Goal: Task Accomplishment & Management: Use online tool/utility

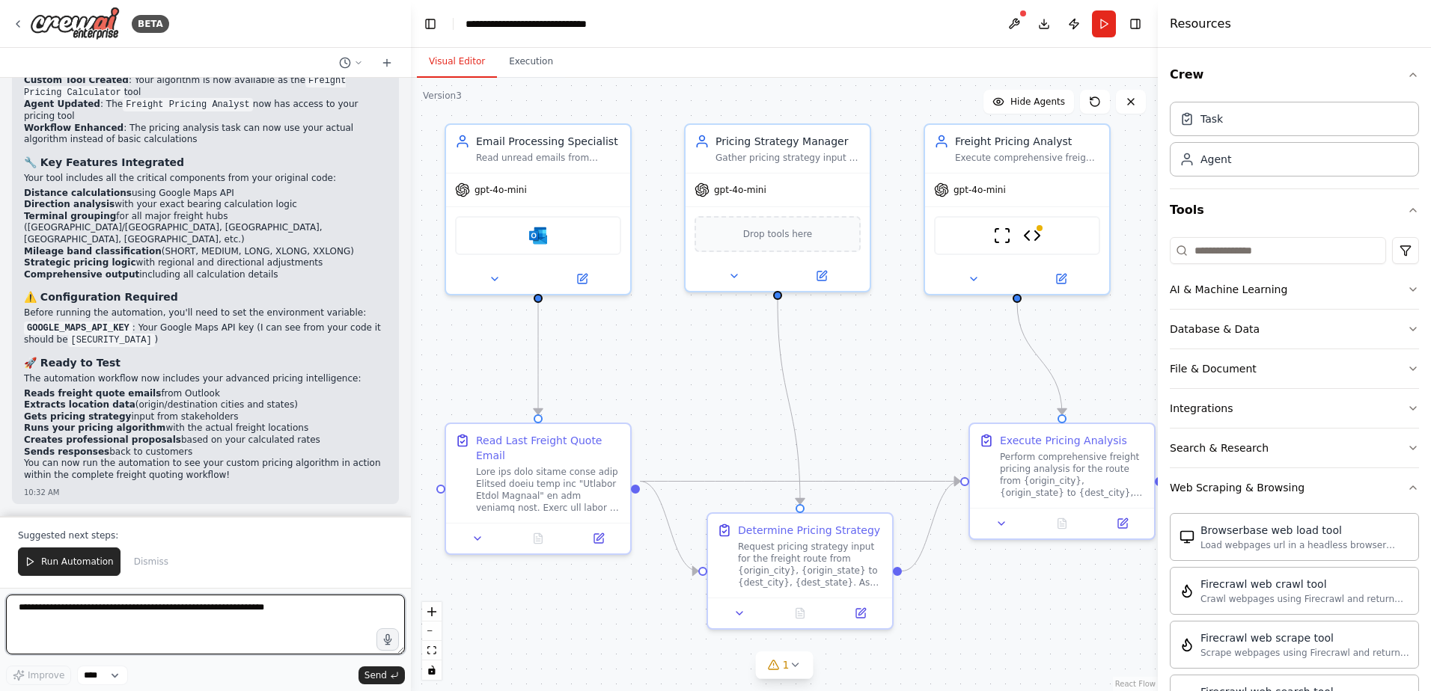
scroll to position [82982, 0]
drag, startPoint x: 1135, startPoint y: 28, endPoint x: 1179, endPoint y: 206, distance: 183.5
click at [1135, 28] on button "Toggle Right Sidebar" at bounding box center [1135, 23] width 21 height 21
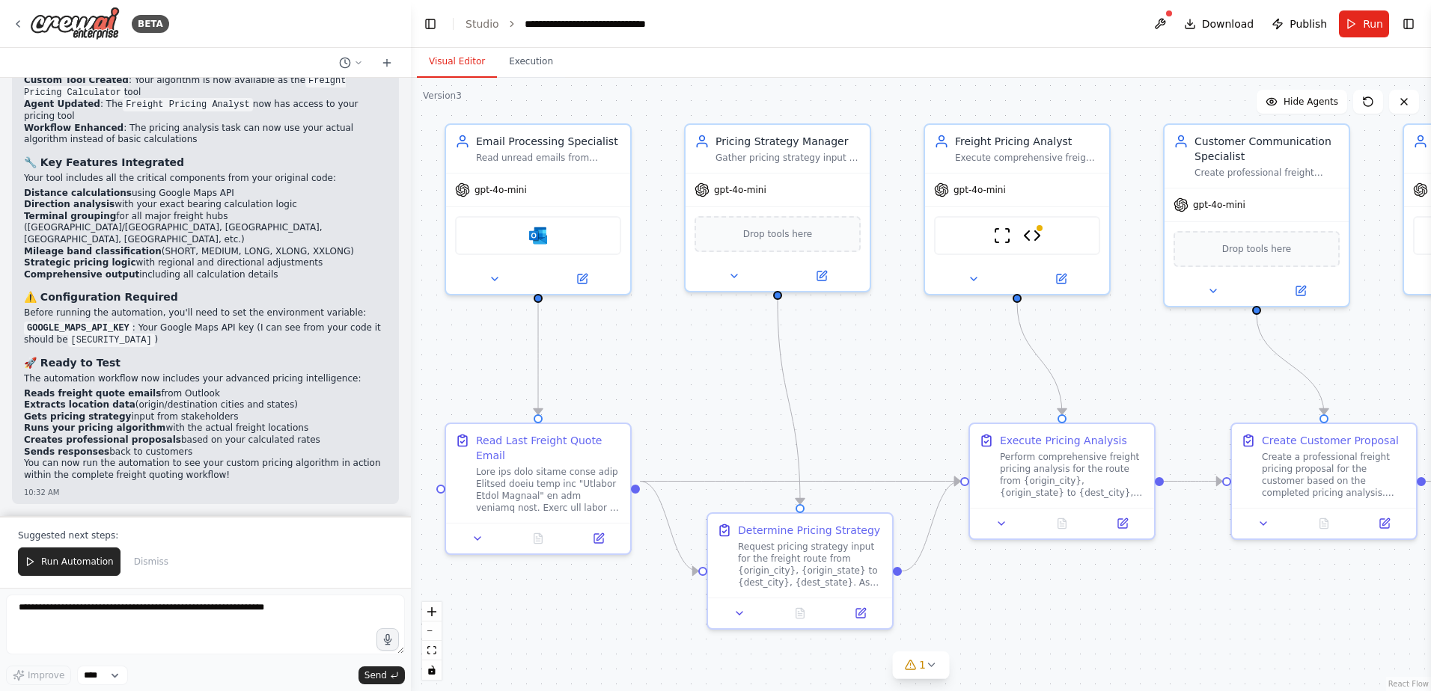
scroll to position [82758, 0]
click at [125, 634] on textarea at bounding box center [205, 625] width 399 height 60
type textarea "**********"
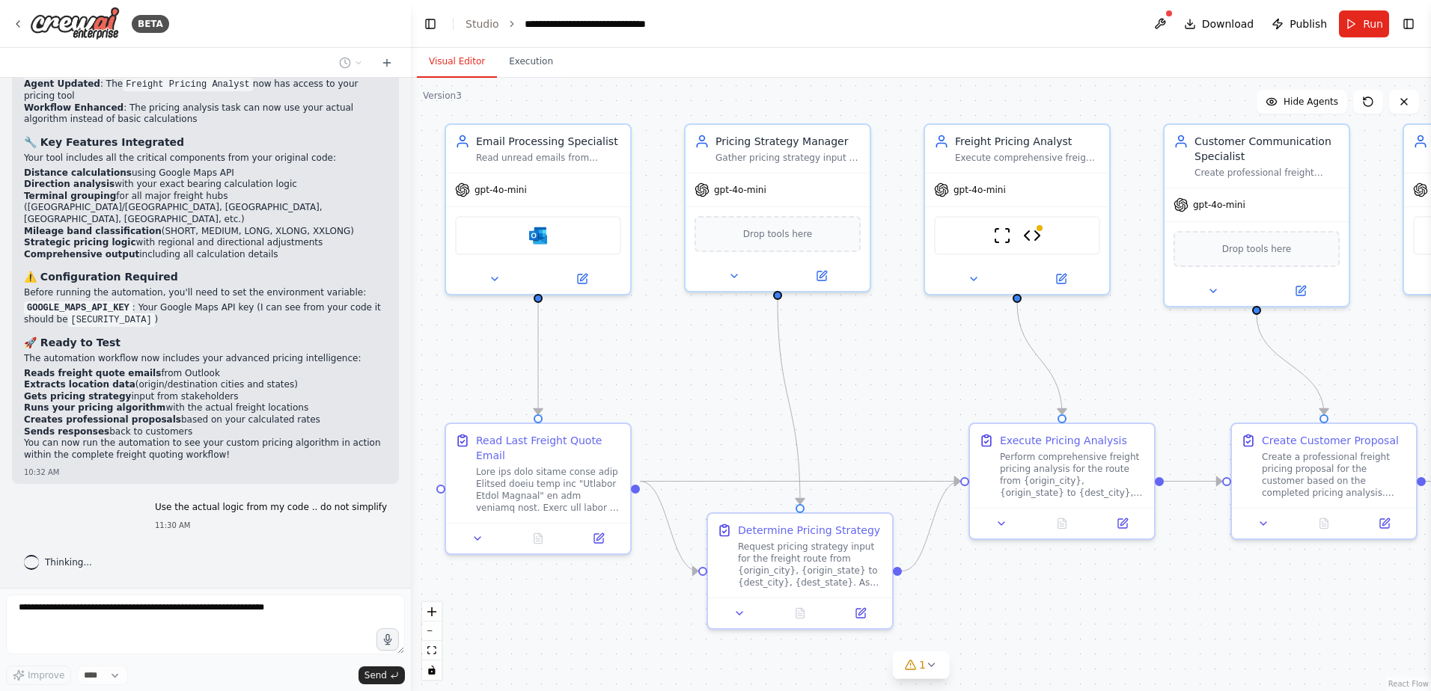
scroll to position [83451, 0]
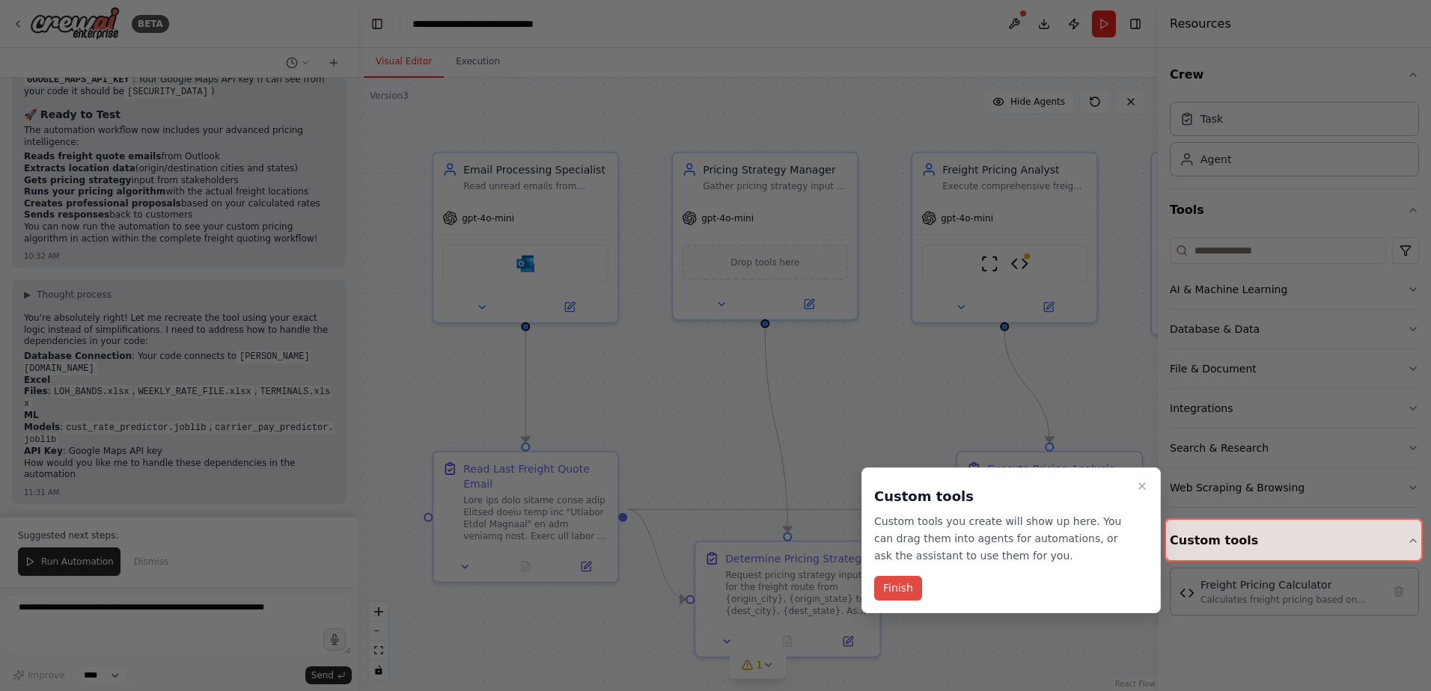
scroll to position [84410, 0]
click at [901, 589] on button "Finish" at bounding box center [898, 588] width 48 height 25
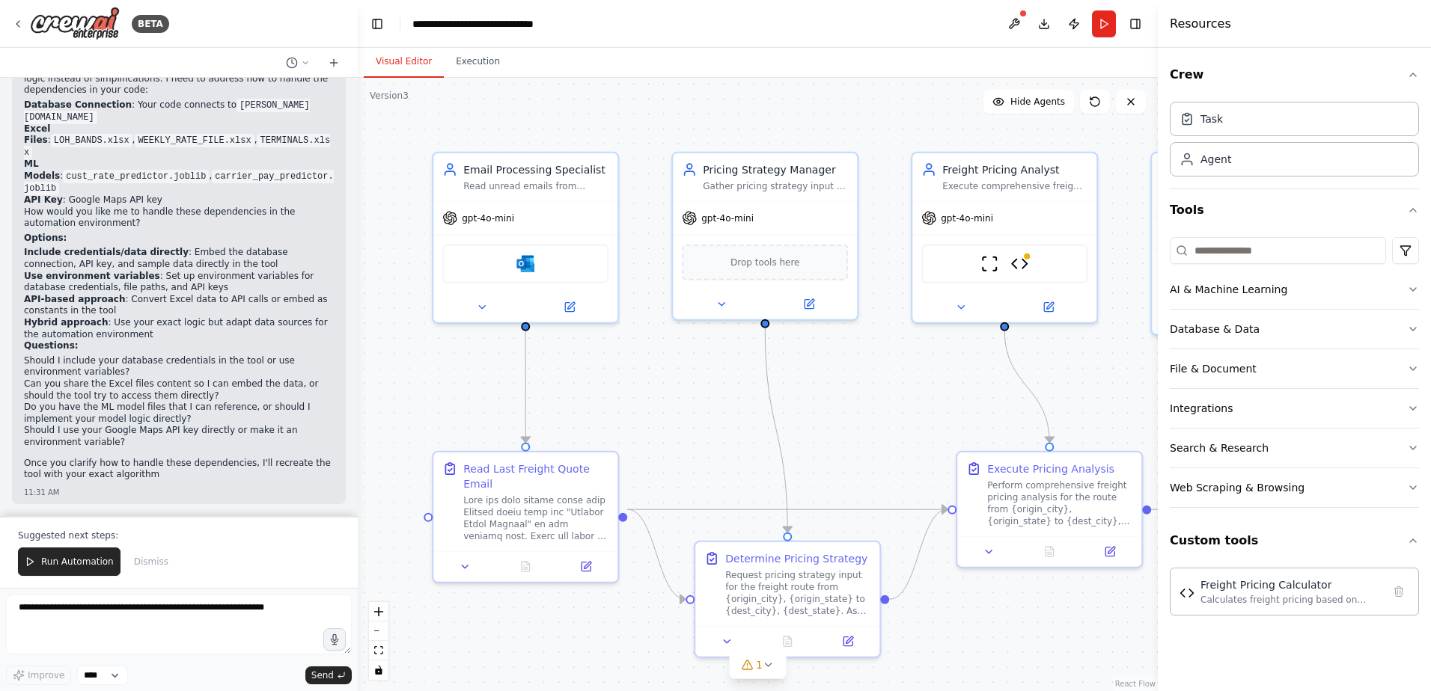
scroll to position [84635, 0]
click at [88, 609] on textarea at bounding box center [179, 625] width 346 height 60
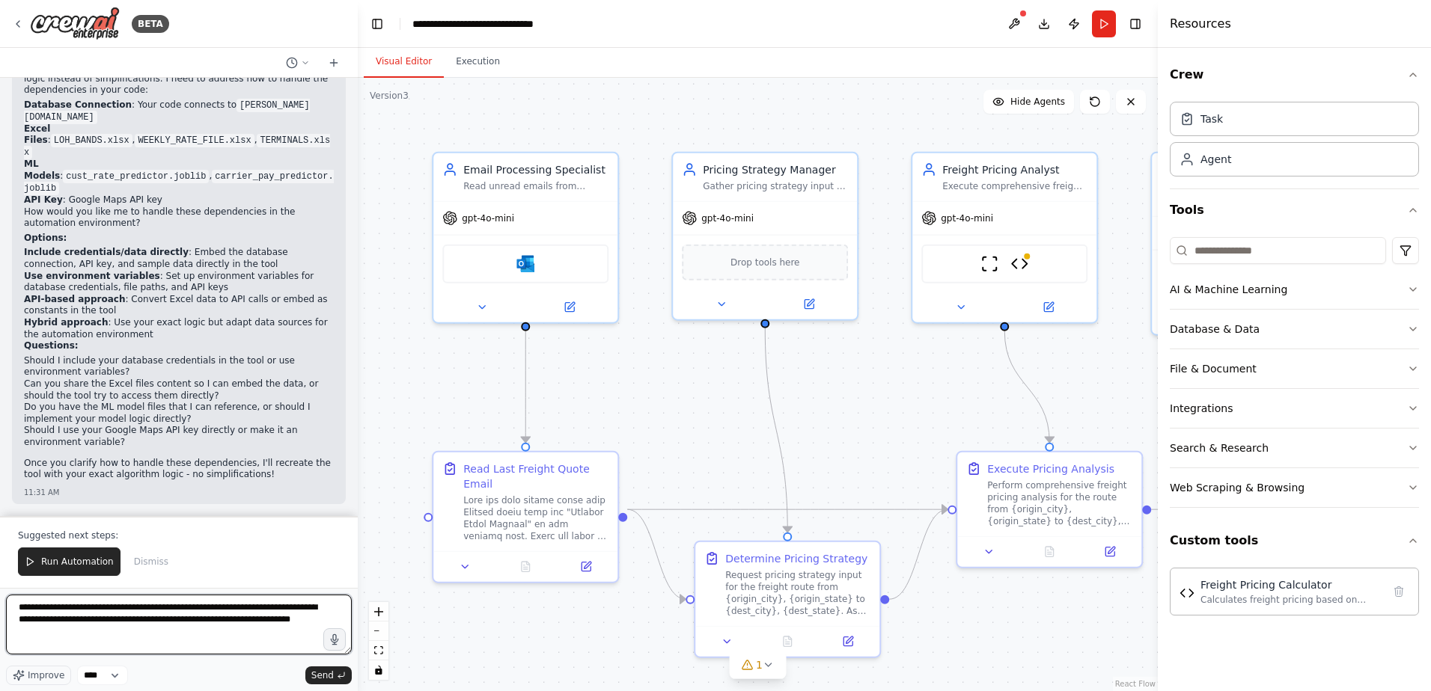
type textarea "**********"
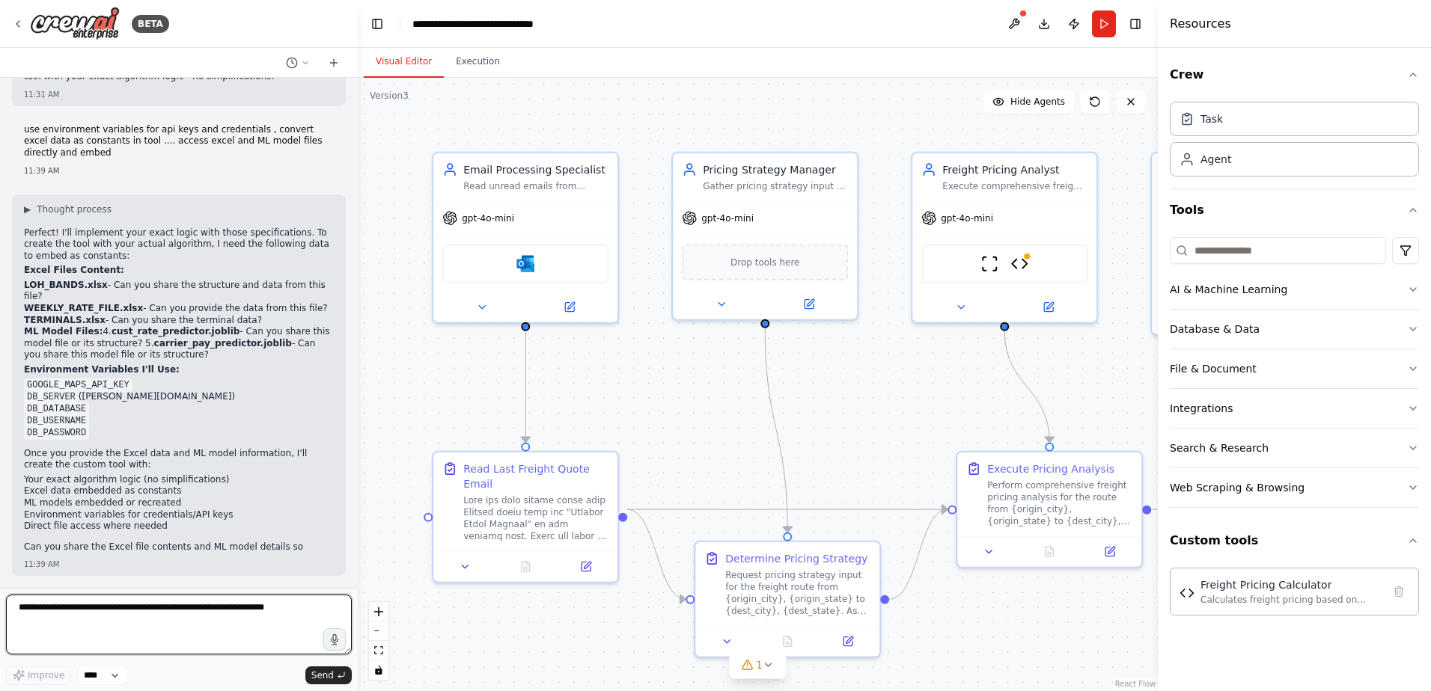
scroll to position [85021, 0]
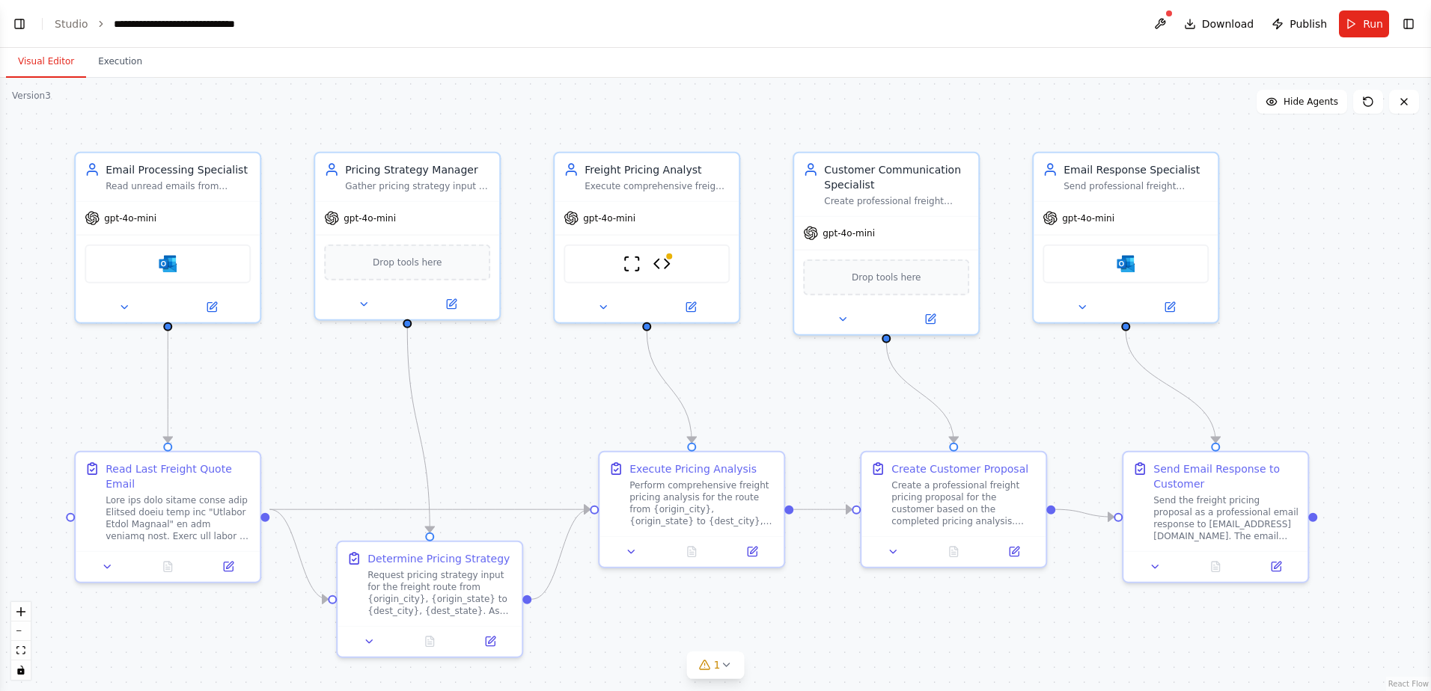
select select "****"
click at [16, 35] on header "**********" at bounding box center [715, 24] width 1431 height 48
click at [20, 28] on button "Toggle Left Sidebar" at bounding box center [19, 23] width 21 height 21
click at [20, 28] on div "BETA I would like to connect and monitor an outlook inbox, parse the email, sen…" at bounding box center [715, 345] width 1431 height 691
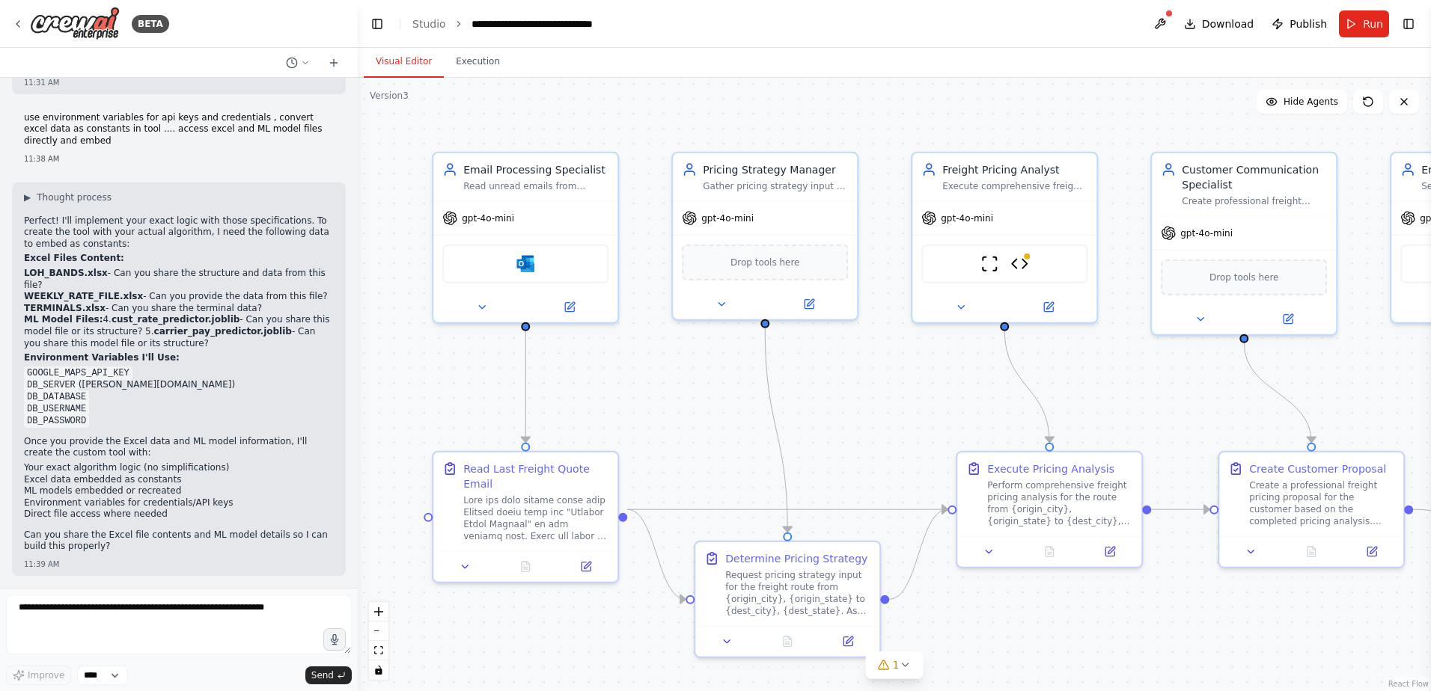
scroll to position [89249, 0]
click at [76, 624] on textarea at bounding box center [179, 625] width 346 height 60
type textarea "**********"
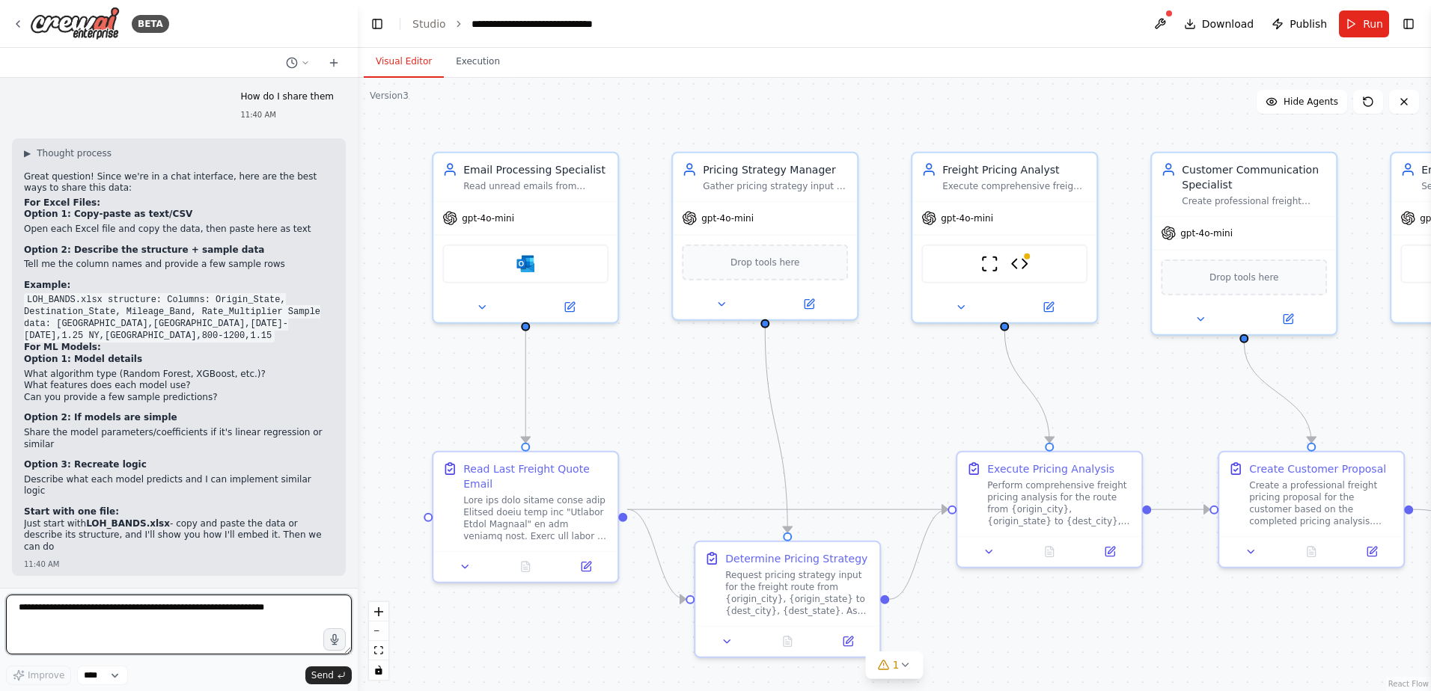
scroll to position [89731, 0]
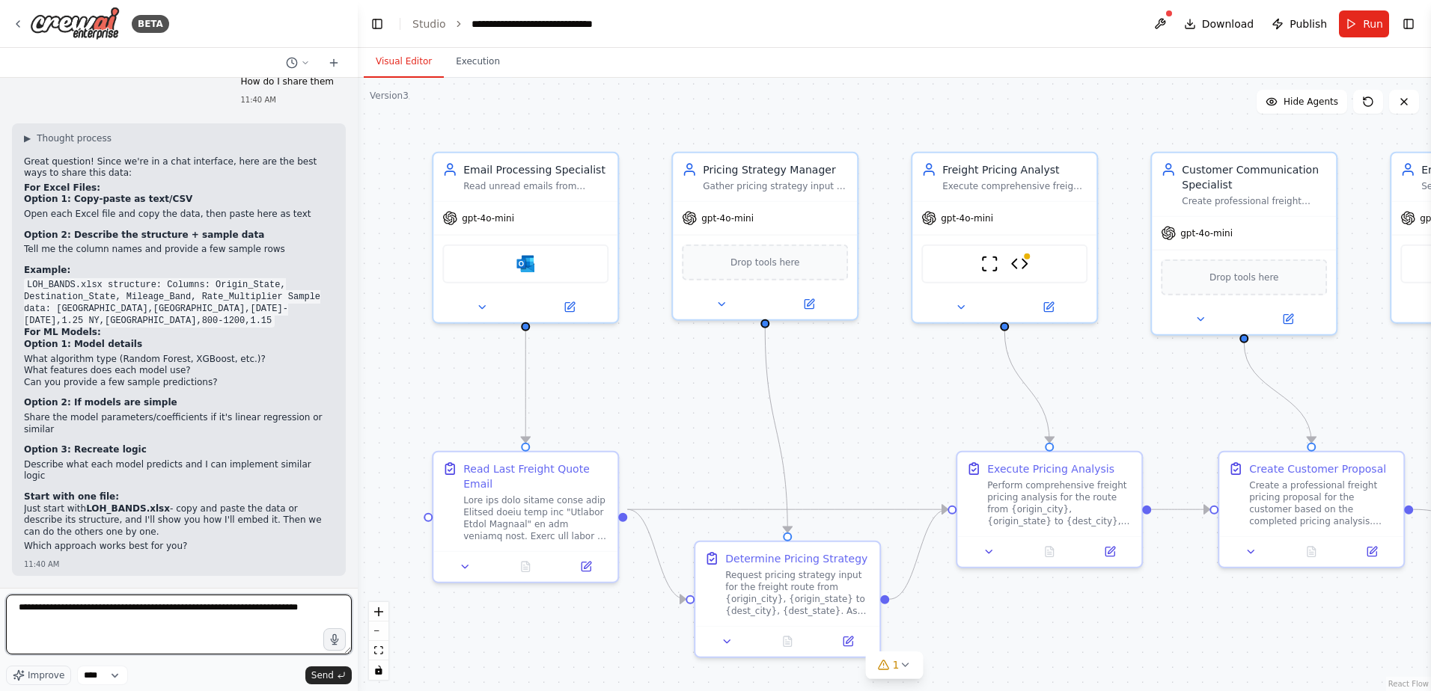
type textarea "**********"
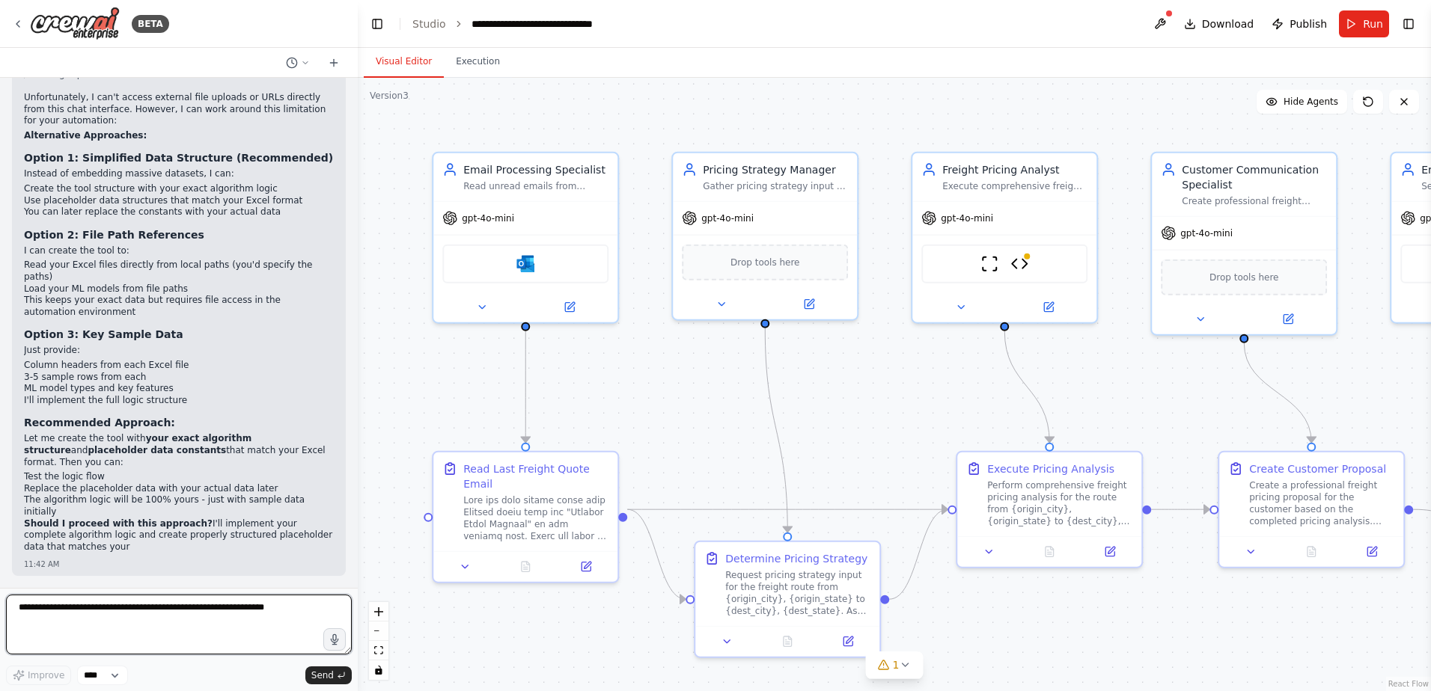
scroll to position [90279, 0]
type textarea "**********"
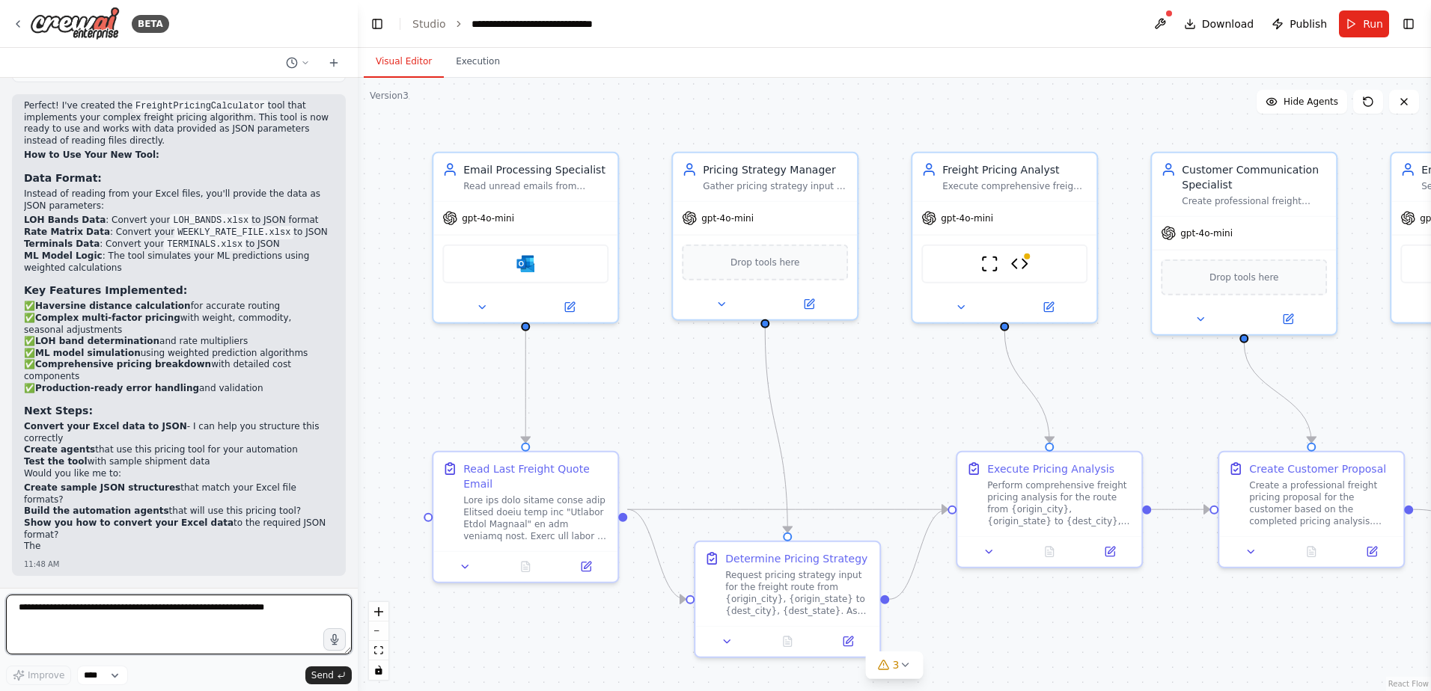
scroll to position [92654, 0]
click at [92, 614] on textarea at bounding box center [179, 625] width 346 height 60
type textarea "**********"
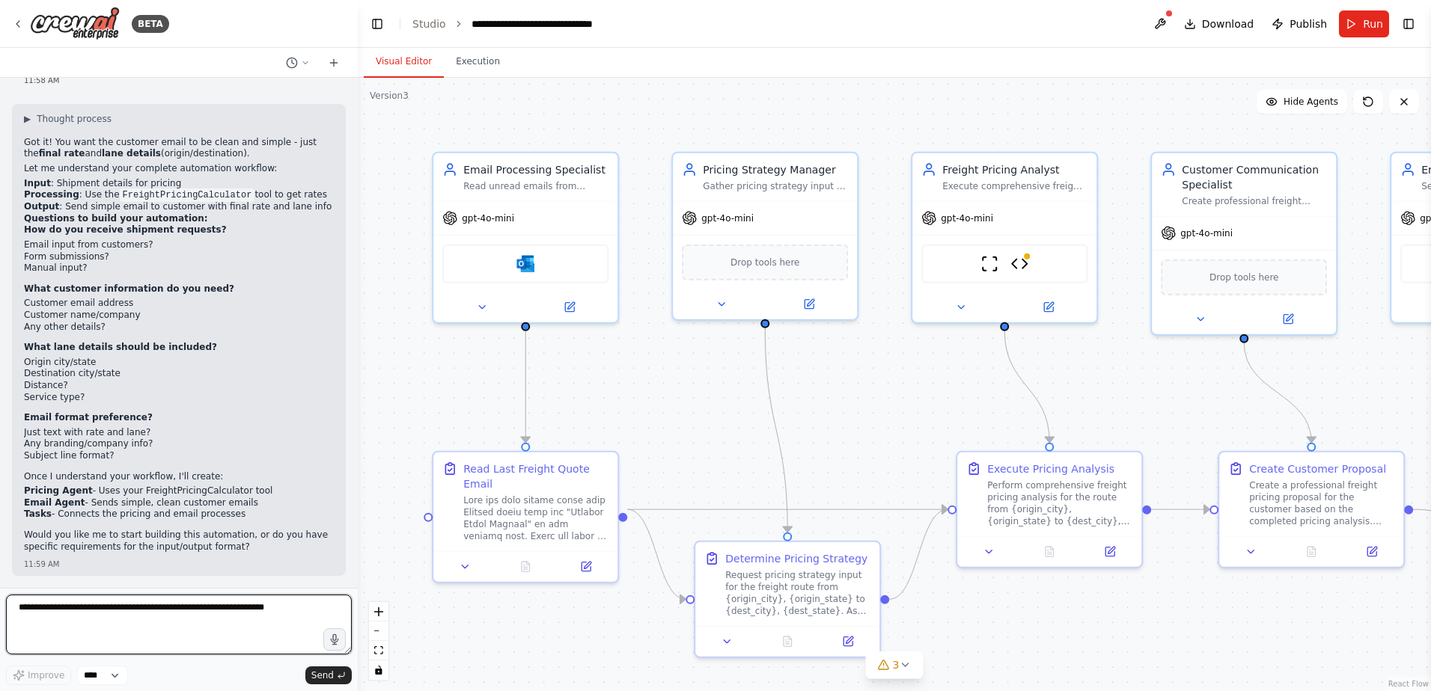
scroll to position [93202, 0]
click at [137, 603] on textarea at bounding box center [179, 625] width 346 height 60
type textarea "*"
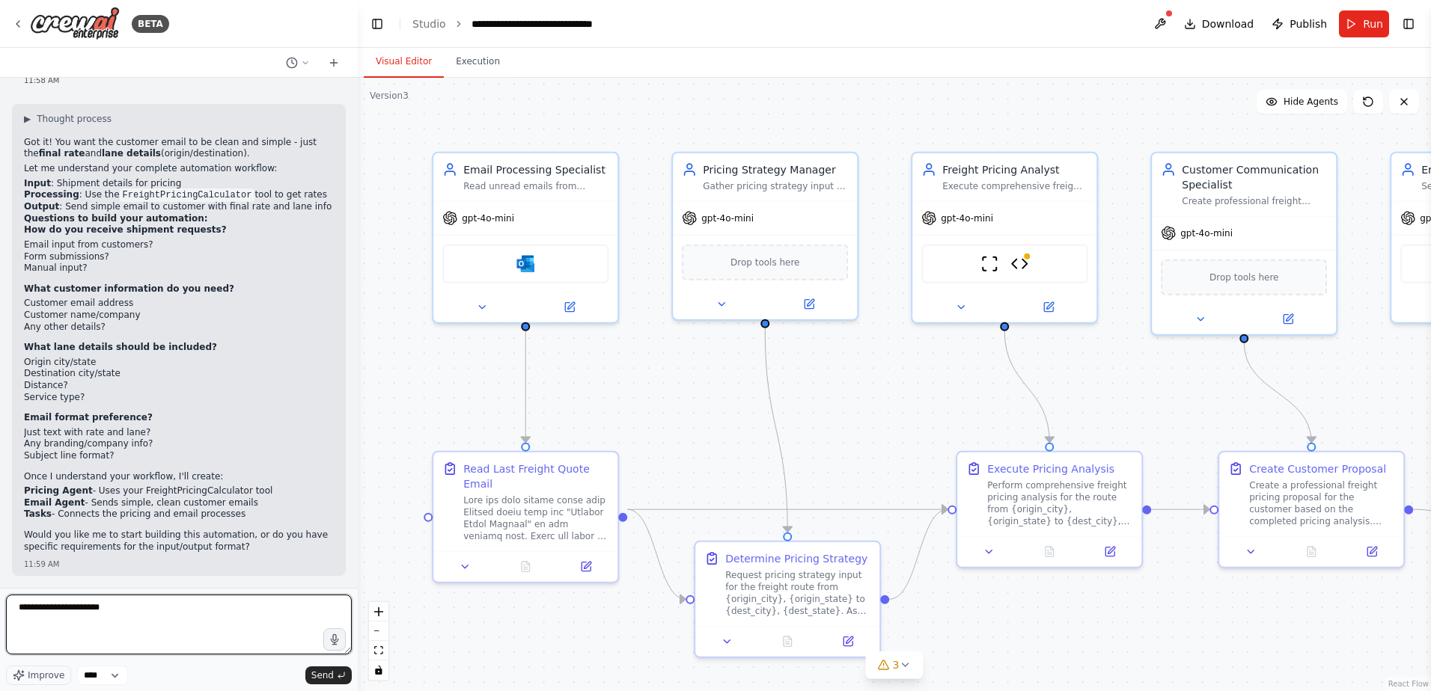
type textarea "**********"
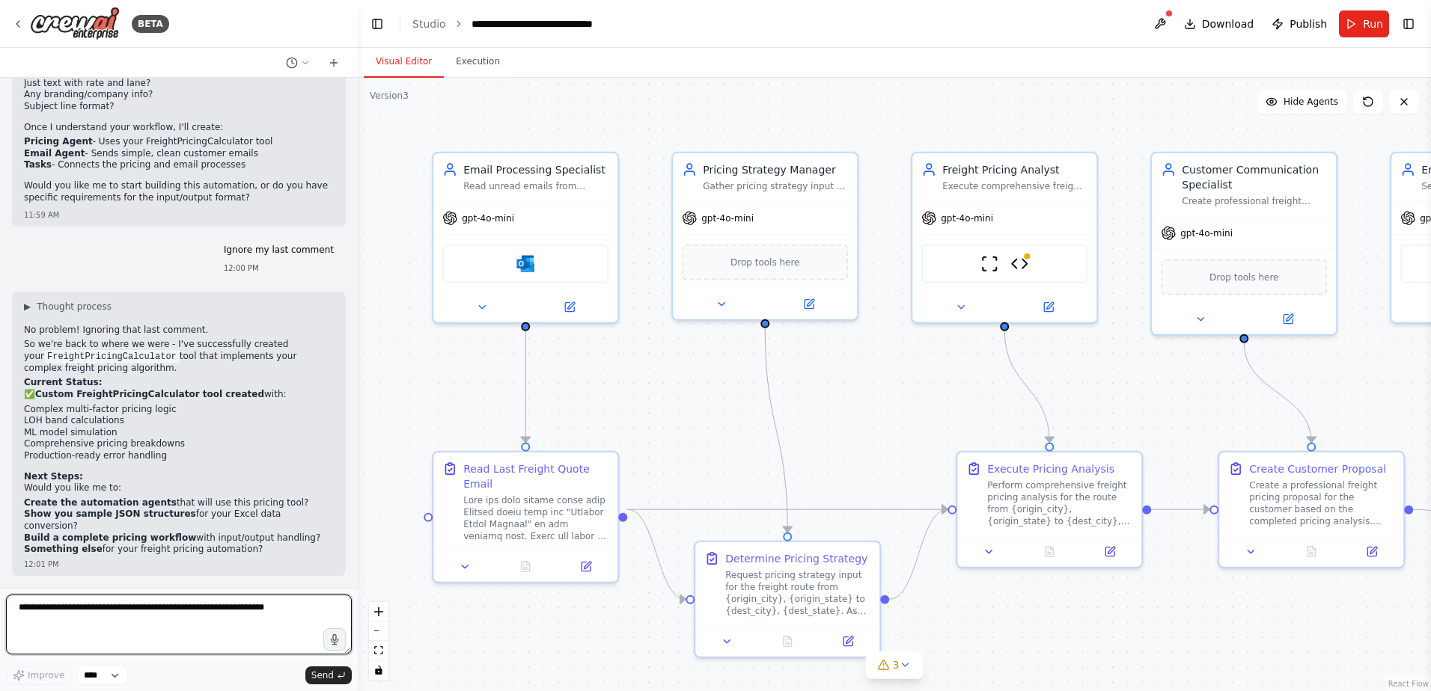
scroll to position [93555, 0]
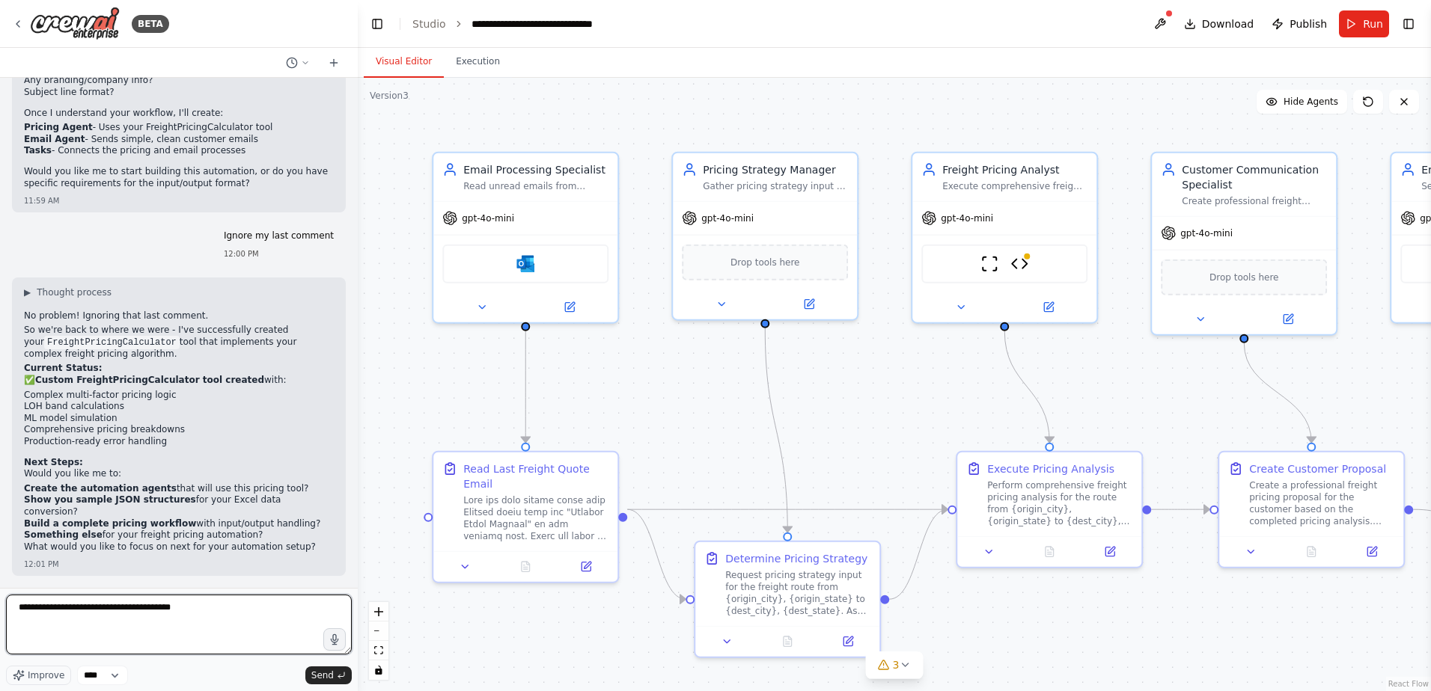
type textarea "**********"
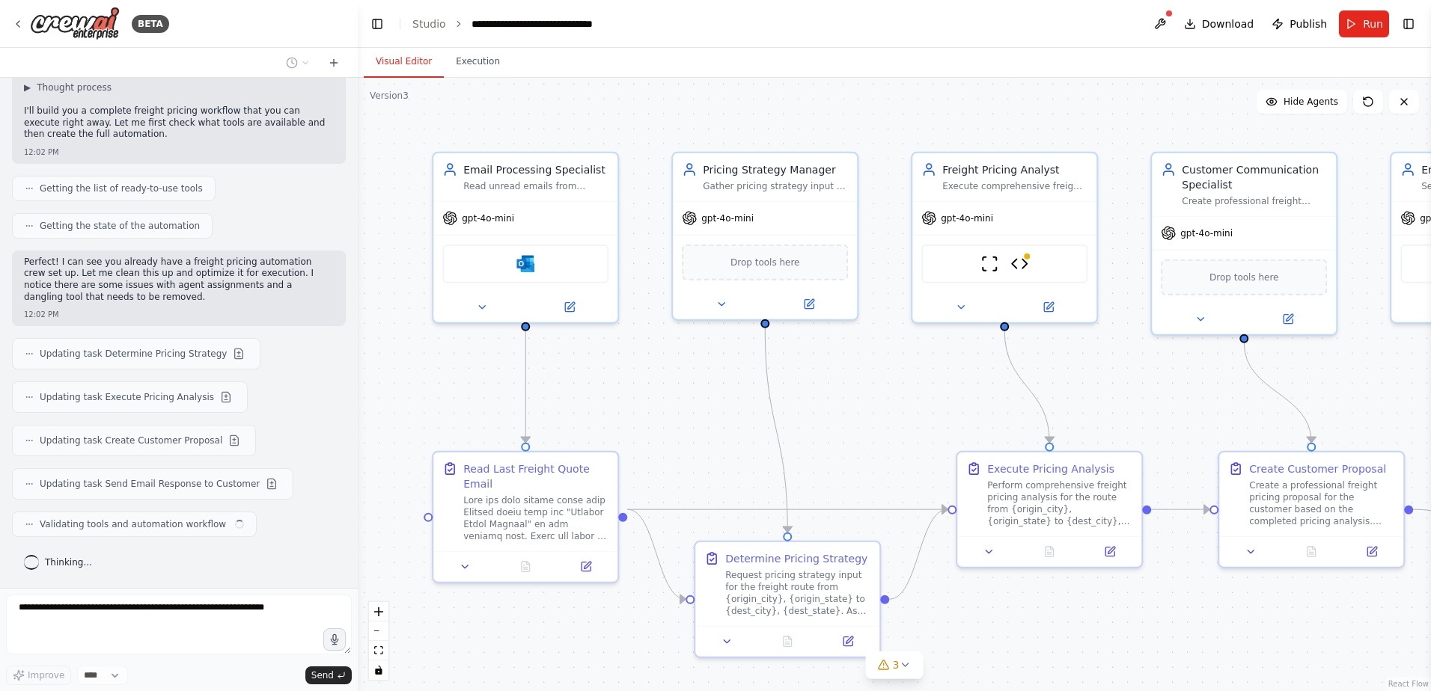
scroll to position [94123, 0]
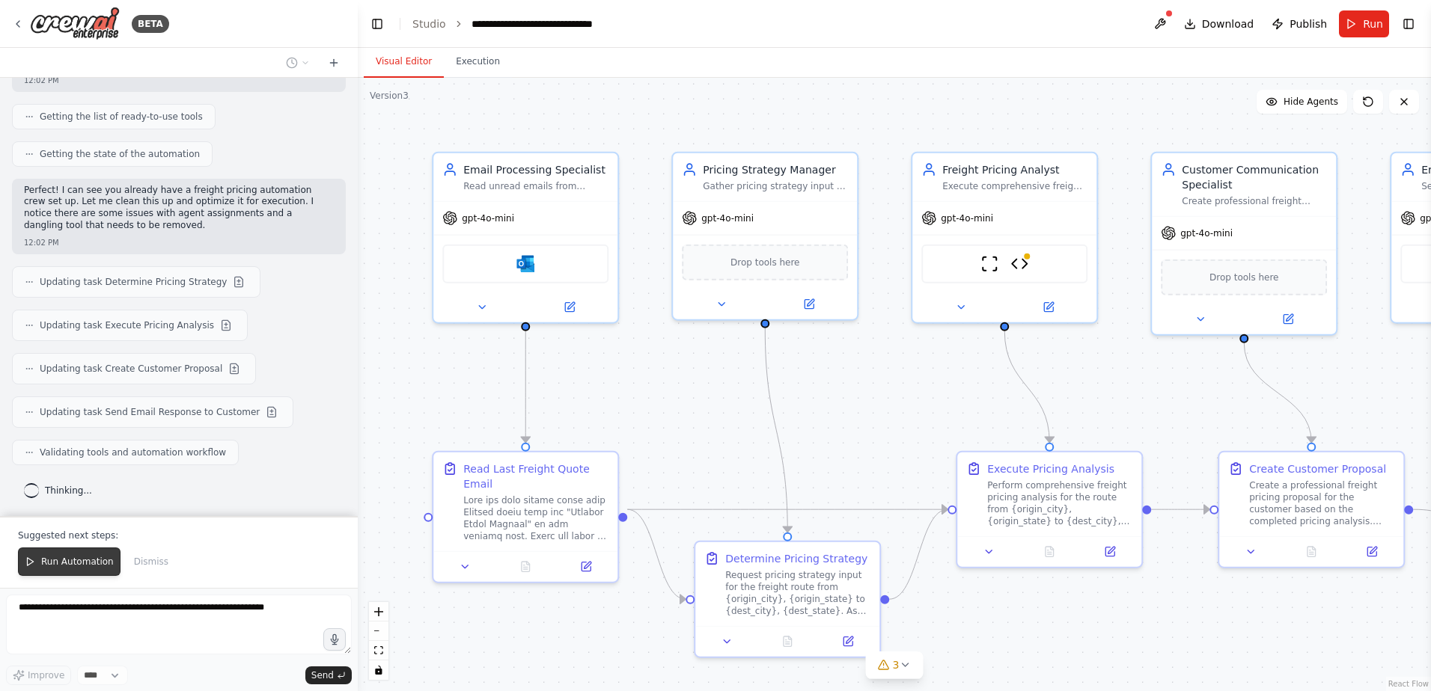
click at [83, 560] on span "Run Automation" at bounding box center [77, 562] width 73 height 12
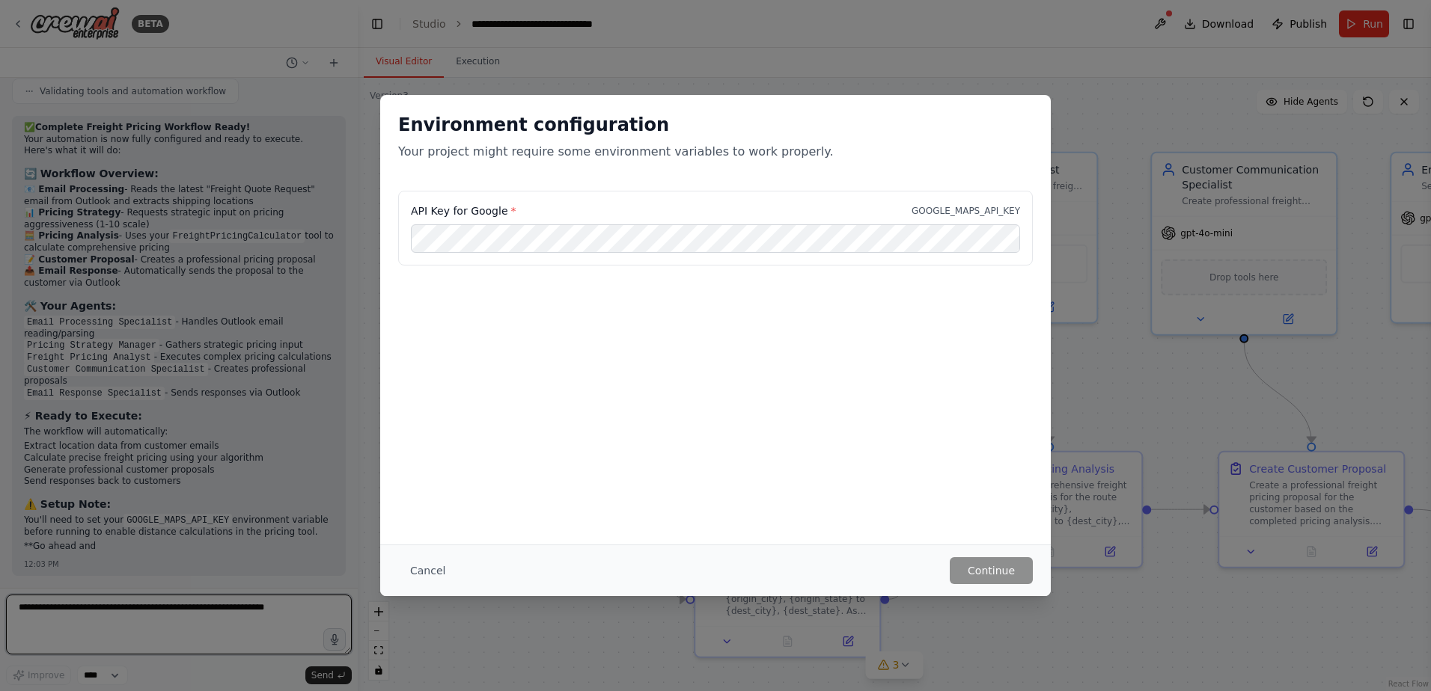
scroll to position [94545, 0]
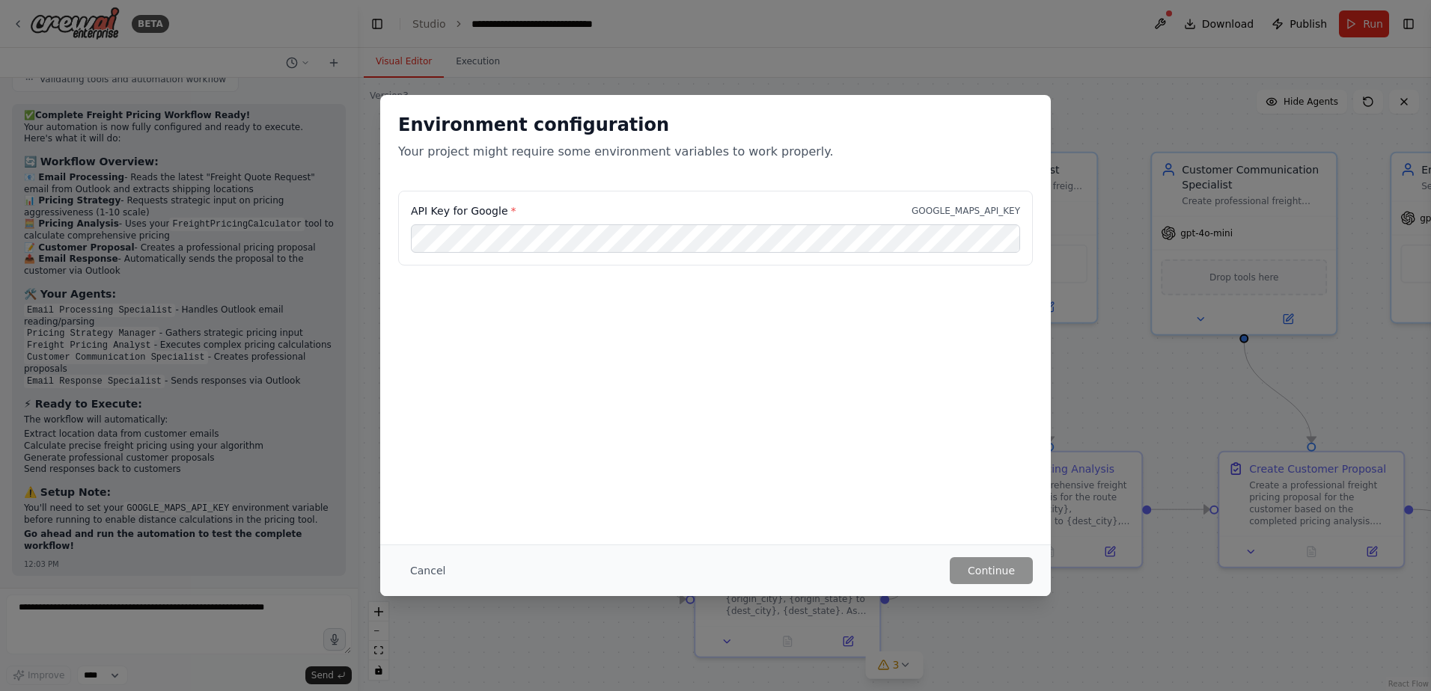
click at [598, 223] on div "API Key for Google * GOOGLE_MAPS_API_KEY" at bounding box center [715, 228] width 635 height 75
click at [993, 563] on button "Continue" at bounding box center [991, 570] width 83 height 27
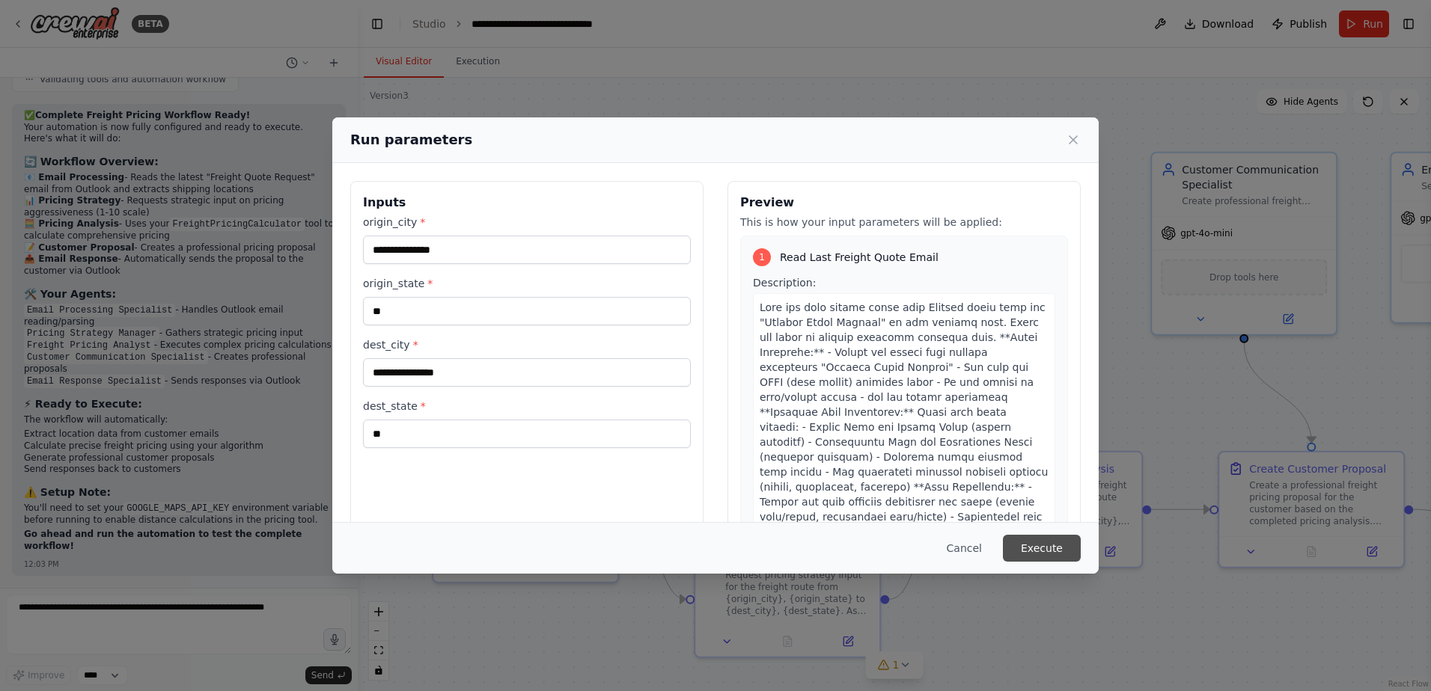
click at [1060, 543] on button "Execute" at bounding box center [1042, 548] width 78 height 27
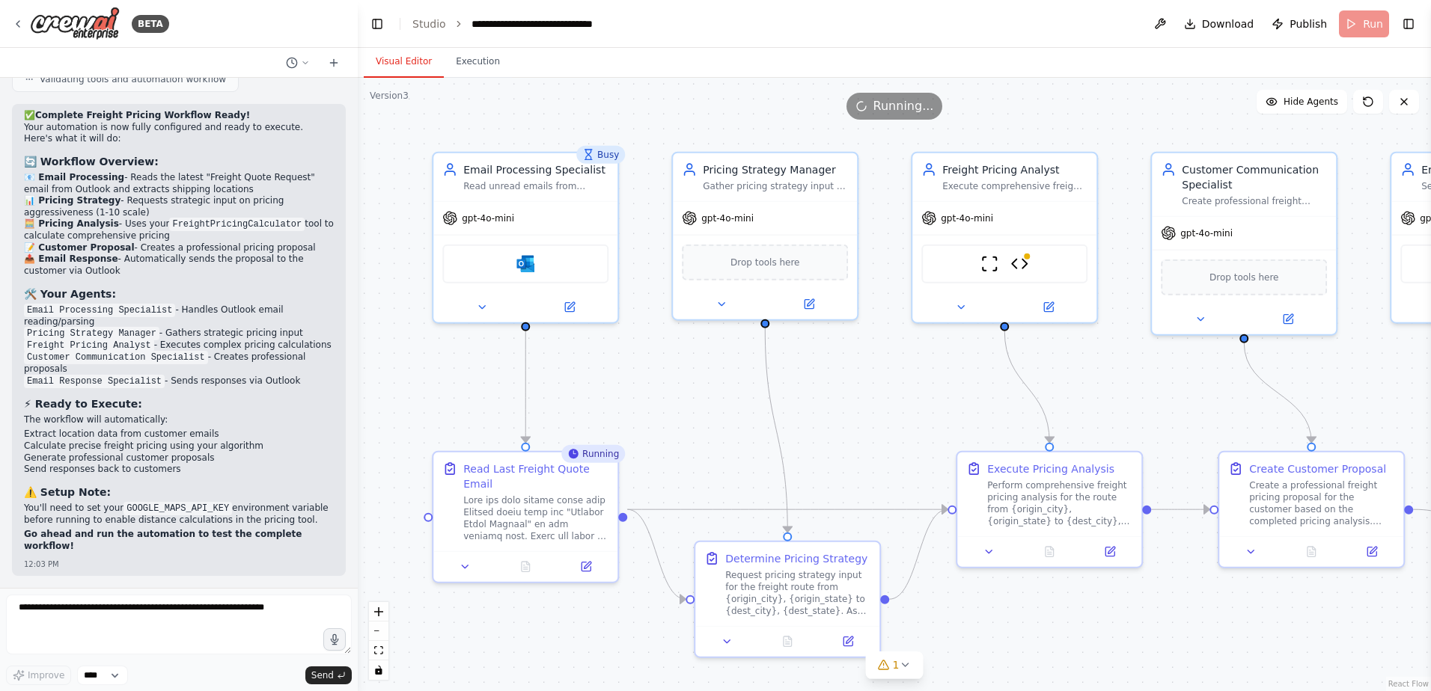
click at [471, 64] on button "Execution" at bounding box center [478, 61] width 68 height 31
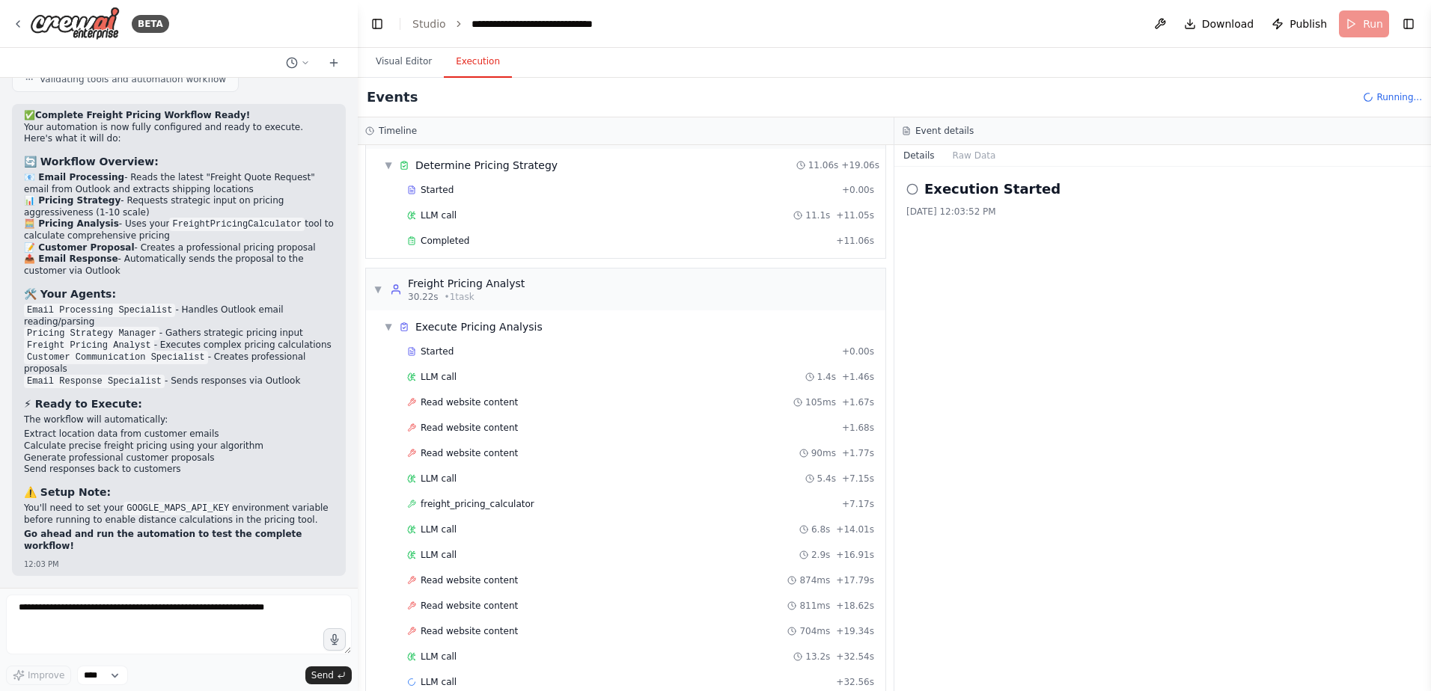
scroll to position [284, 0]
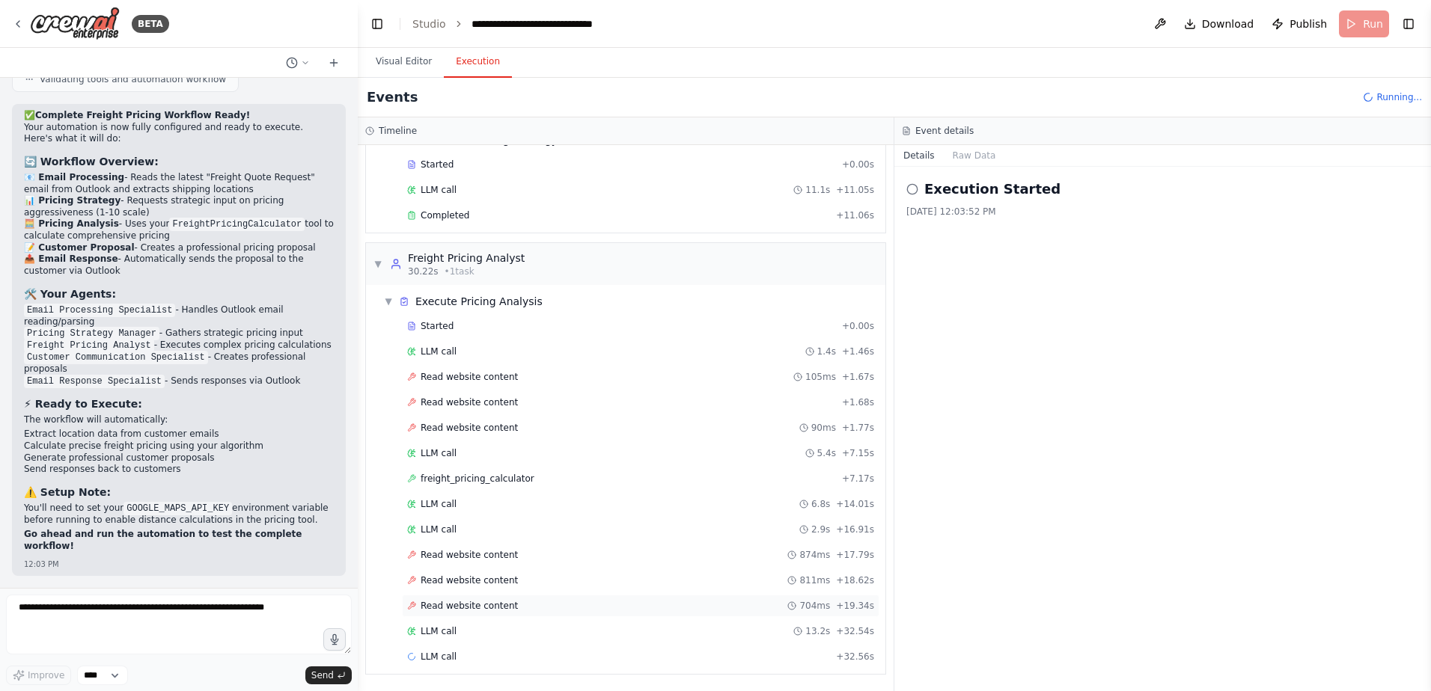
click at [413, 607] on icon at bounding box center [411, 605] width 7 height 7
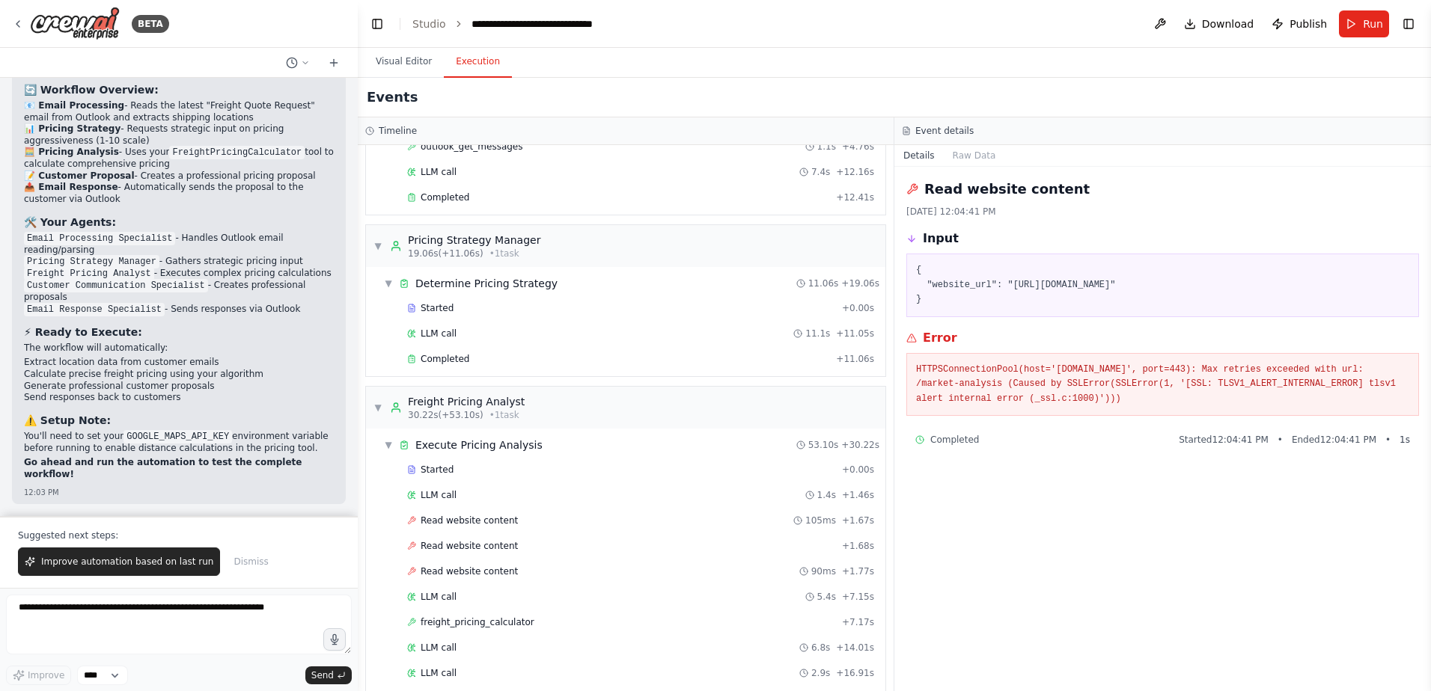
scroll to position [85, 0]
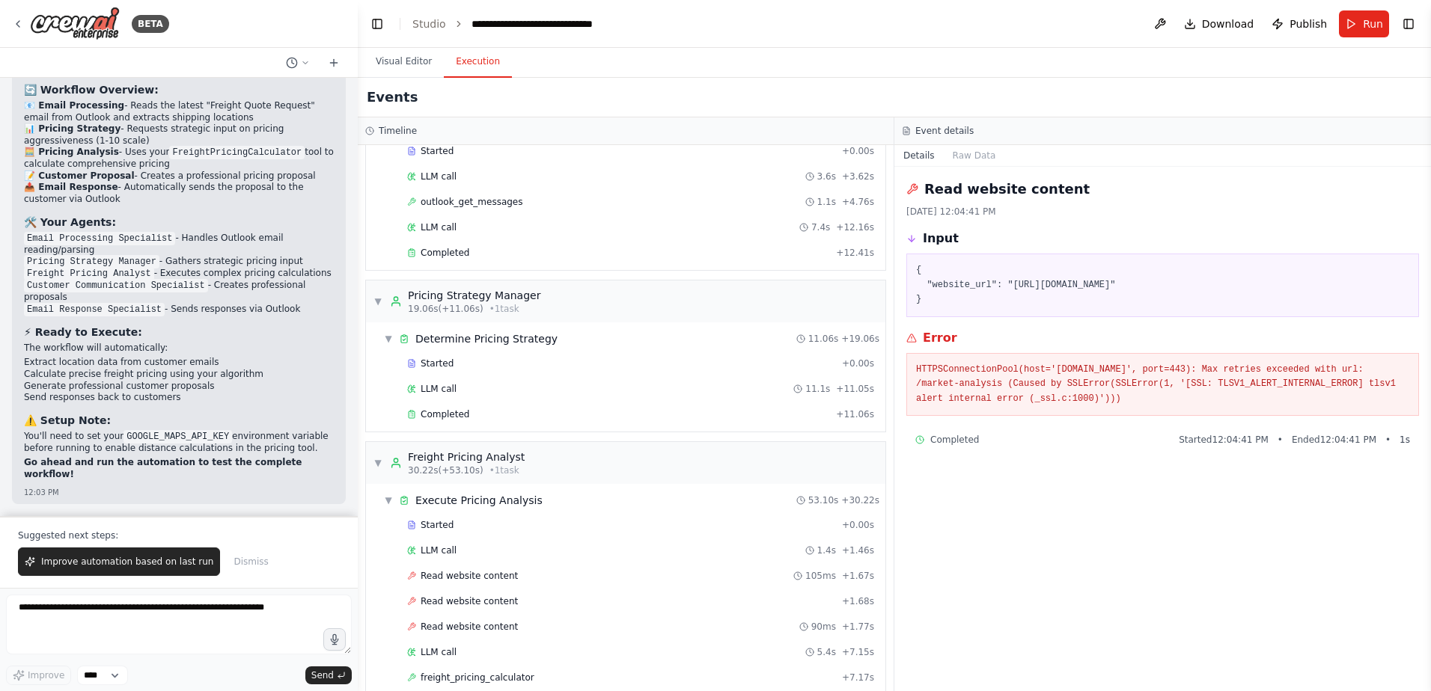
drag, startPoint x: 409, startPoint y: 58, endPoint x: 588, endPoint y: 151, distance: 201.5
click at [409, 58] on button "Visual Editor" at bounding box center [404, 61] width 80 height 31
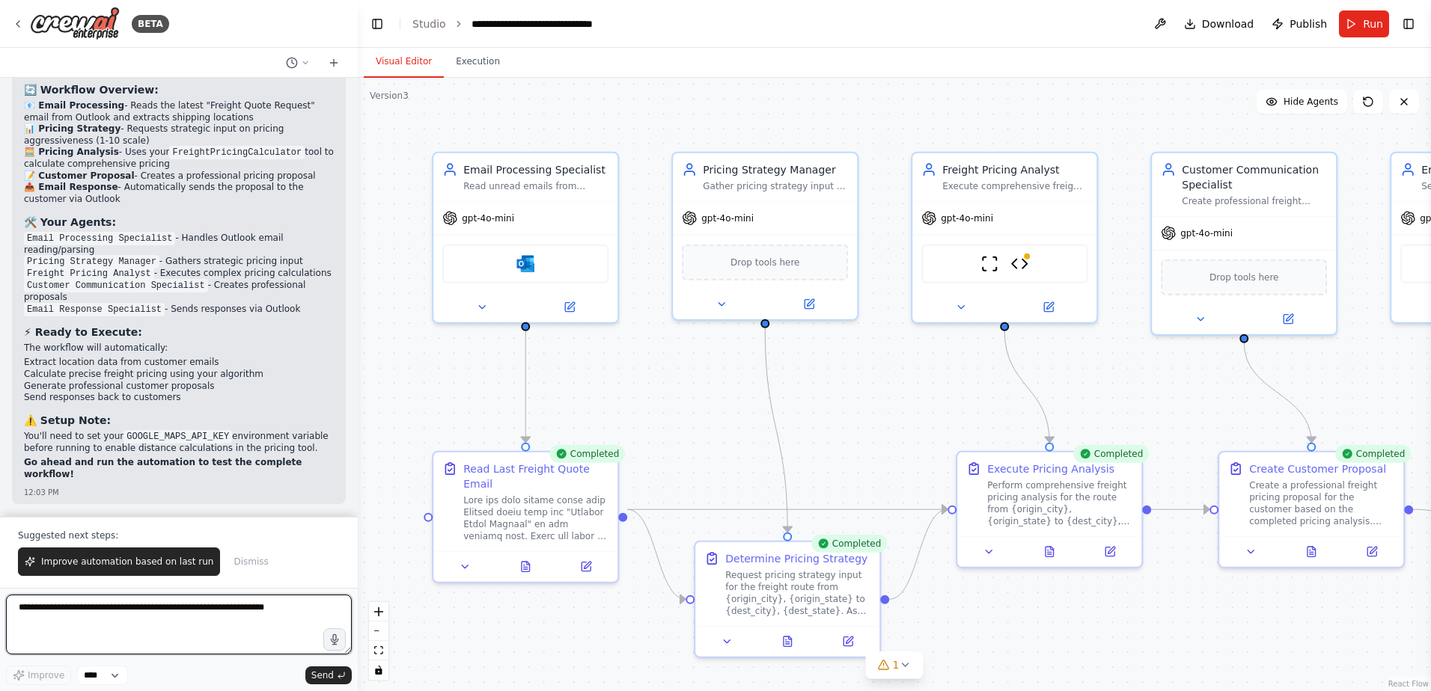
click at [97, 611] on textarea at bounding box center [179, 625] width 346 height 60
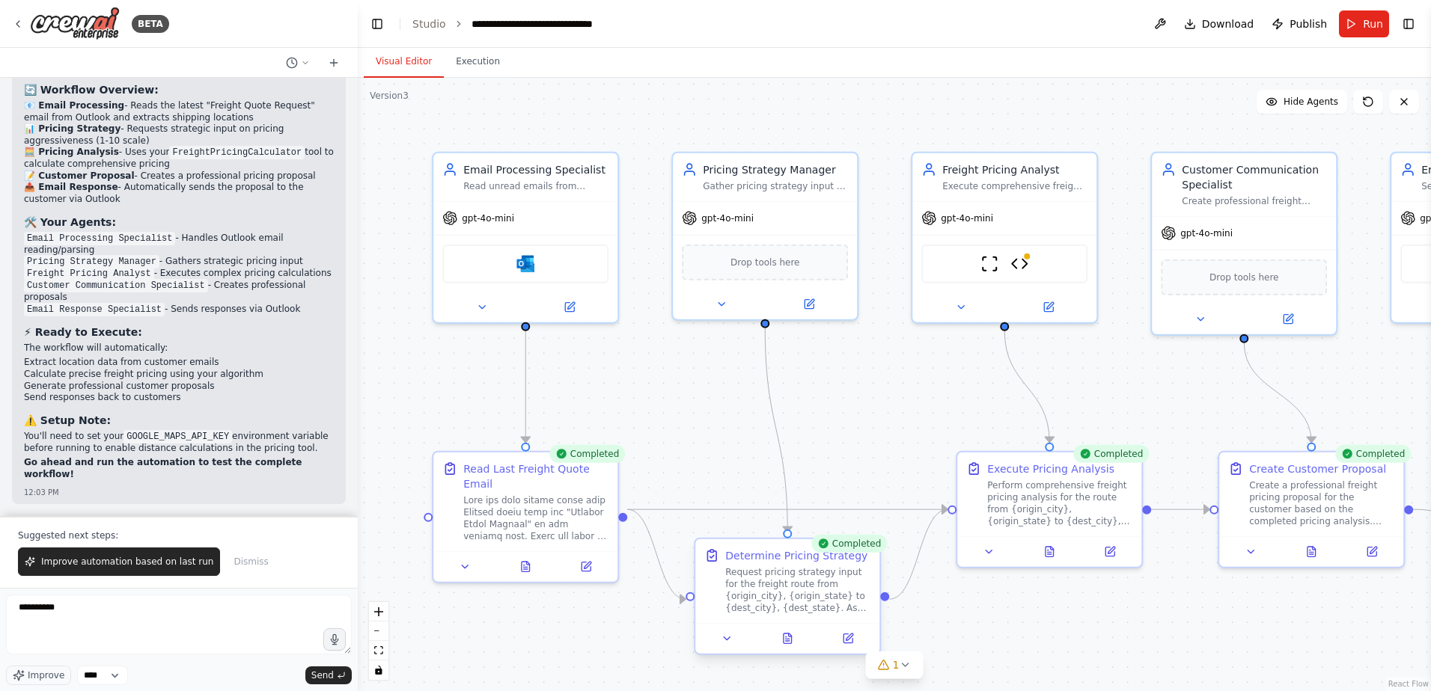
click at [759, 596] on div "Request pricing strategy input for the freight route from {origin_city}, {origi…" at bounding box center [797, 590] width 145 height 48
click at [463, 560] on div at bounding box center [525, 564] width 184 height 31
click at [463, 563] on icon at bounding box center [465, 564] width 6 height 3
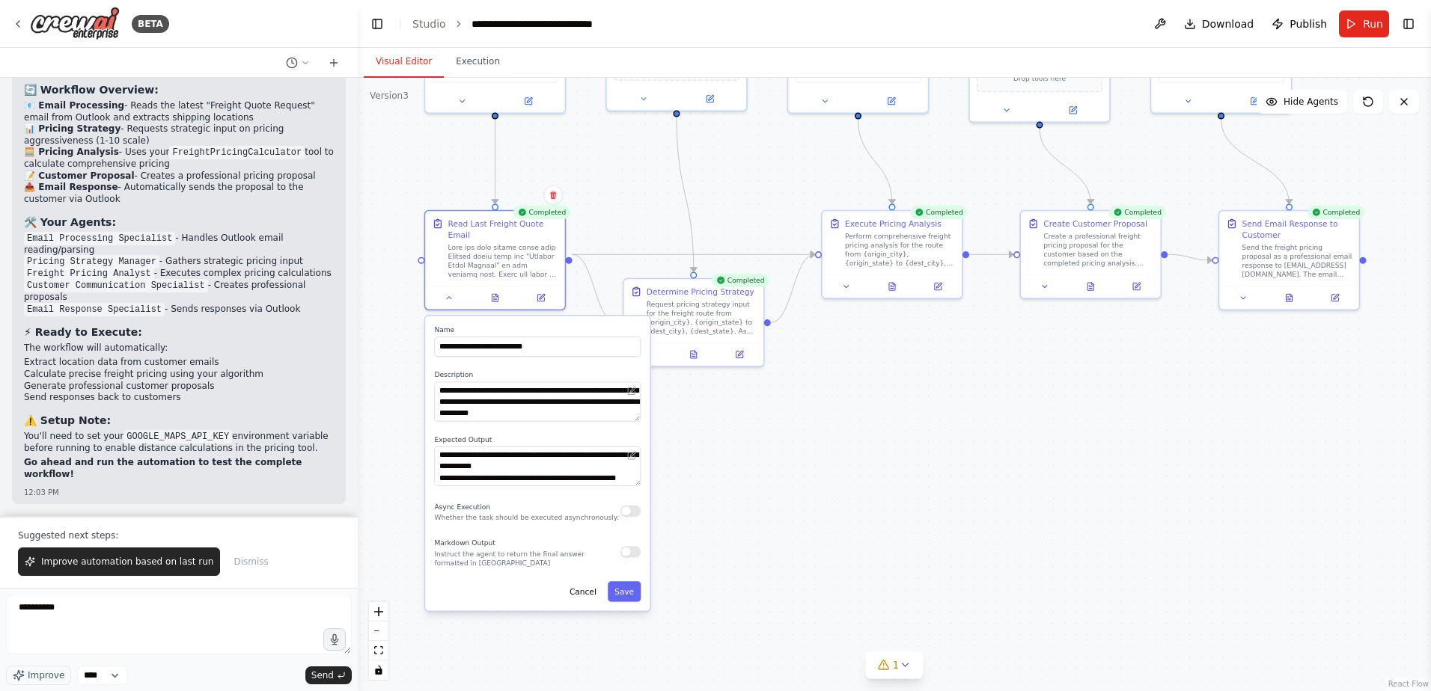
drag, startPoint x: 456, startPoint y: 615, endPoint x: 394, endPoint y: 355, distance: 267.9
click at [394, 355] on div ".deletable-edge-delete-btn { width: 20px; height: 20px; border: 0px solid #ffff…" at bounding box center [894, 385] width 1073 height 614
click at [750, 488] on div ".deletable-edge-delete-btn { width: 20px; height: 20px; border: 0px solid #ffff…" at bounding box center [894, 385] width 1073 height 614
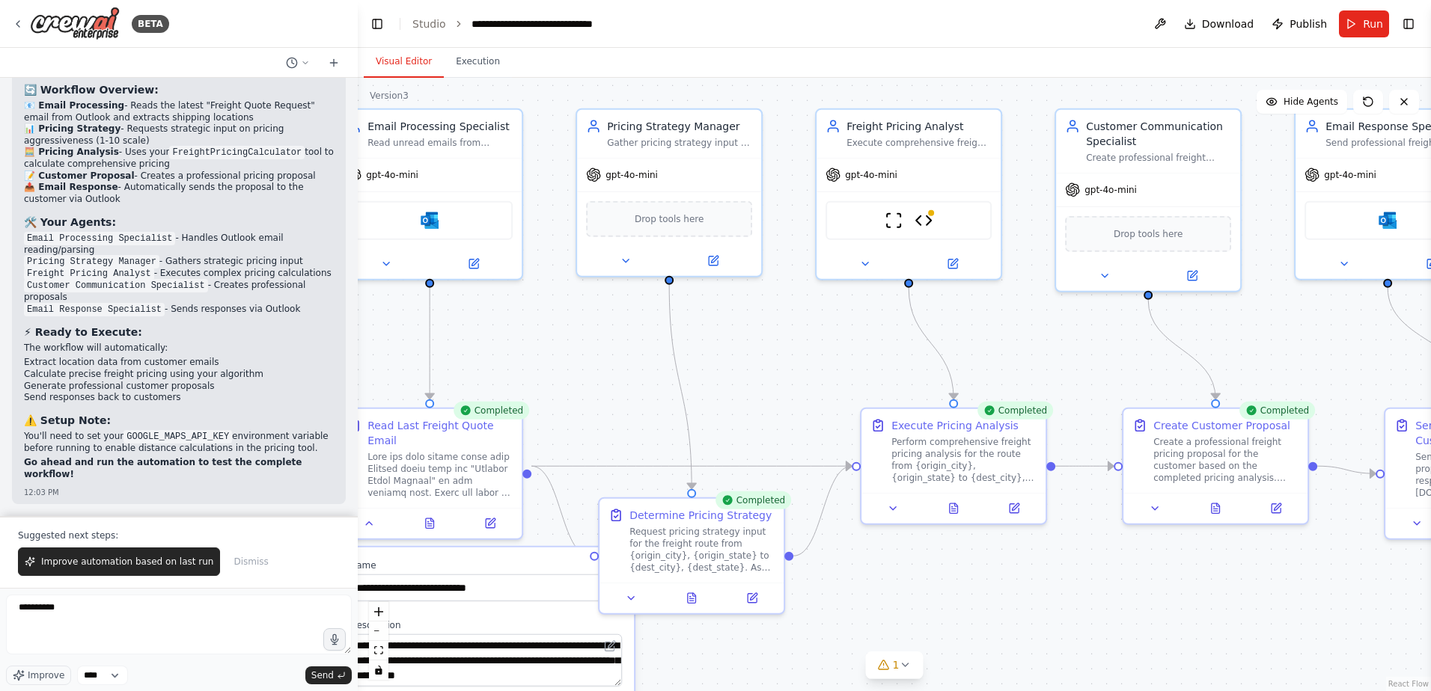
drag, startPoint x: 876, startPoint y: 426, endPoint x: 908, endPoint y: 703, distance: 279.5
click at [908, 691] on html "BETA I would like to connect and monitor an outlook inbox, parse the email, sen…" at bounding box center [715, 345] width 1431 height 691
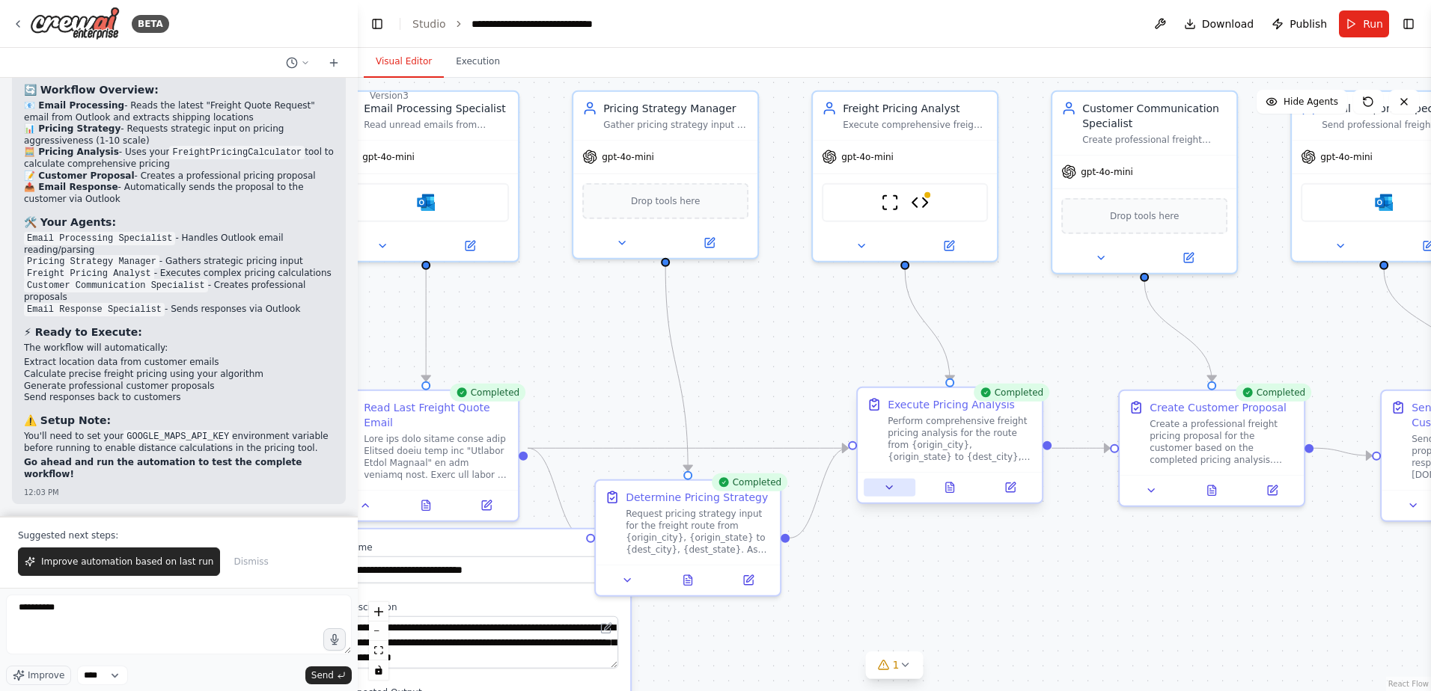
click at [885, 492] on icon at bounding box center [889, 488] width 12 height 12
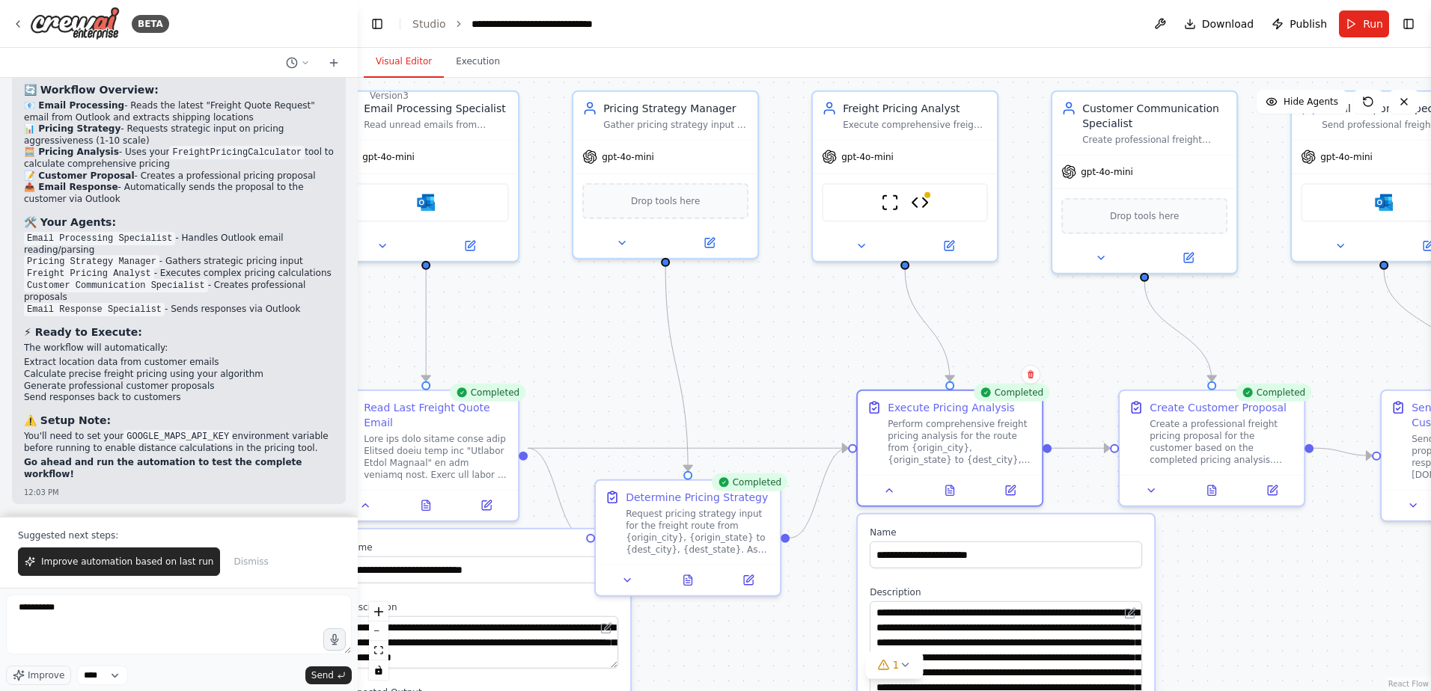
drag, startPoint x: 1139, startPoint y: 650, endPoint x: 1200, endPoint y: 662, distance: 61.8
click at [1151, 691] on html "BETA I would like to connect and monitor an outlook inbox, parse the email, sen…" at bounding box center [715, 345] width 1431 height 691
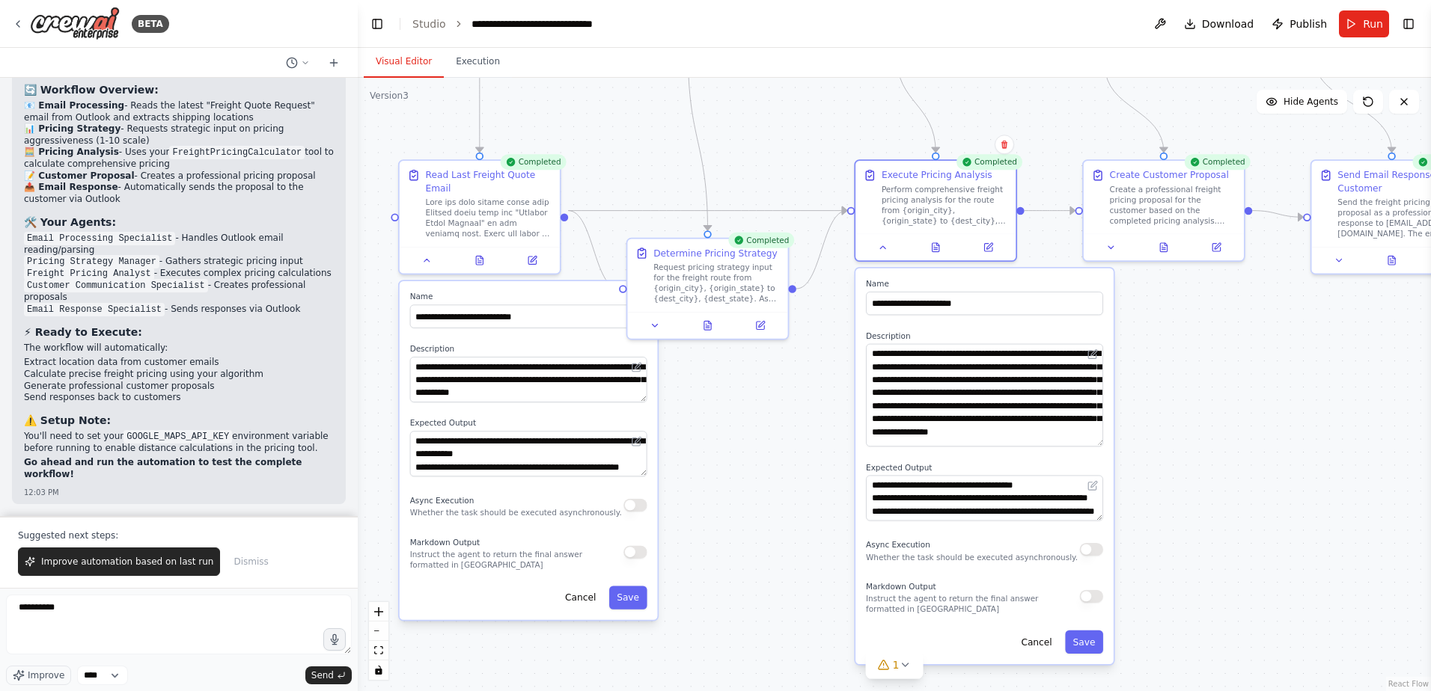
drag, startPoint x: 1248, startPoint y: 626, endPoint x: 1195, endPoint y: 354, distance: 276.8
click at [1195, 354] on div ".deletable-edge-delete-btn { width: 20px; height: 20px; border: 0px solid #ffff…" at bounding box center [894, 385] width 1073 height 614
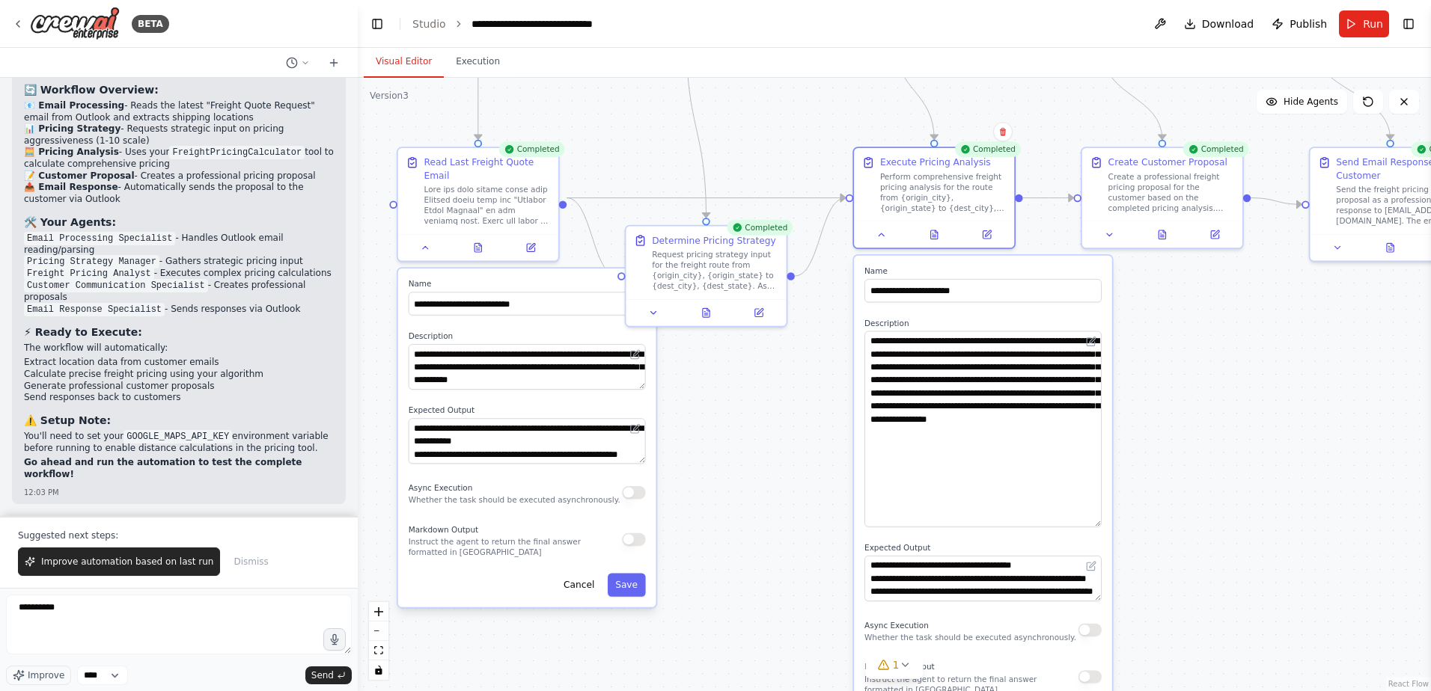
drag, startPoint x: 1099, startPoint y: 433, endPoint x: 1110, endPoint y: 526, distance: 94.2
click at [1110, 526] on div "**********" at bounding box center [983, 500] width 258 height 489
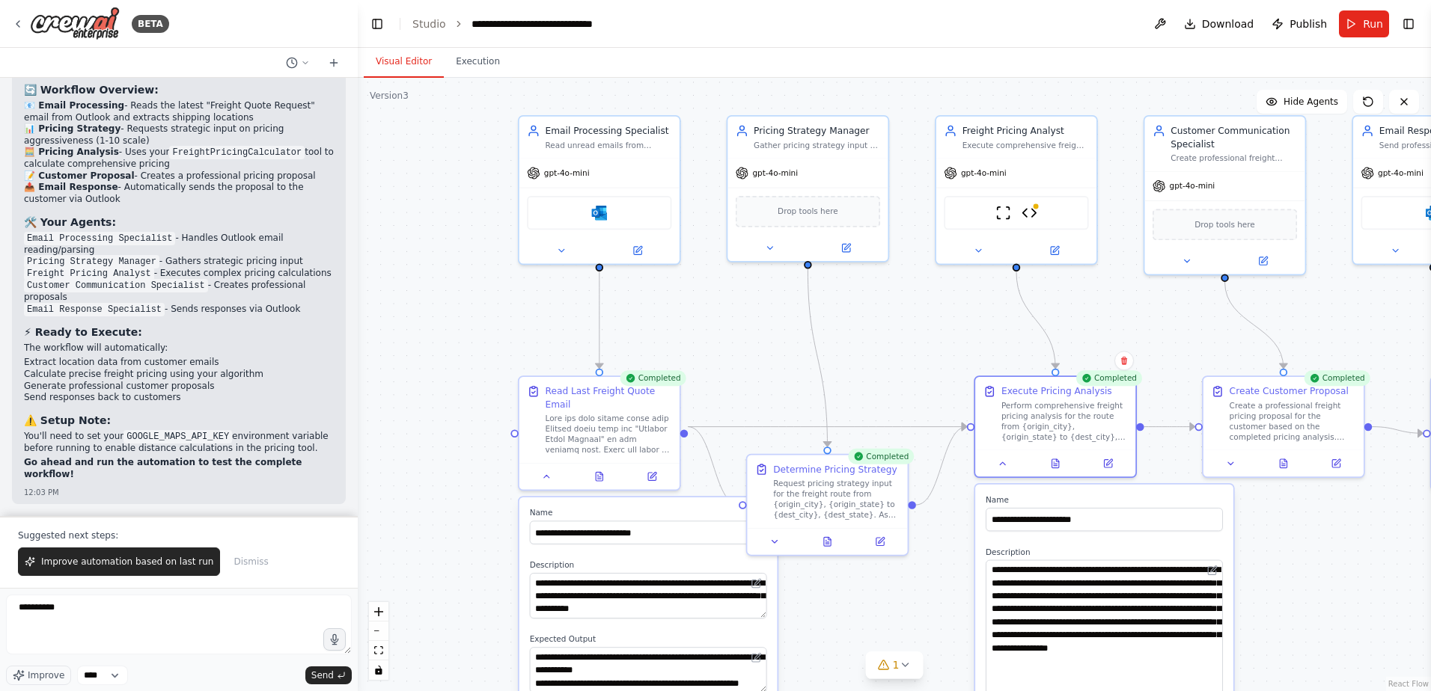
drag, startPoint x: 1332, startPoint y: 710, endPoint x: 1282, endPoint y: 596, distance: 124.3
click at [1310, 670] on div ".deletable-edge-delete-btn { width: 20px; height: 20px; border: 0px solid #ffff…" at bounding box center [894, 385] width 1073 height 614
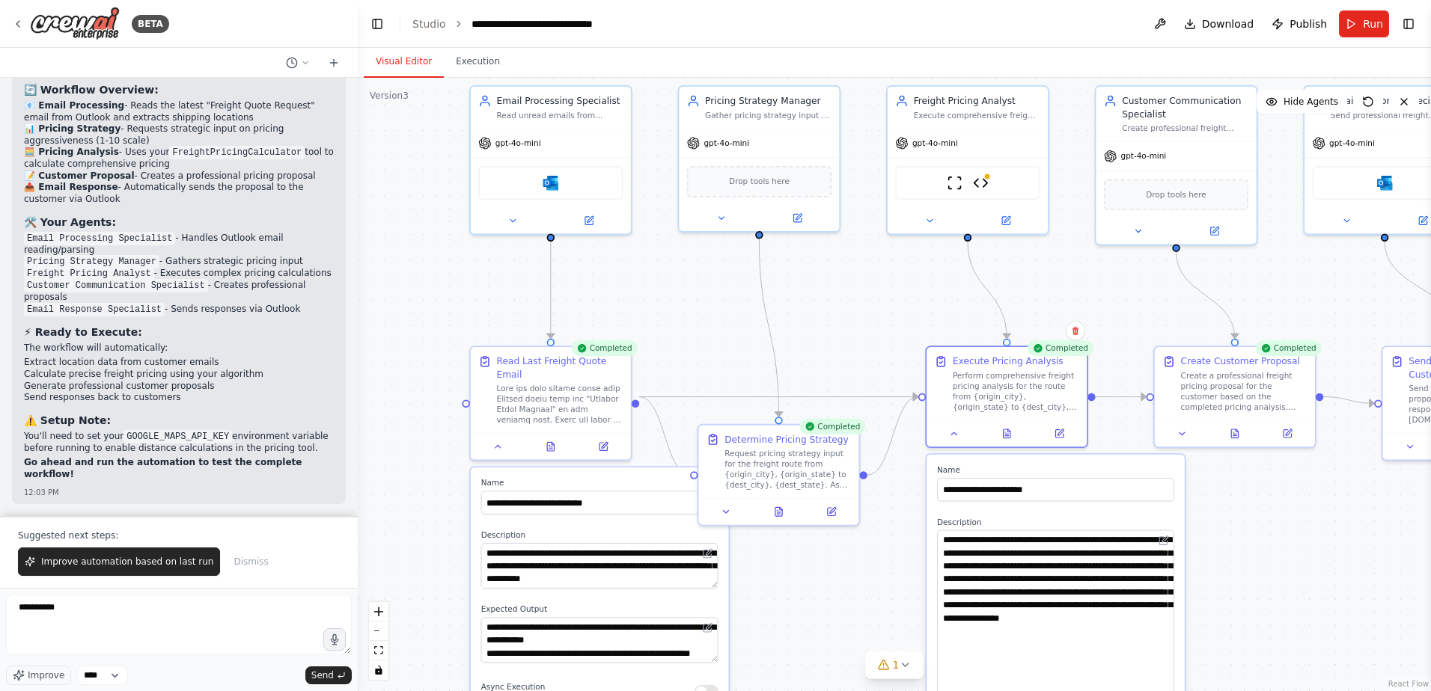
drag, startPoint x: 1307, startPoint y: 554, endPoint x: 1282, endPoint y: 563, distance: 27.0
click at [1281, 564] on div ".deletable-edge-delete-btn { width: 20px; height: 20px; border: 0px solid #ffff…" at bounding box center [894, 385] width 1073 height 614
click at [127, 639] on textarea "*********" at bounding box center [179, 625] width 346 height 60
type textarea "*"
click at [1009, 433] on icon at bounding box center [1008, 433] width 4 height 0
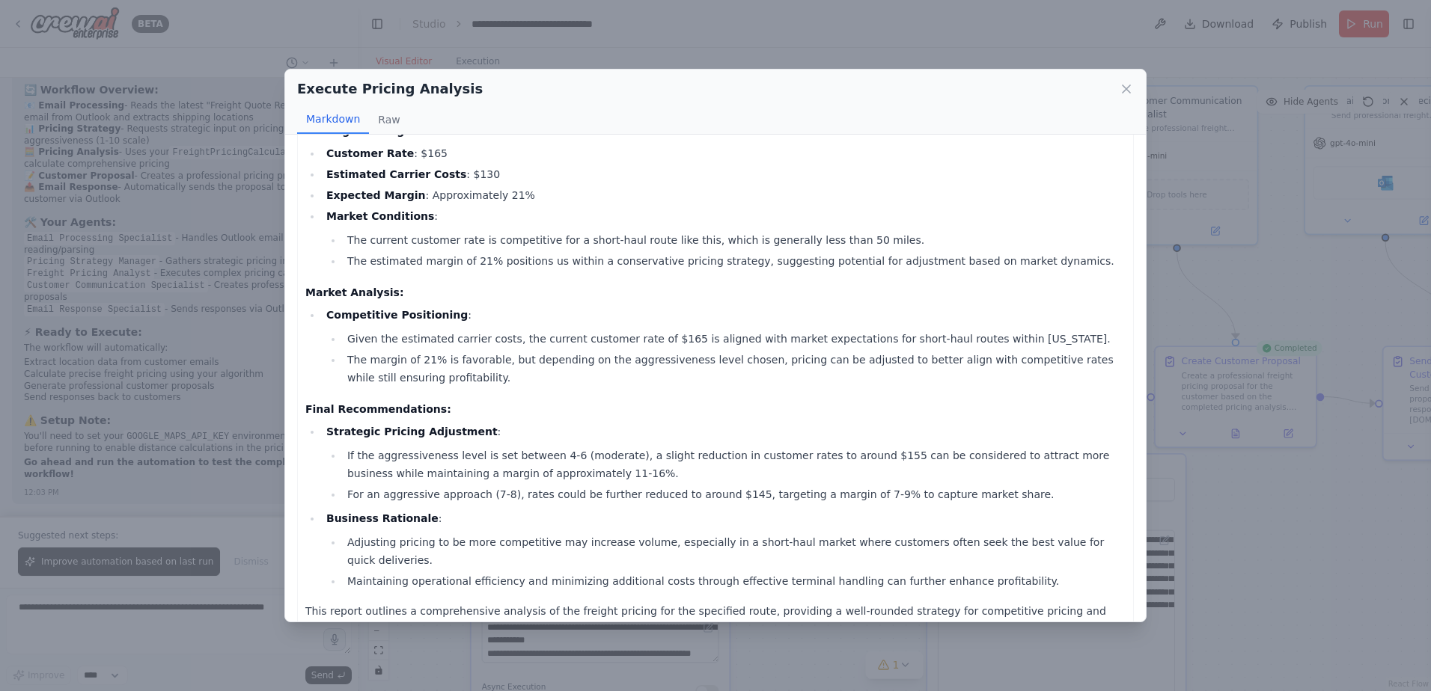
scroll to position [394, 0]
click at [391, 123] on button "Raw" at bounding box center [389, 120] width 40 height 28
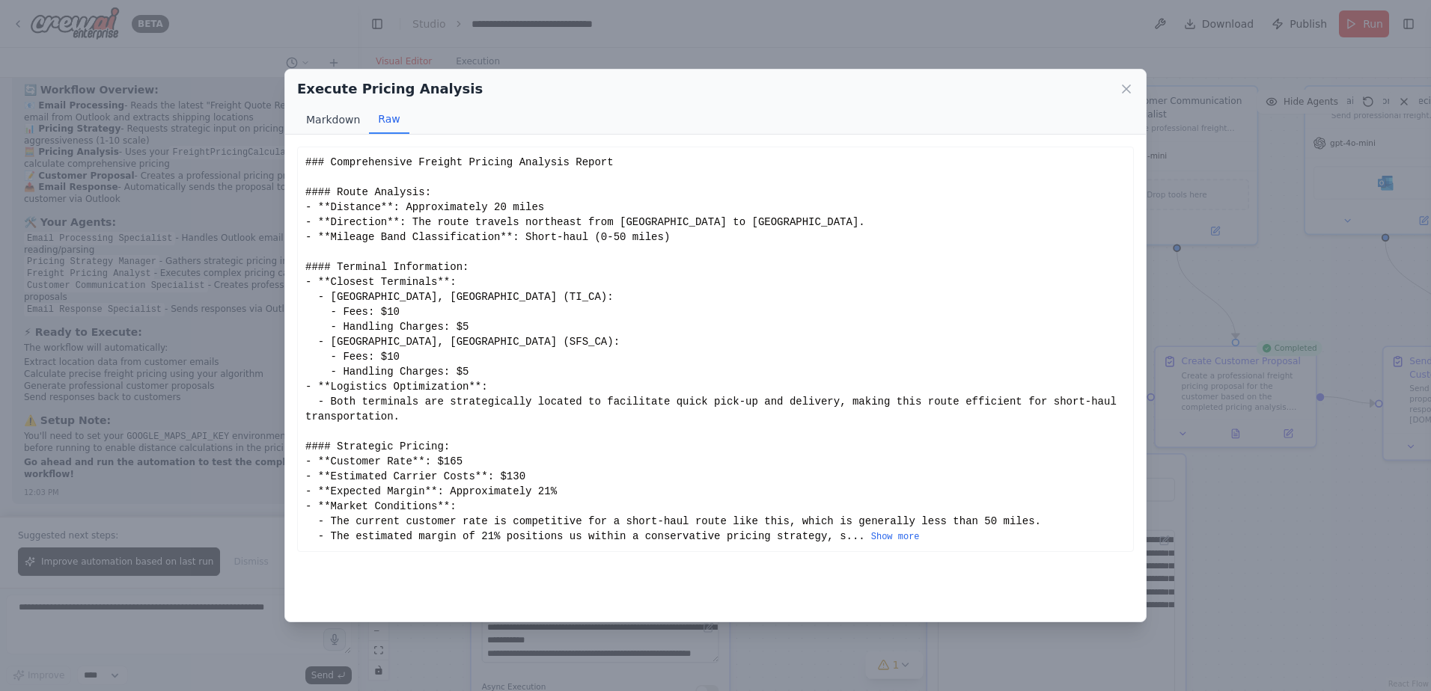
click at [322, 121] on button "Markdown" at bounding box center [333, 120] width 72 height 28
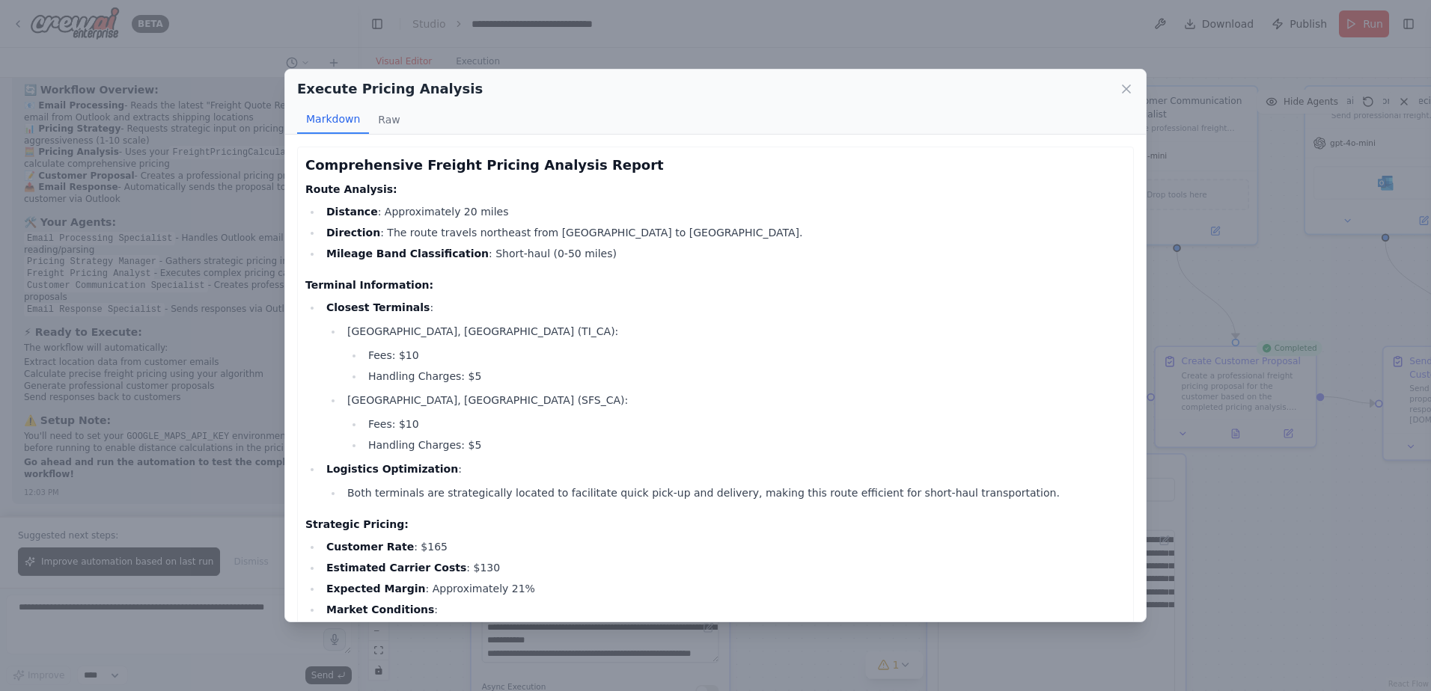
click at [1135, 85] on div "Execute Pricing Analysis Markdown Raw" at bounding box center [715, 102] width 861 height 65
click at [1131, 88] on icon at bounding box center [1126, 89] width 15 height 15
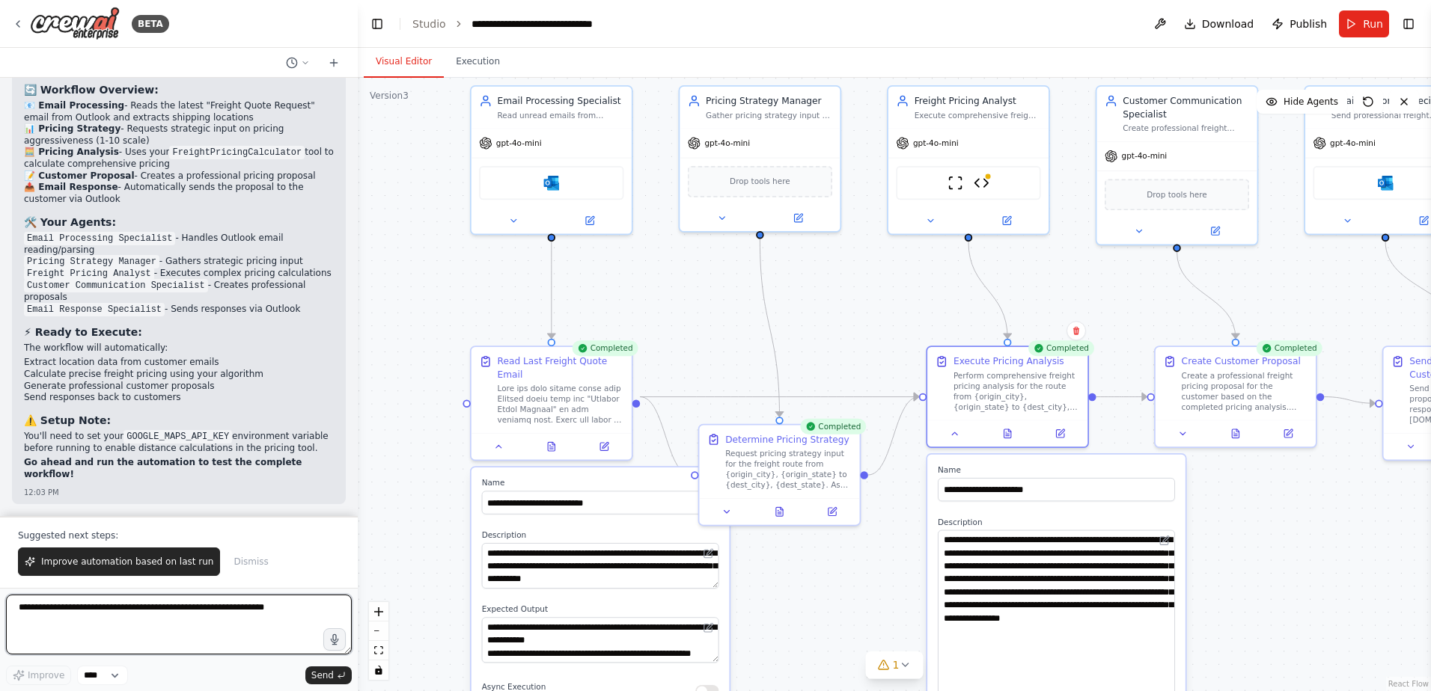
click at [272, 617] on textarea at bounding box center [179, 625] width 346 height 60
type textarea "**********"
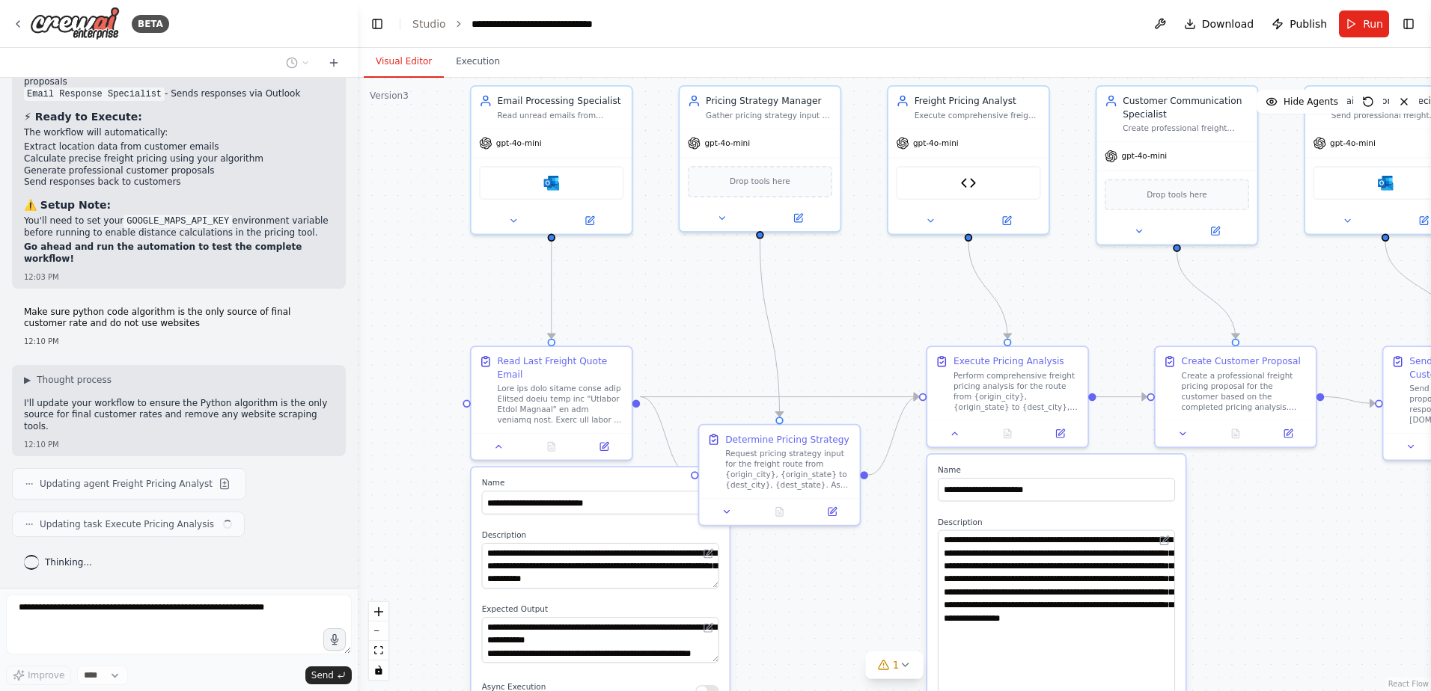
scroll to position [94820, 0]
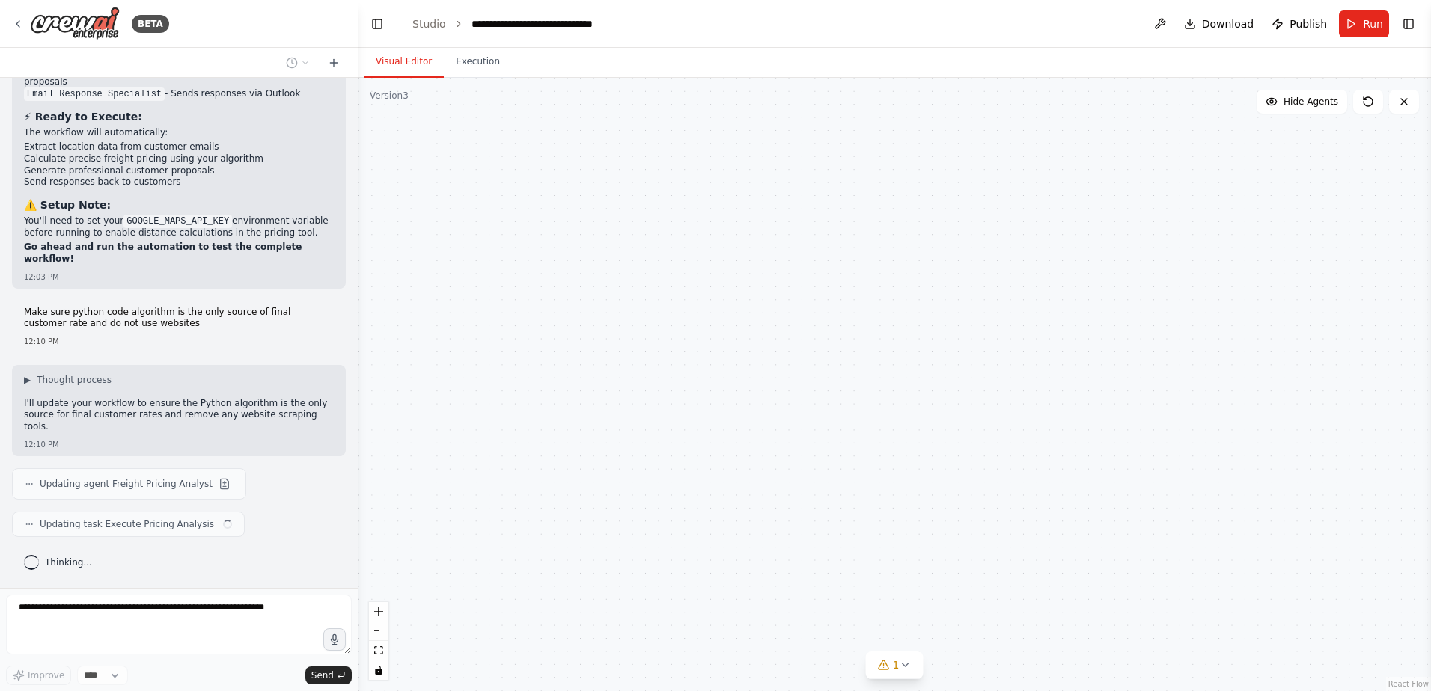
type textarea "**********"
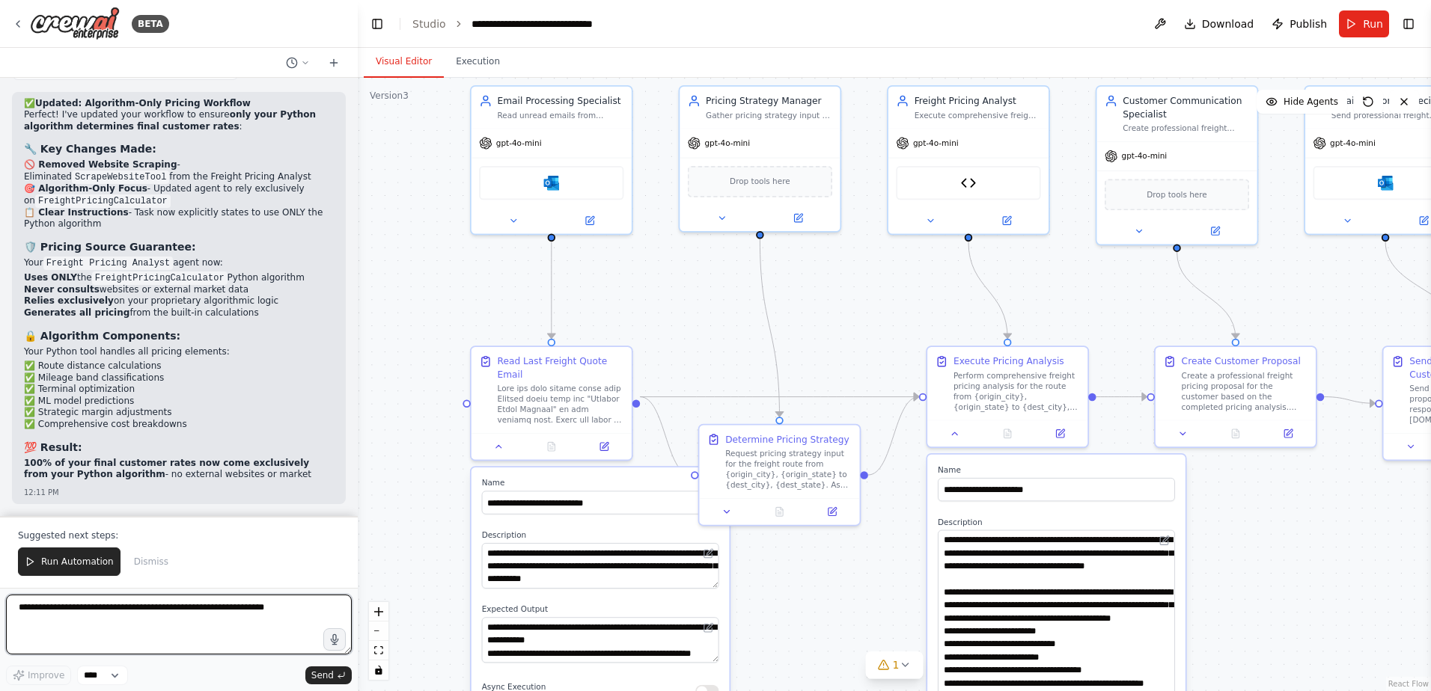
scroll to position [95336, 0]
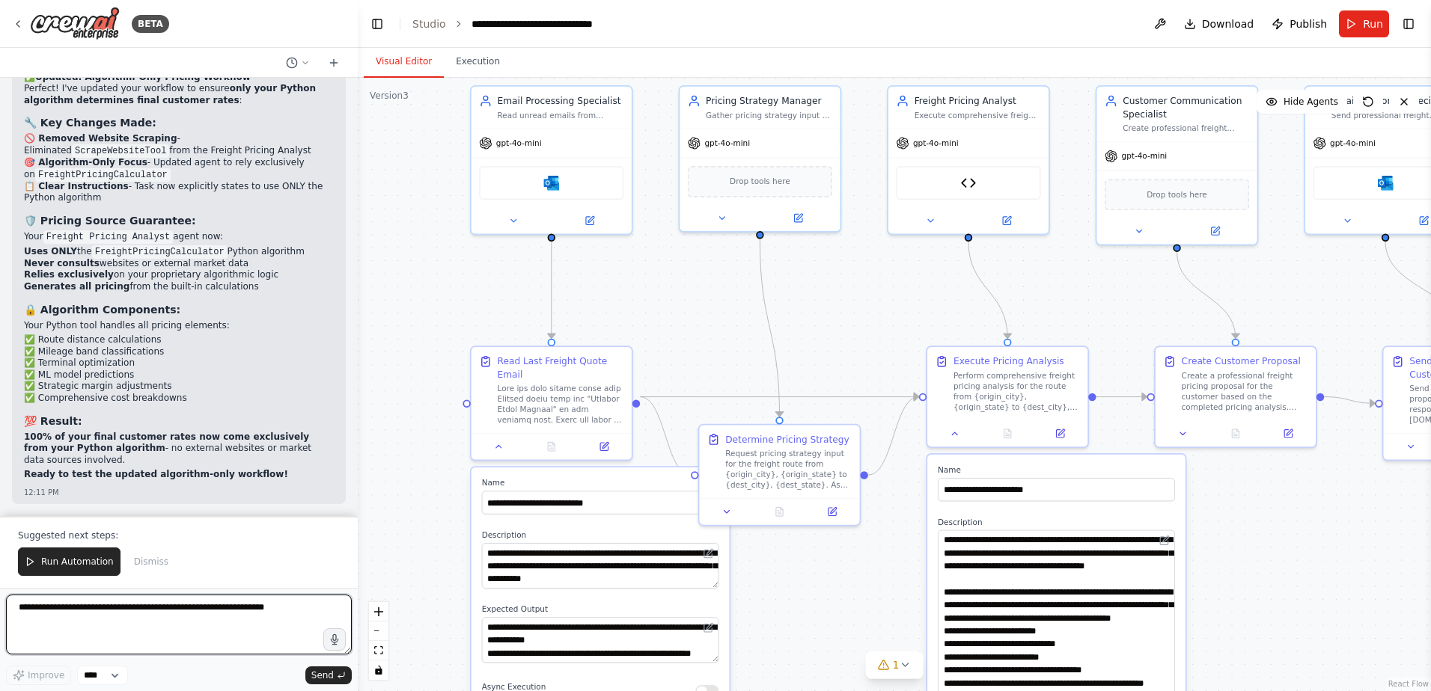
click at [135, 626] on textarea at bounding box center [179, 625] width 346 height 60
click at [275, 599] on textarea at bounding box center [179, 625] width 346 height 60
type textarea "**********"
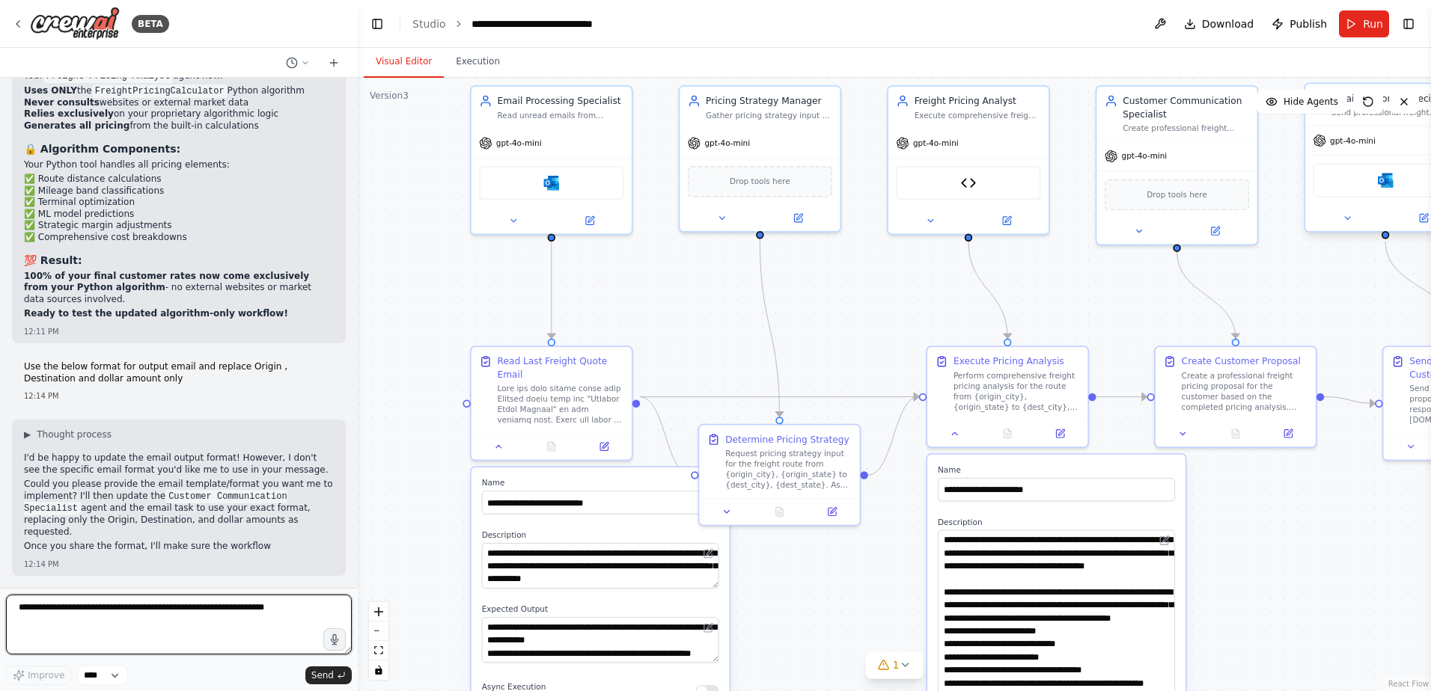
scroll to position [95496, 0]
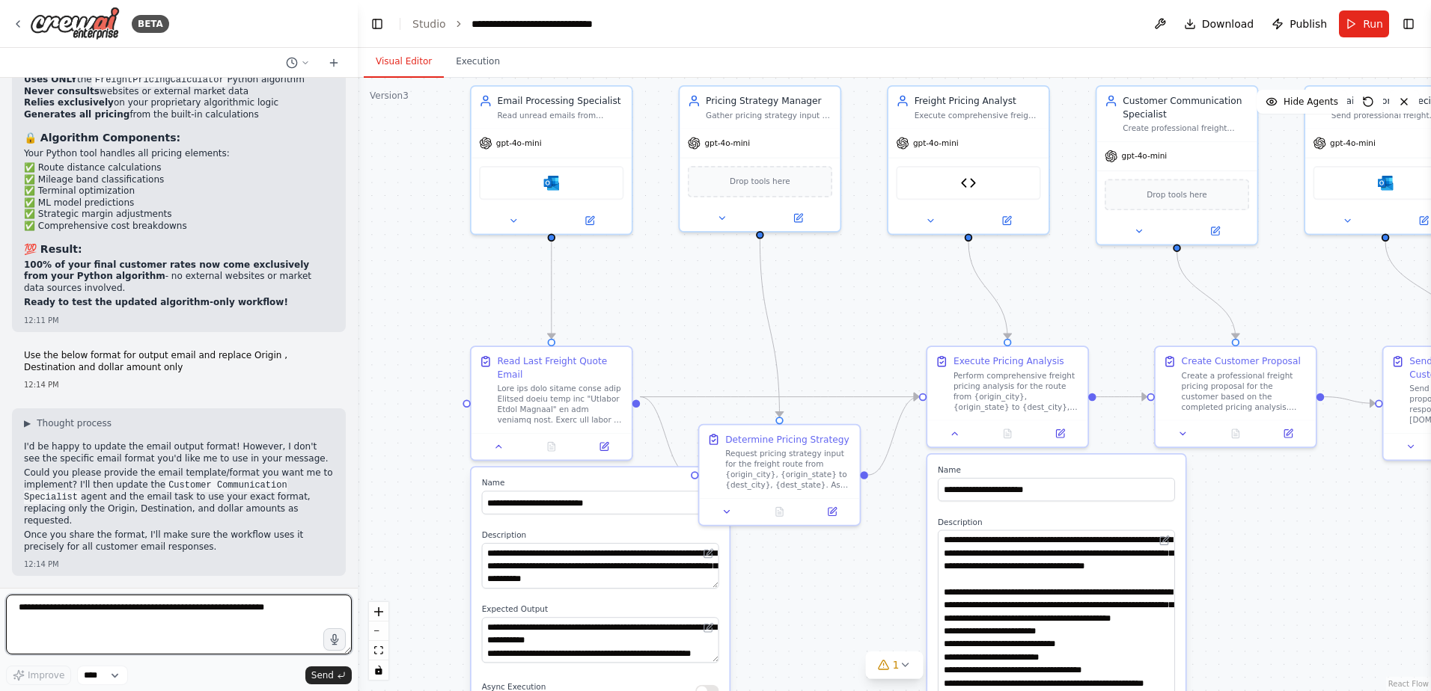
click at [137, 618] on textarea at bounding box center [179, 625] width 346 height 60
click at [168, 603] on textarea at bounding box center [179, 625] width 346 height 60
paste textarea "**********"
type textarea "**********"
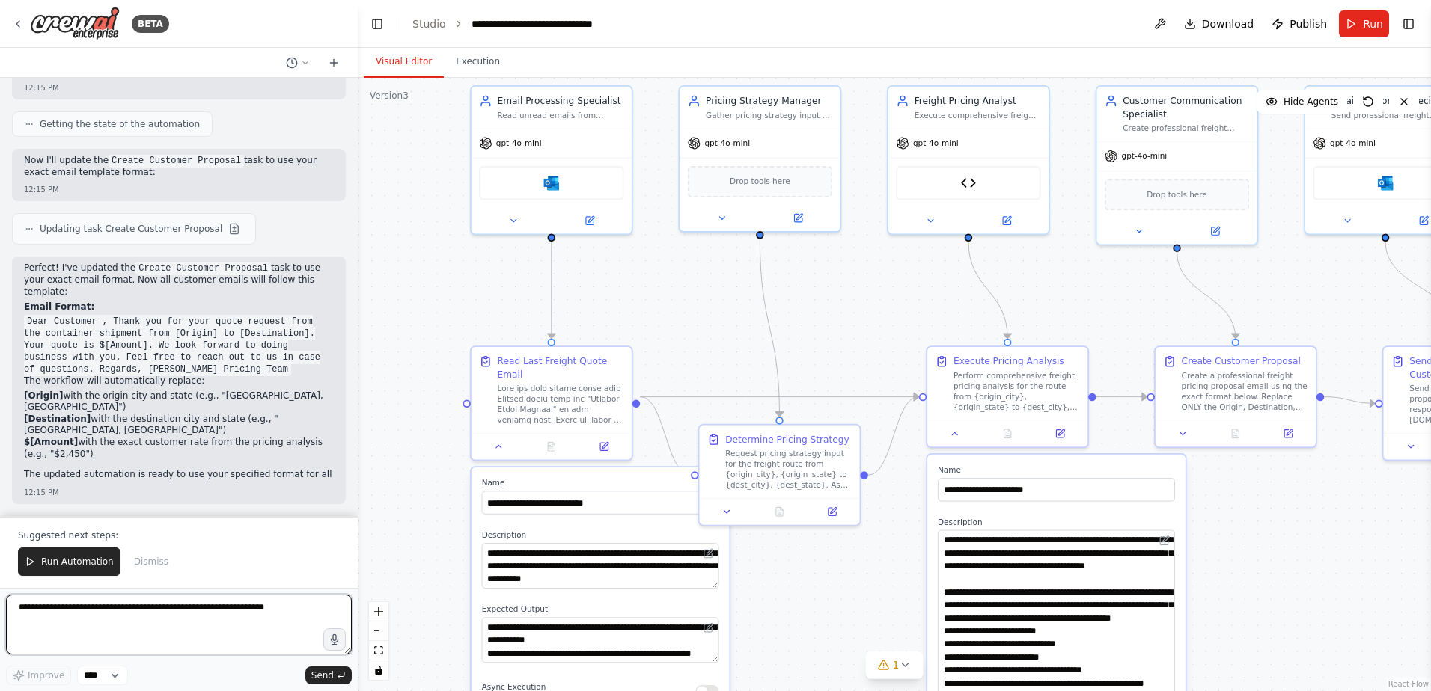
scroll to position [96173, 0]
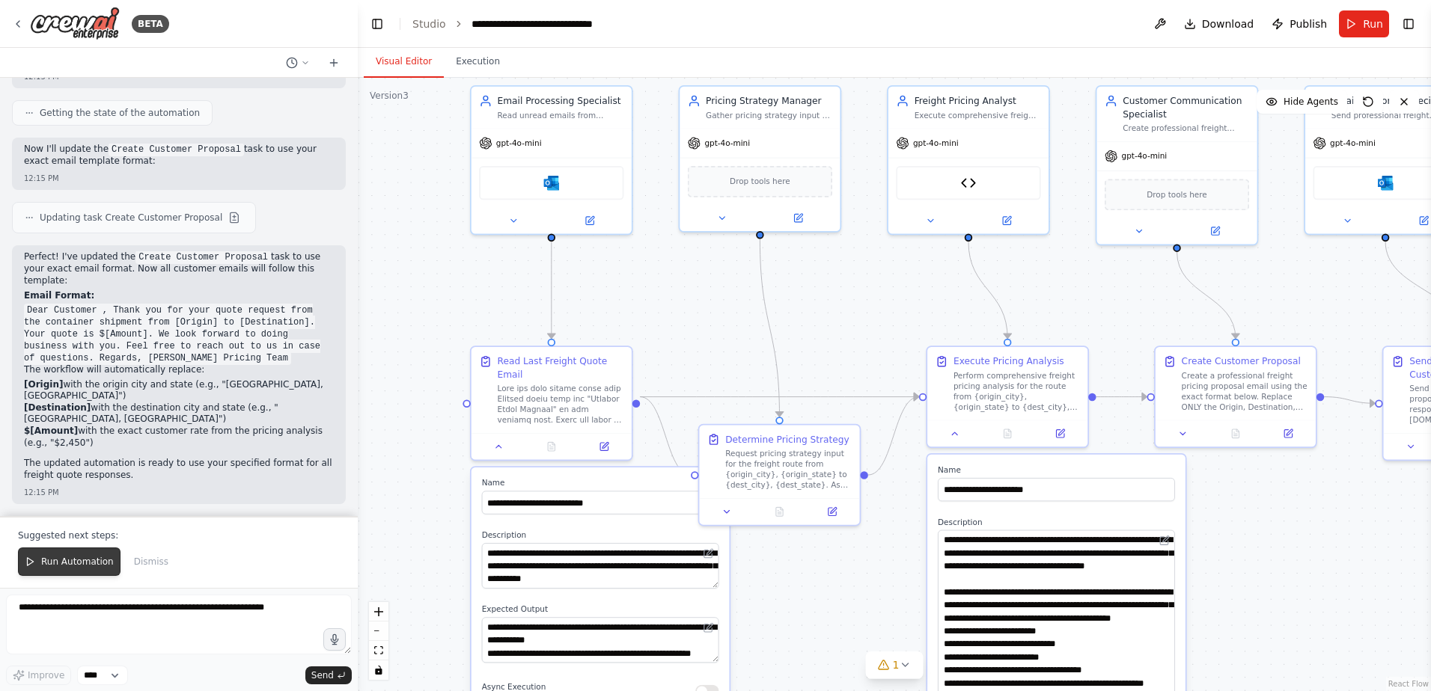
click at [72, 558] on span "Run Automation" at bounding box center [77, 562] width 73 height 12
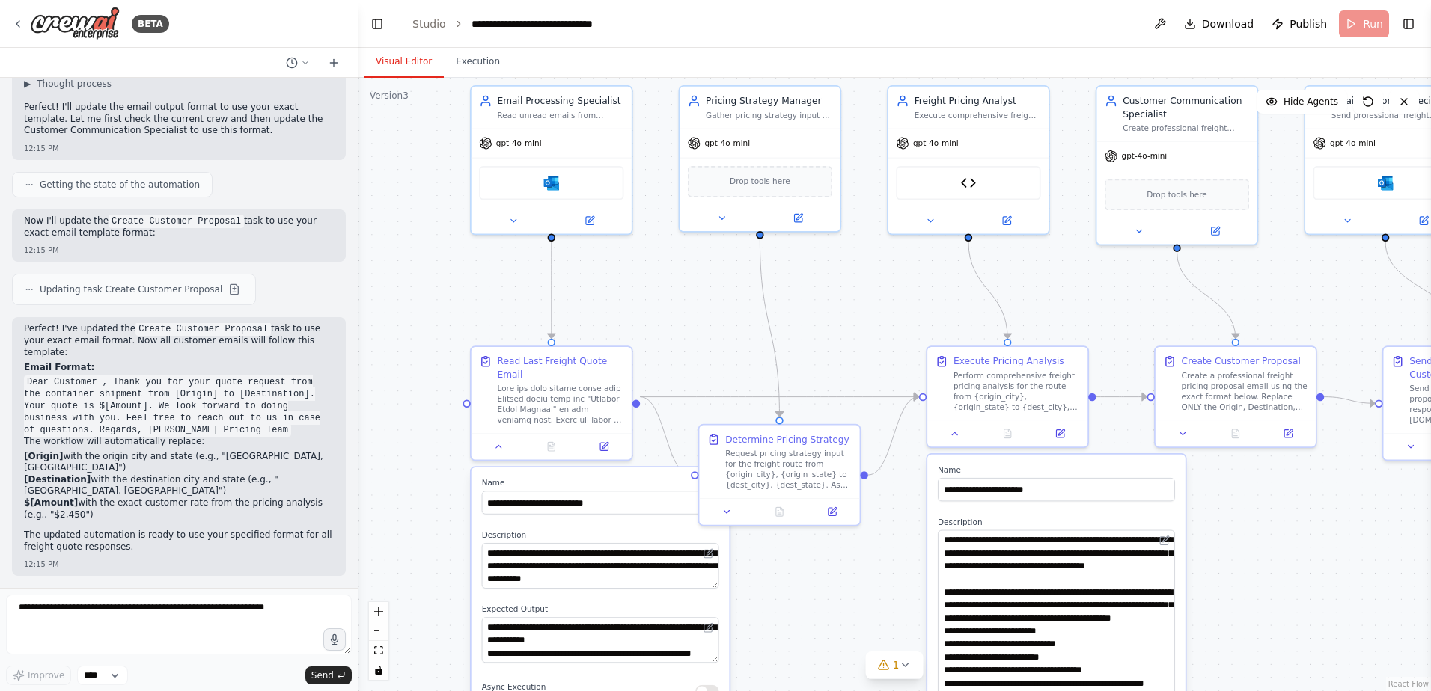
scroll to position [96101, 0]
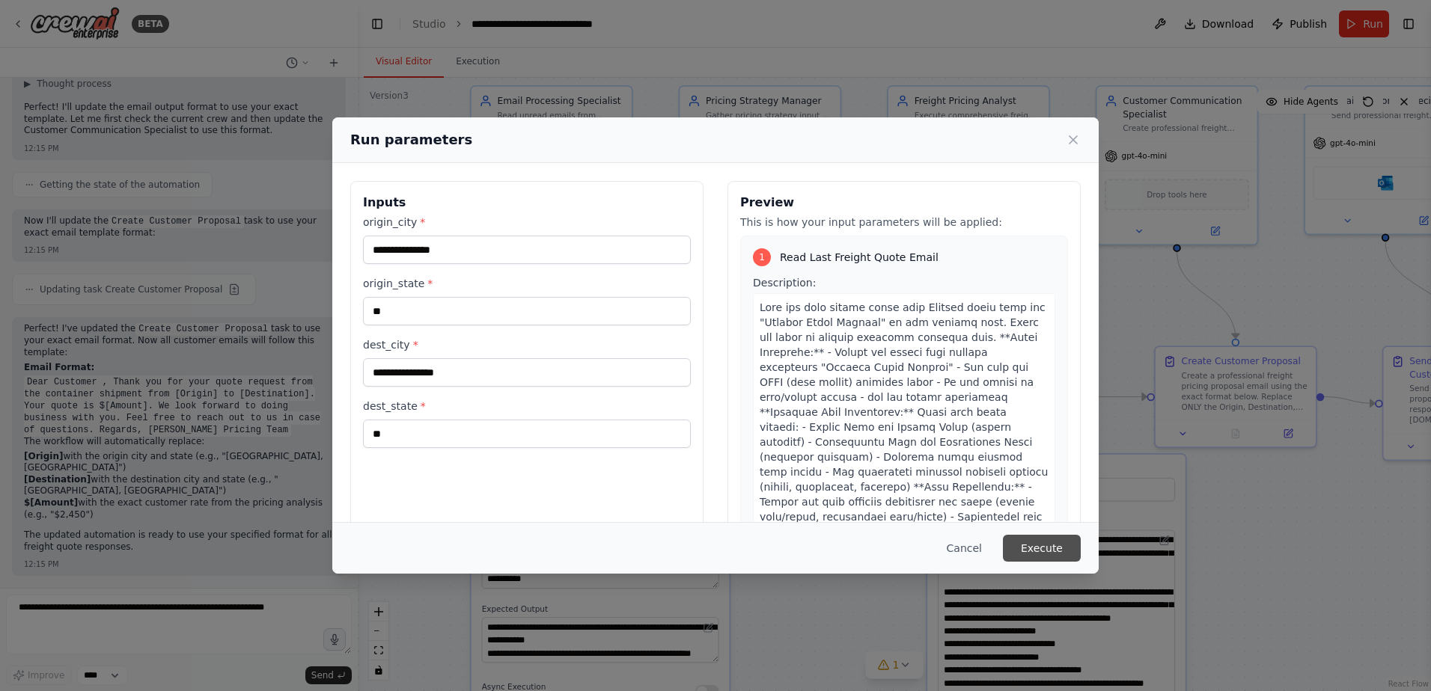
click at [1035, 540] on button "Execute" at bounding box center [1042, 548] width 78 height 27
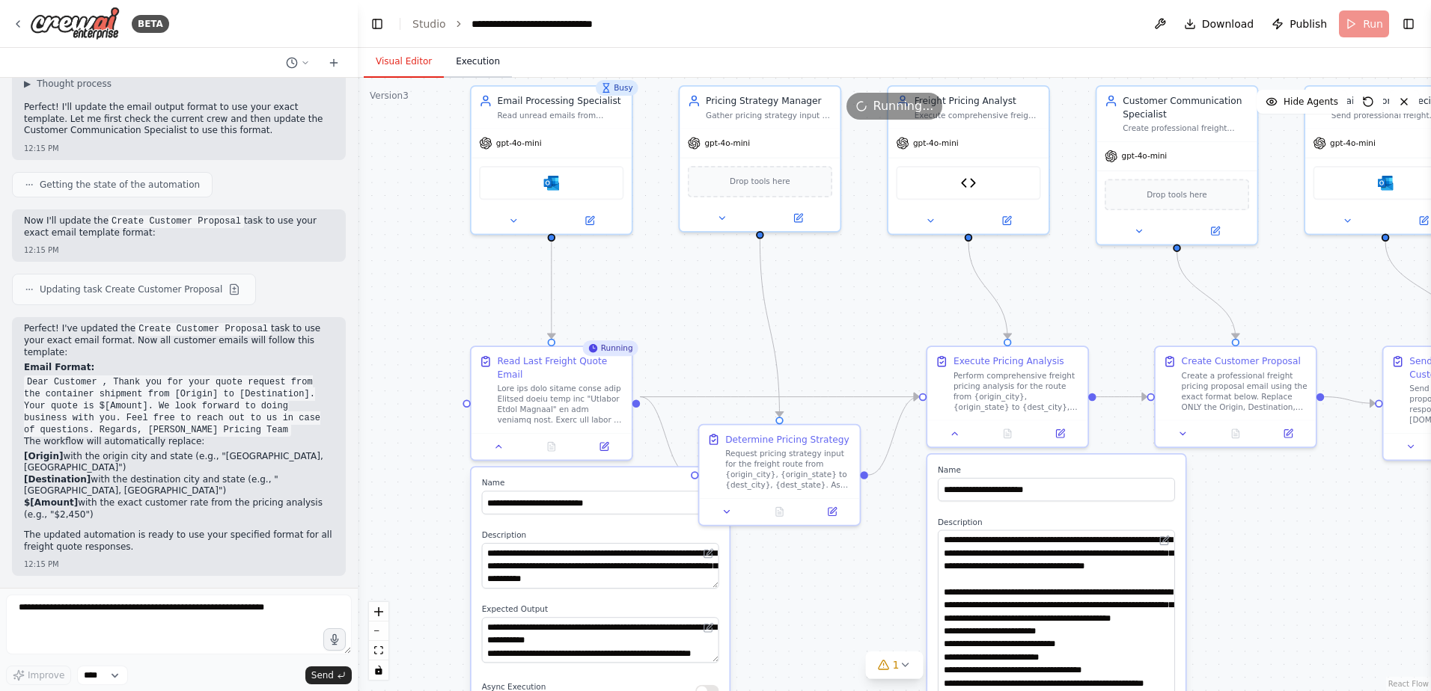
click at [468, 64] on button "Execution" at bounding box center [478, 61] width 68 height 31
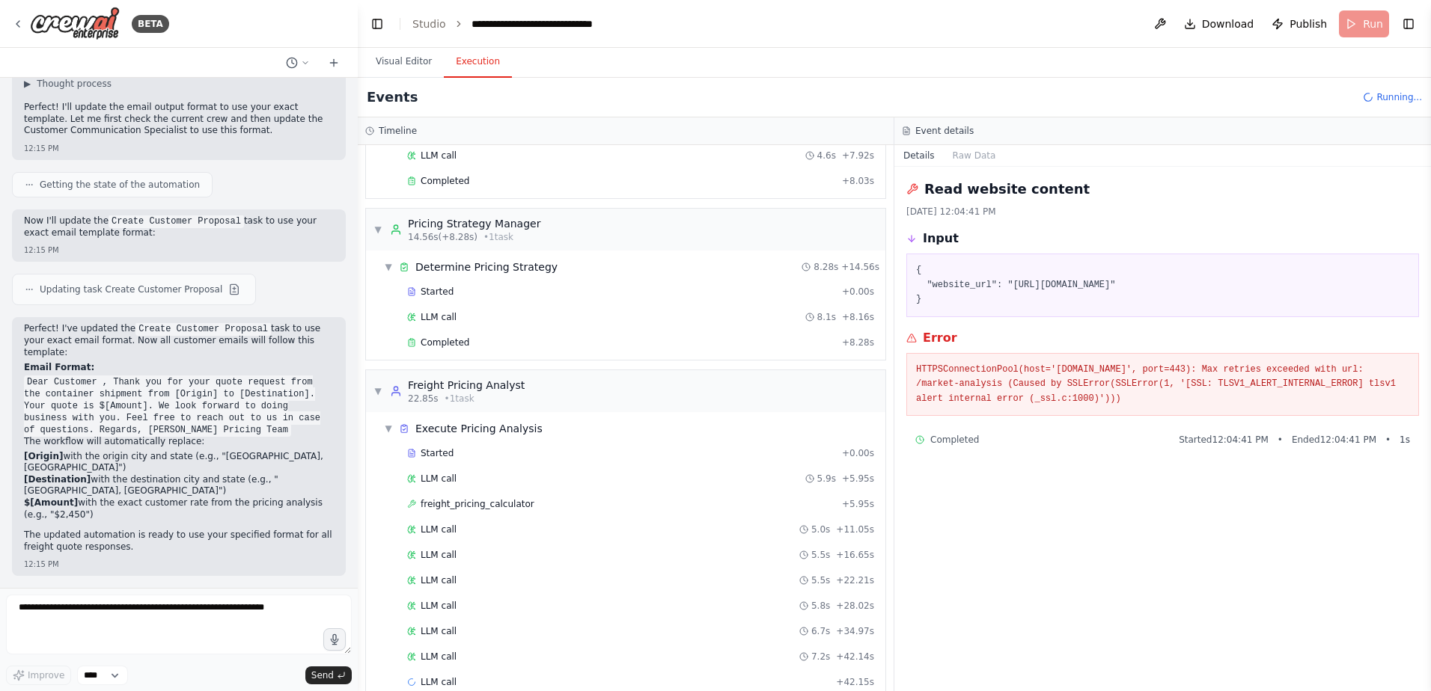
scroll to position [183, 0]
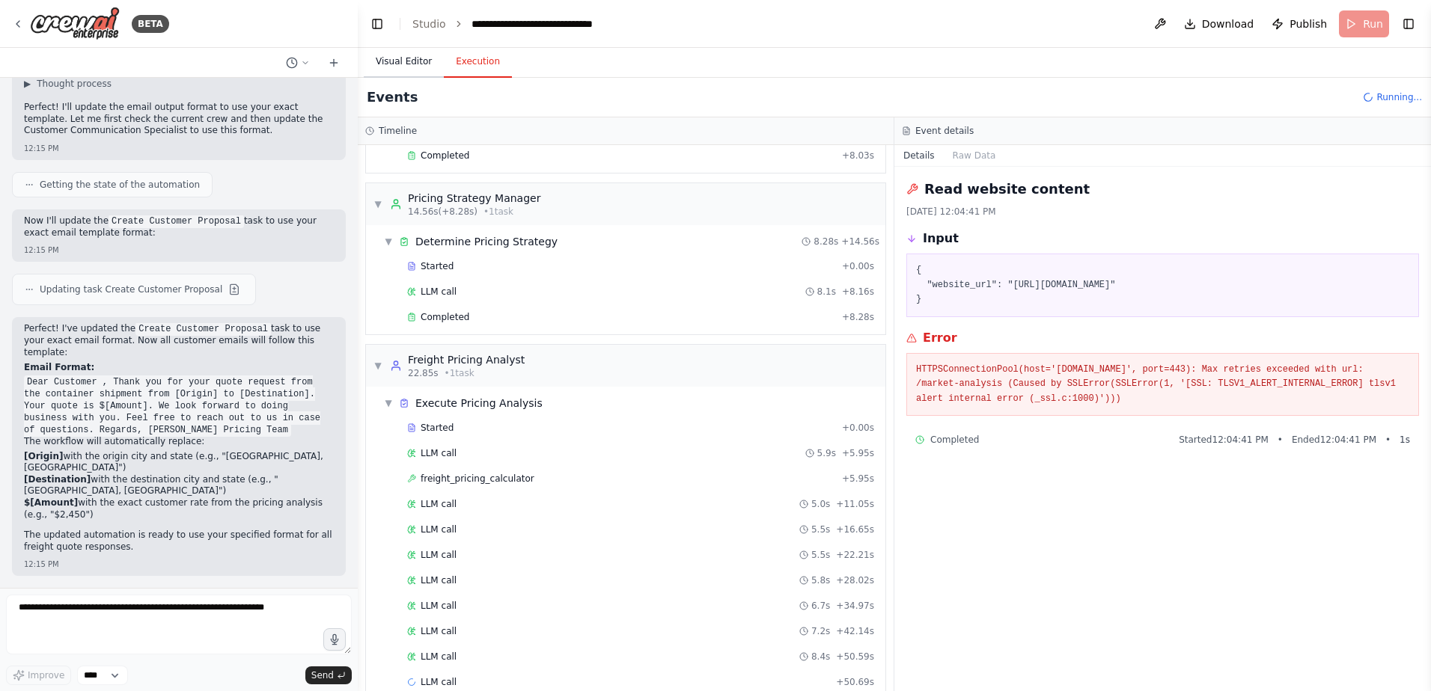
click at [399, 61] on button "Visual Editor" at bounding box center [404, 61] width 80 height 31
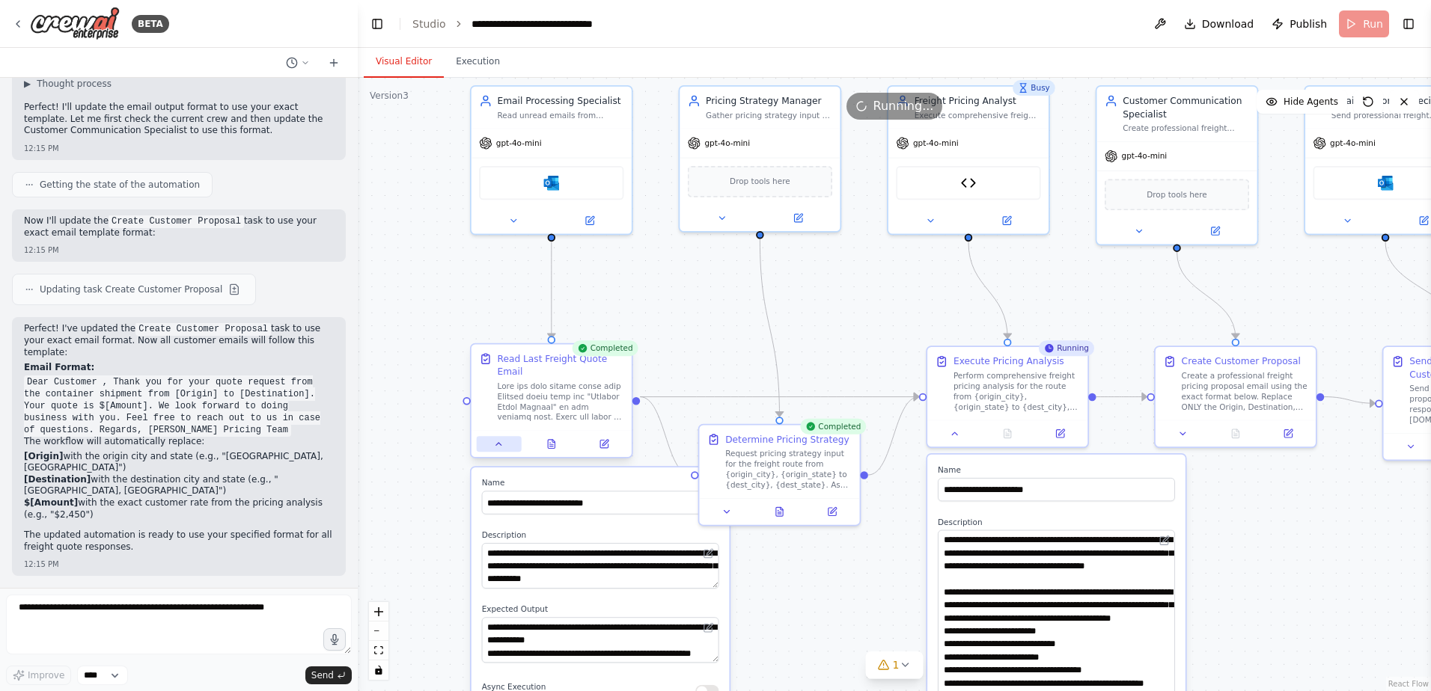
click at [500, 439] on button at bounding box center [499, 444] width 45 height 16
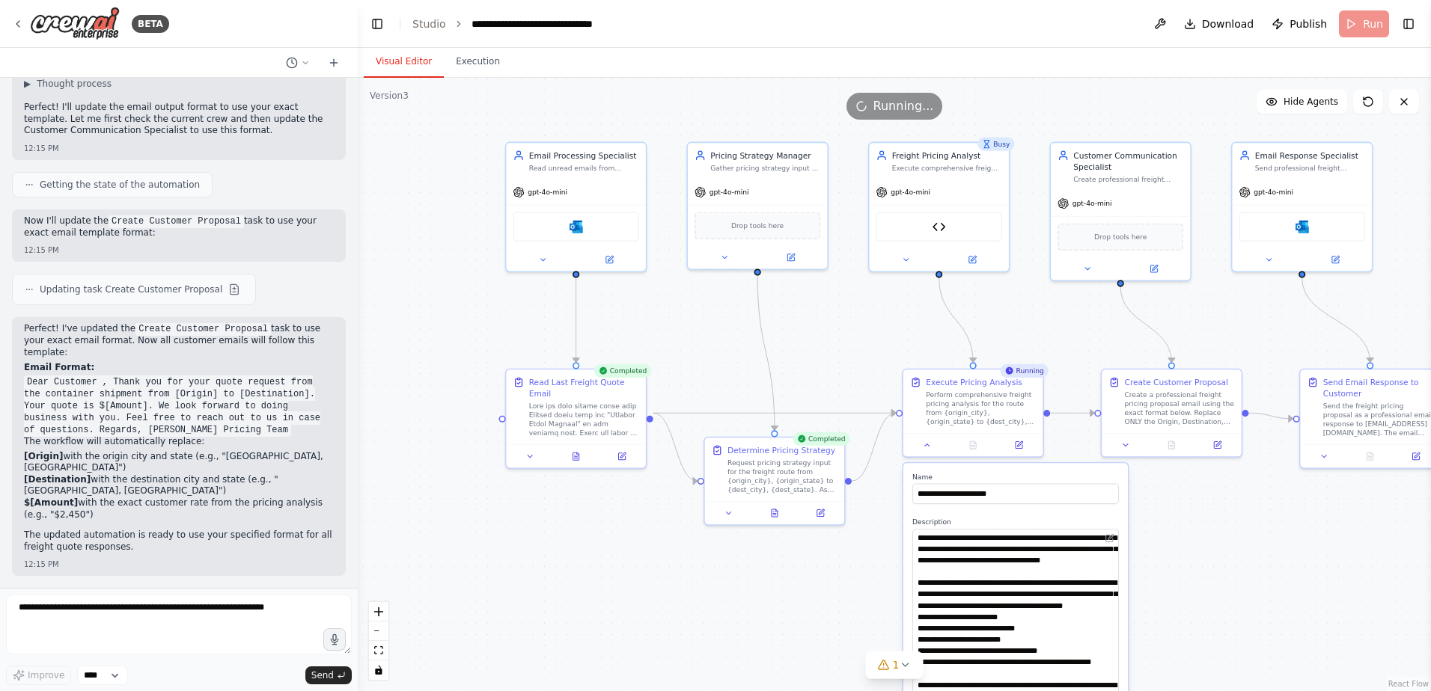
drag, startPoint x: 1238, startPoint y: 583, endPoint x: 1200, endPoint y: 585, distance: 38.2
click at [1200, 585] on div ".deletable-edge-delete-btn { width: 20px; height: 20px; border: 0px solid #ffff…" at bounding box center [894, 385] width 1073 height 614
click at [927, 454] on div at bounding box center [972, 442] width 139 height 23
click at [930, 448] on button at bounding box center [927, 442] width 39 height 13
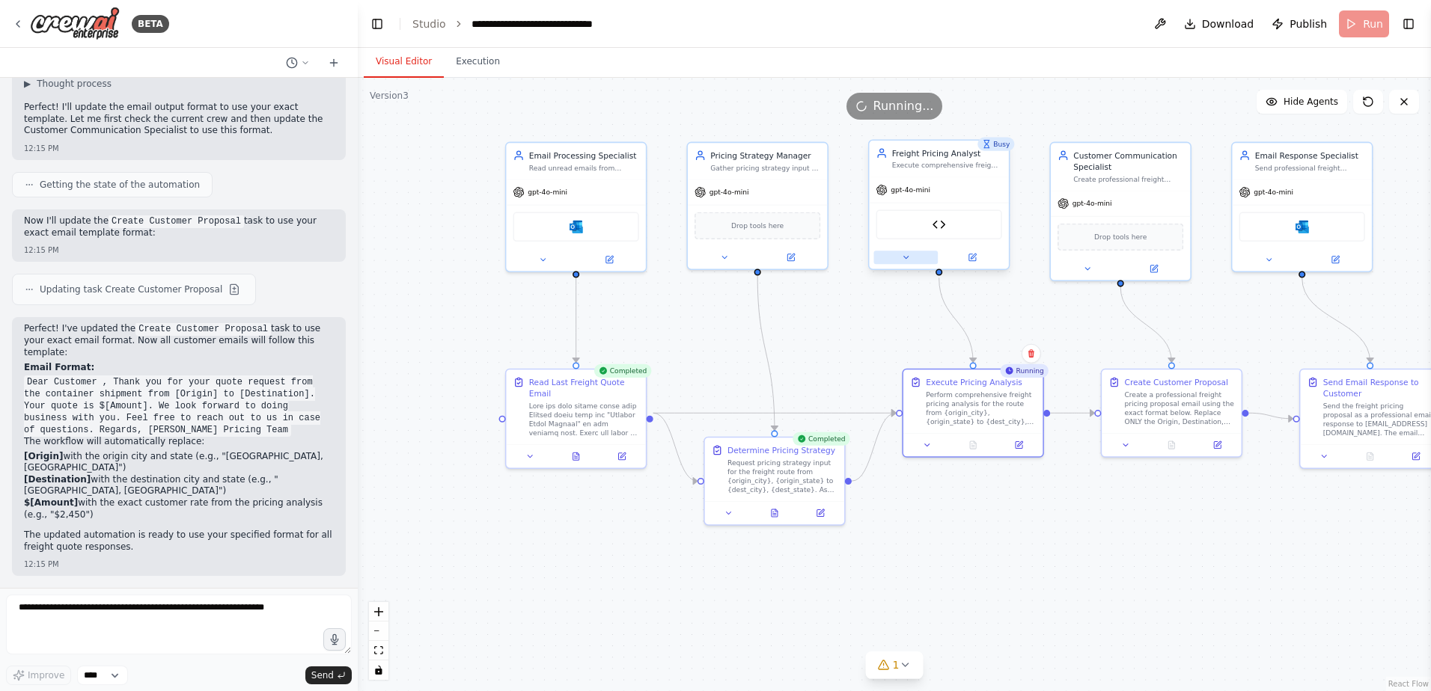
click at [908, 263] on button at bounding box center [906, 257] width 64 height 13
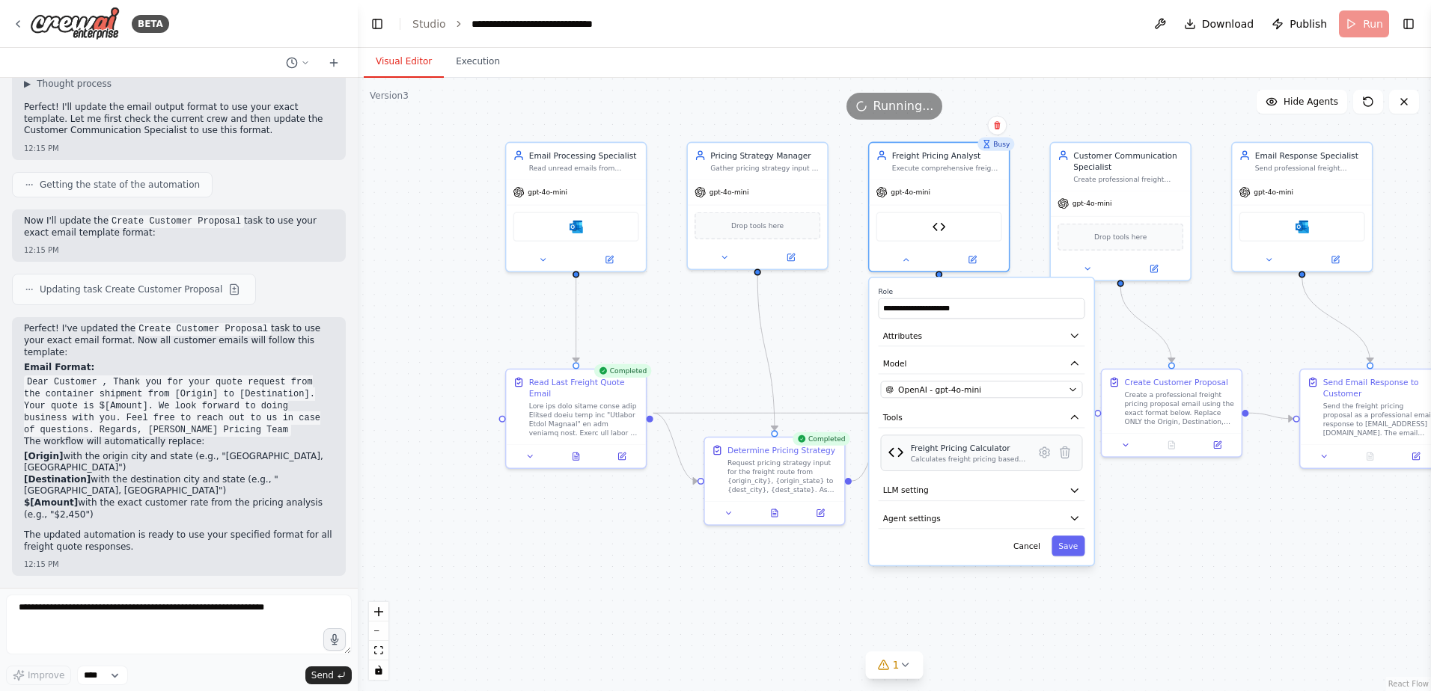
click at [947, 461] on div "Calculates freight pricing based on origin/destination, distance, direction ana…" at bounding box center [969, 459] width 117 height 9
click at [483, 61] on button "Execution" at bounding box center [478, 61] width 68 height 31
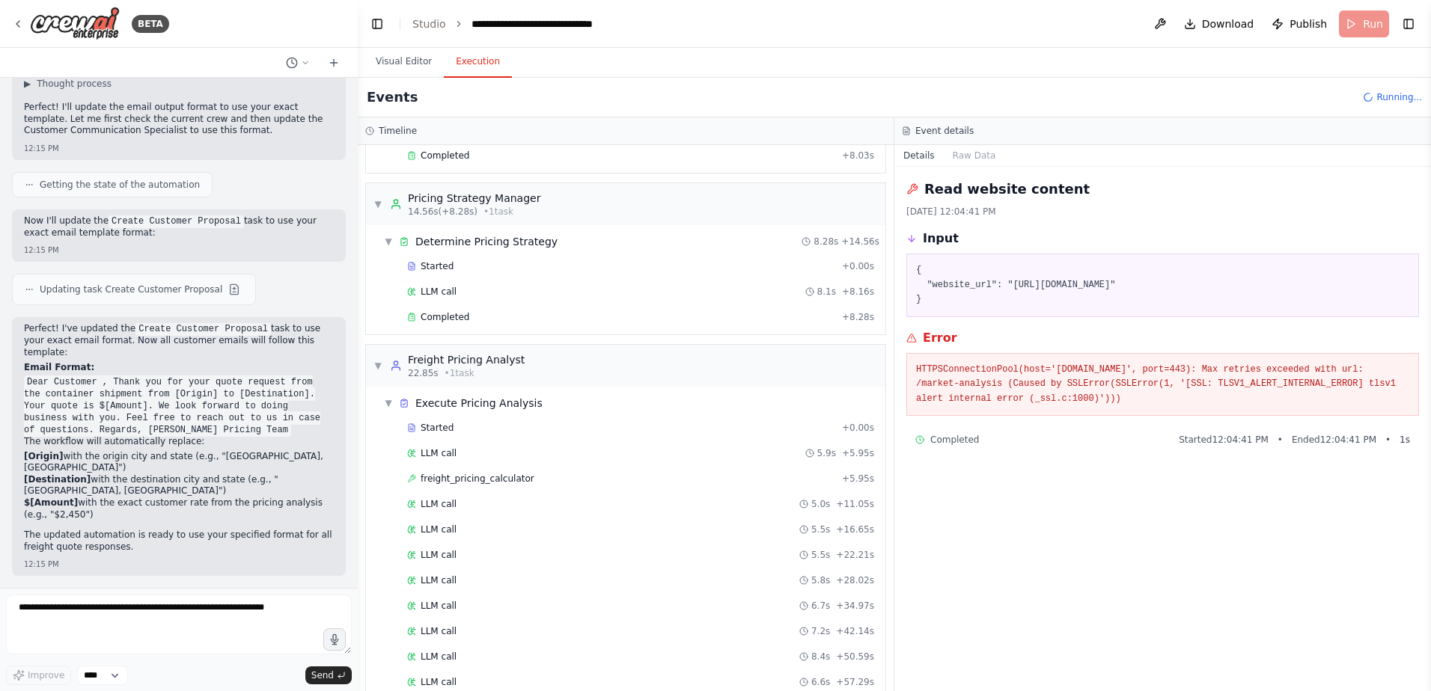
click at [481, 60] on button "Execution" at bounding box center [478, 61] width 68 height 31
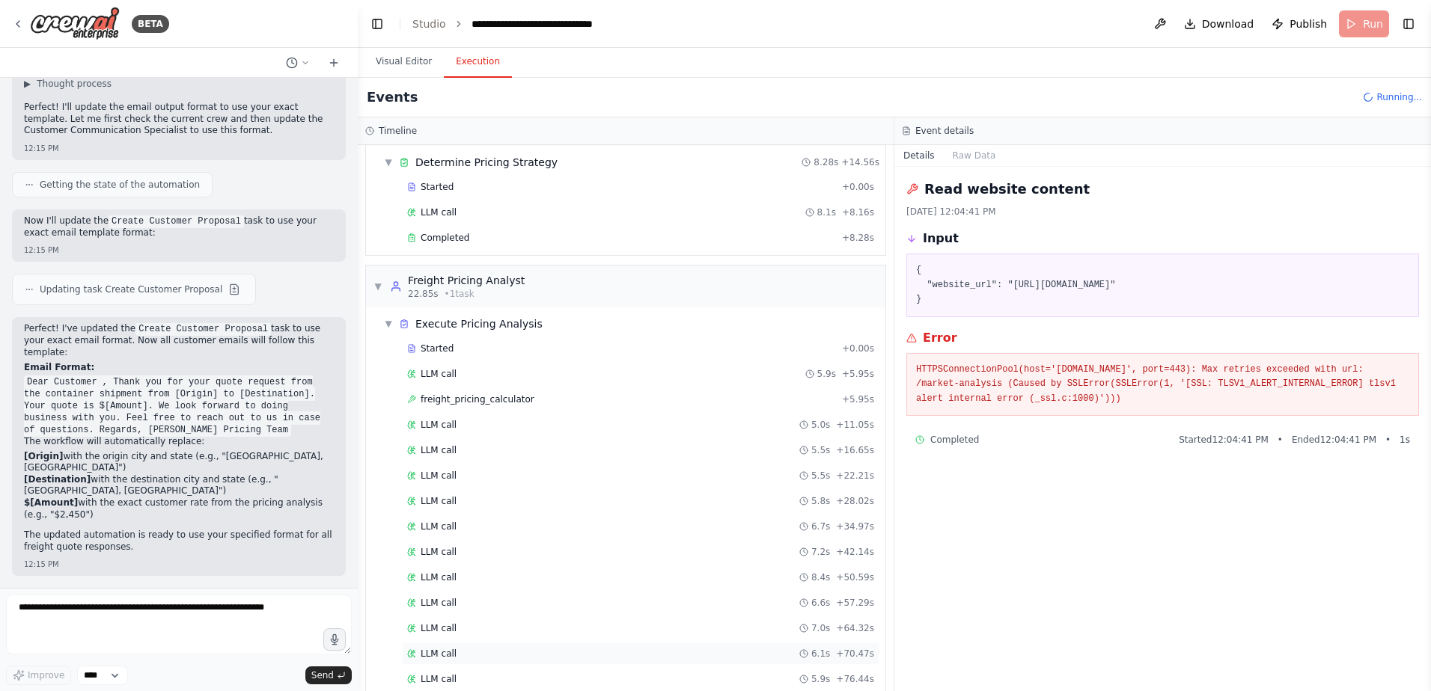
scroll to position [335, 0]
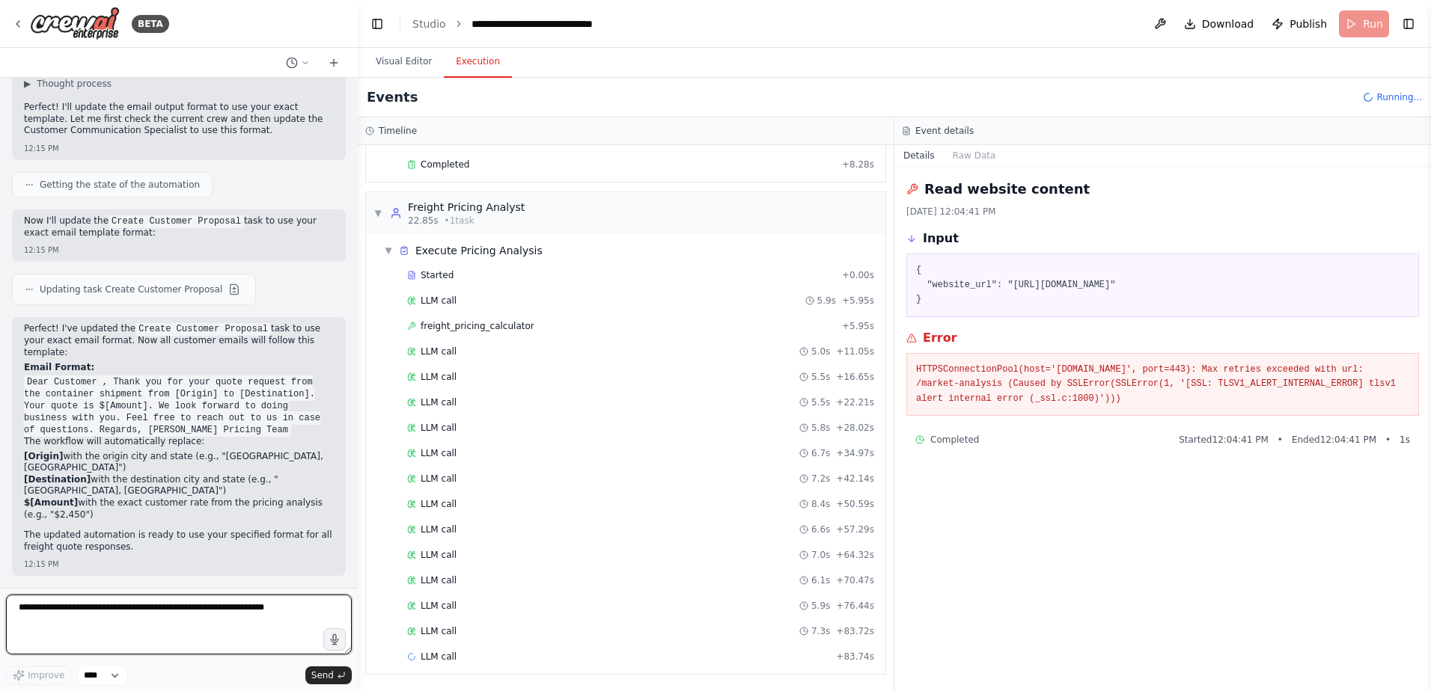
click at [133, 626] on textarea at bounding box center [179, 625] width 346 height 60
type textarea "**********"
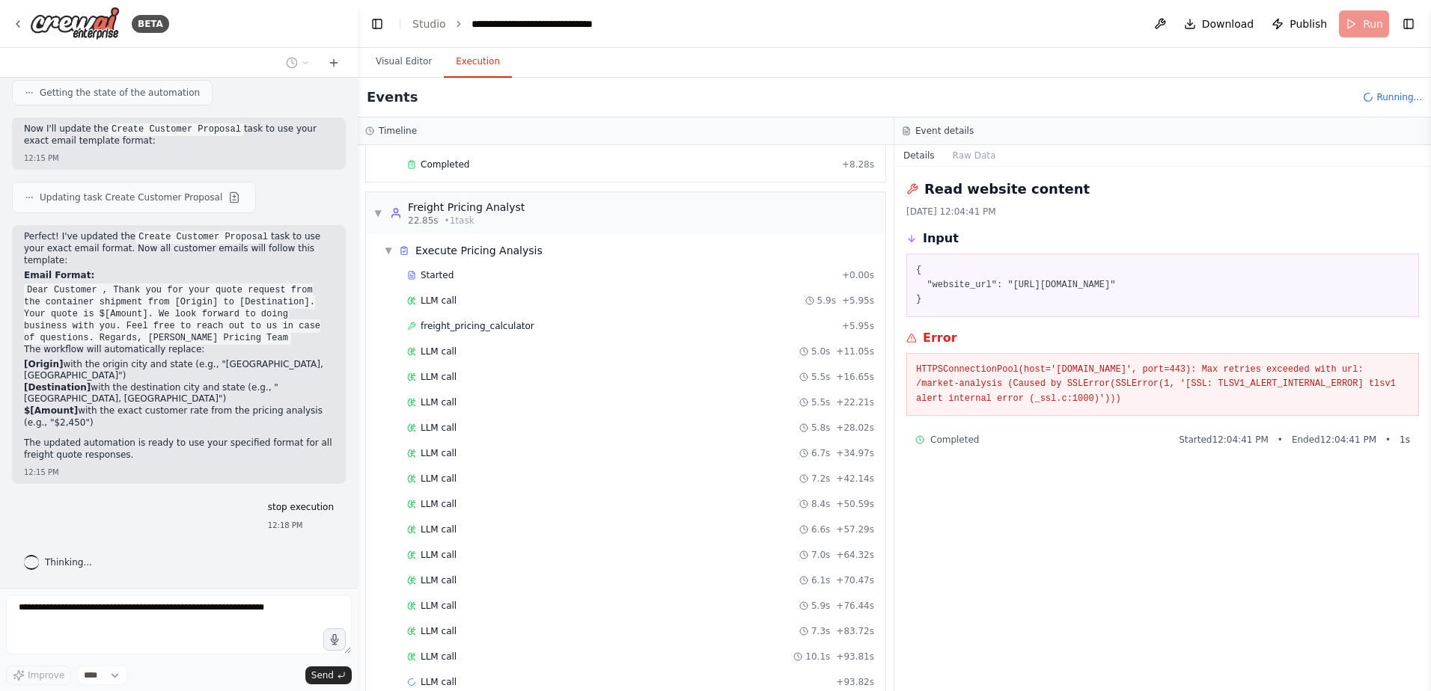
scroll to position [96192, 0]
click at [18, 22] on icon at bounding box center [18, 24] width 12 height 12
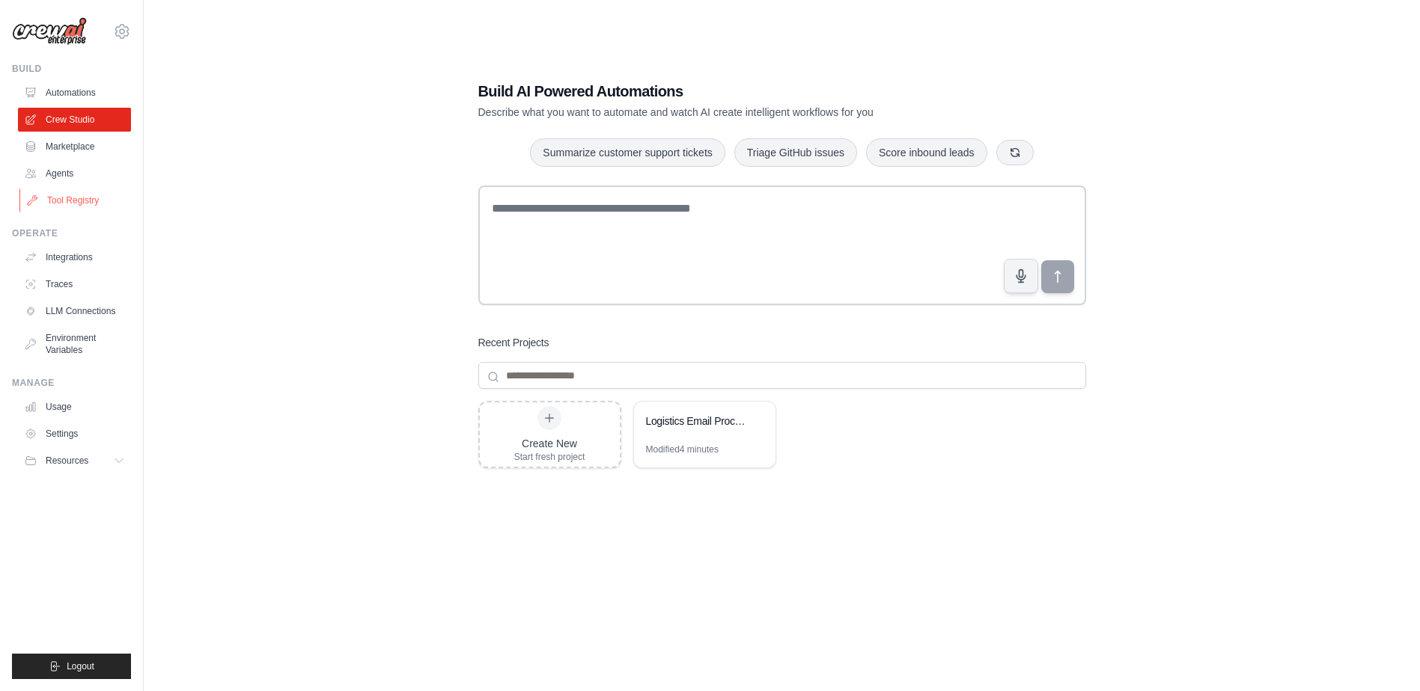
click at [61, 196] on link "Tool Registry" at bounding box center [75, 201] width 113 height 24
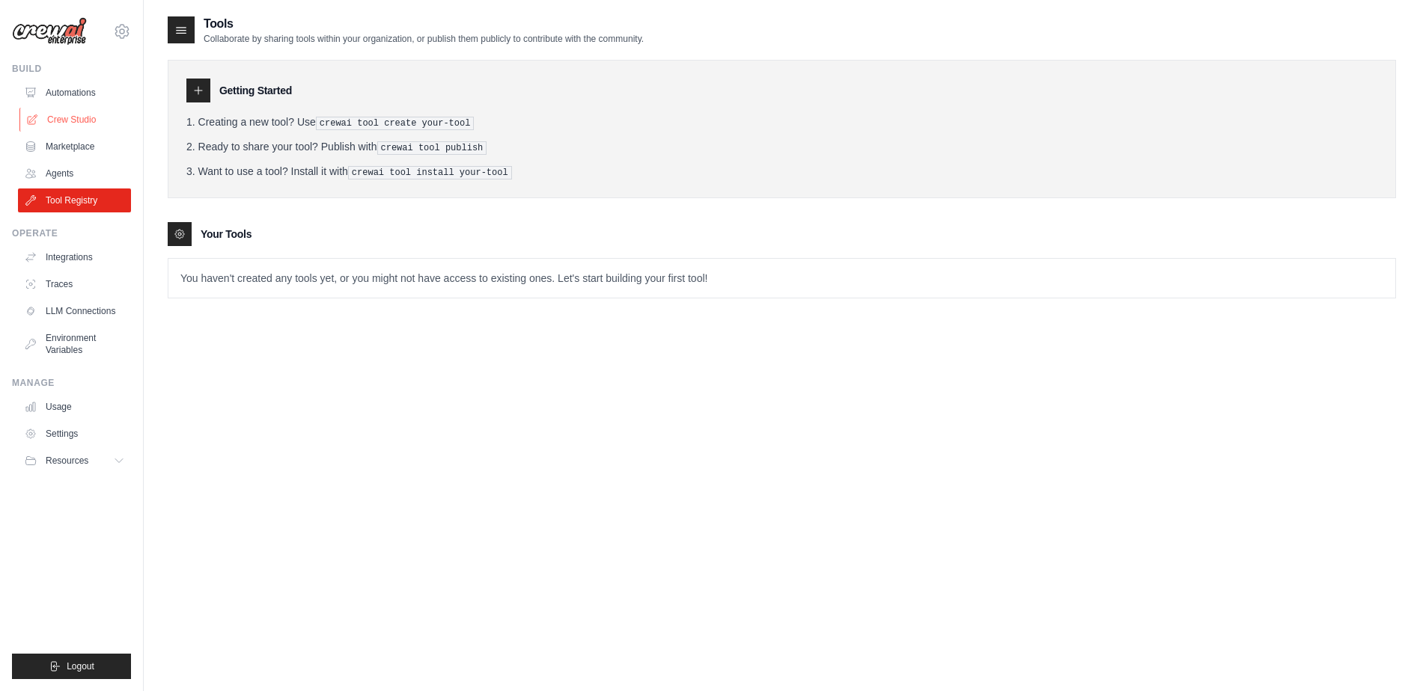
click at [78, 114] on link "Crew Studio" at bounding box center [75, 120] width 113 height 24
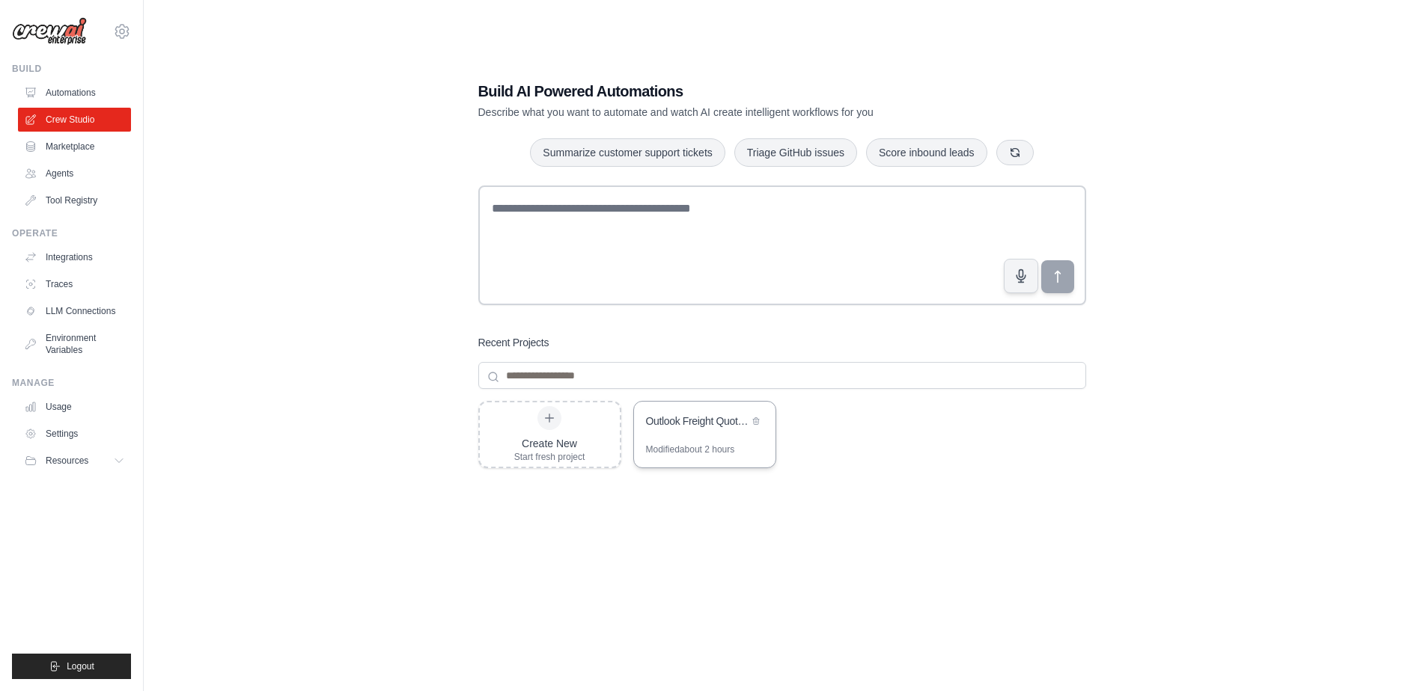
click at [712, 434] on div "Outlook Freight Quote Automation" at bounding box center [704, 423] width 141 height 42
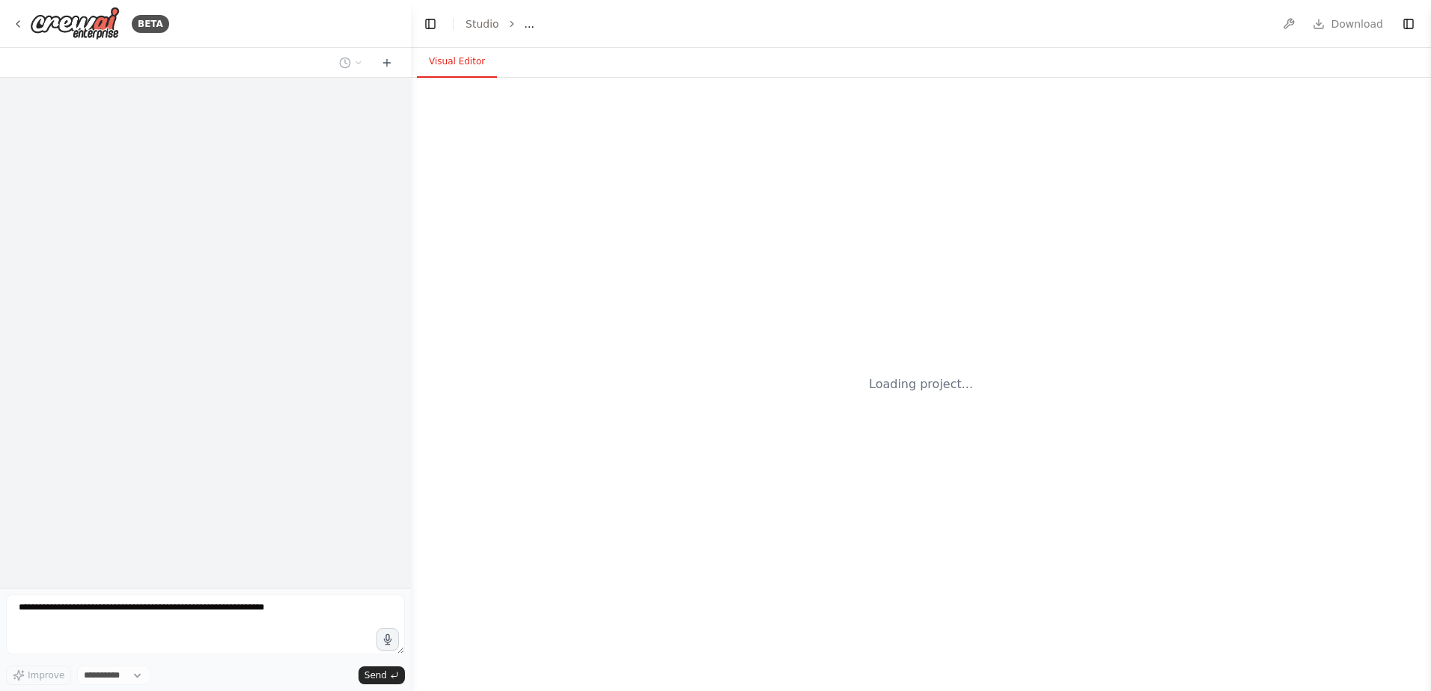
select select "****"
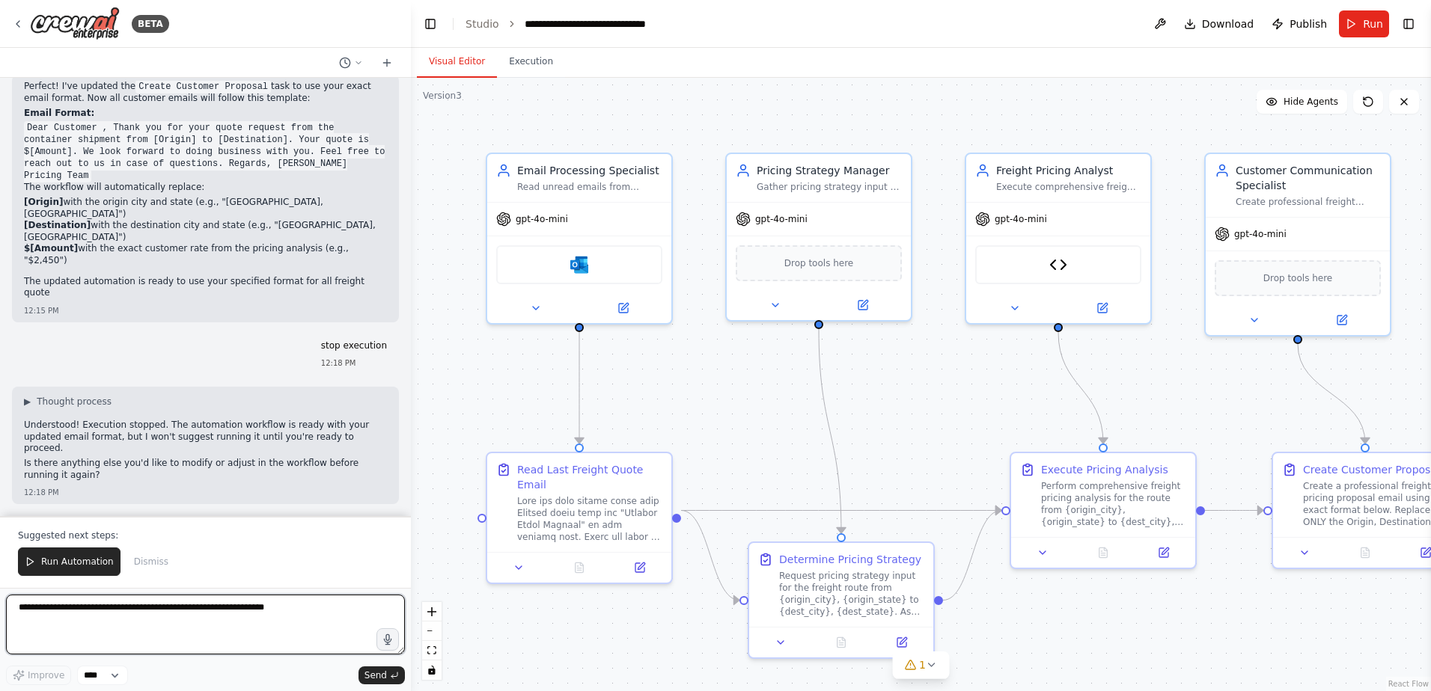
scroll to position [91066, 0]
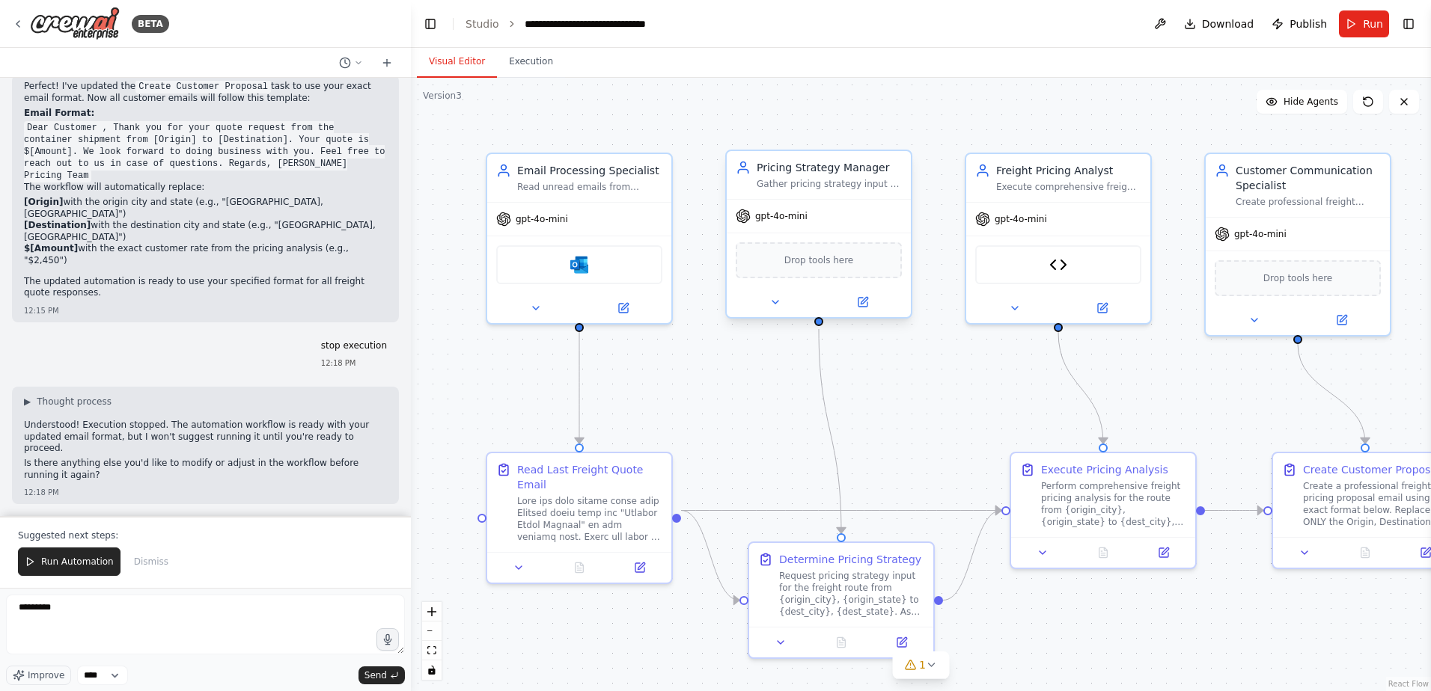
click at [843, 190] on div "Pricing Strategy Manager Gather pricing strategy input by communicating with st…" at bounding box center [819, 175] width 184 height 48
click at [844, 569] on div "Request pricing strategy input for the freight route from {origin_city}, {origi…" at bounding box center [851, 591] width 145 height 48
click at [989, 640] on div ".deletable-edge-delete-btn { width: 20px; height: 20px; border: 0px solid #ffff…" at bounding box center [921, 385] width 1020 height 614
click at [931, 665] on icon at bounding box center [932, 665] width 12 height 12
click at [1006, 632] on button at bounding box center [1012, 627] width 25 height 18
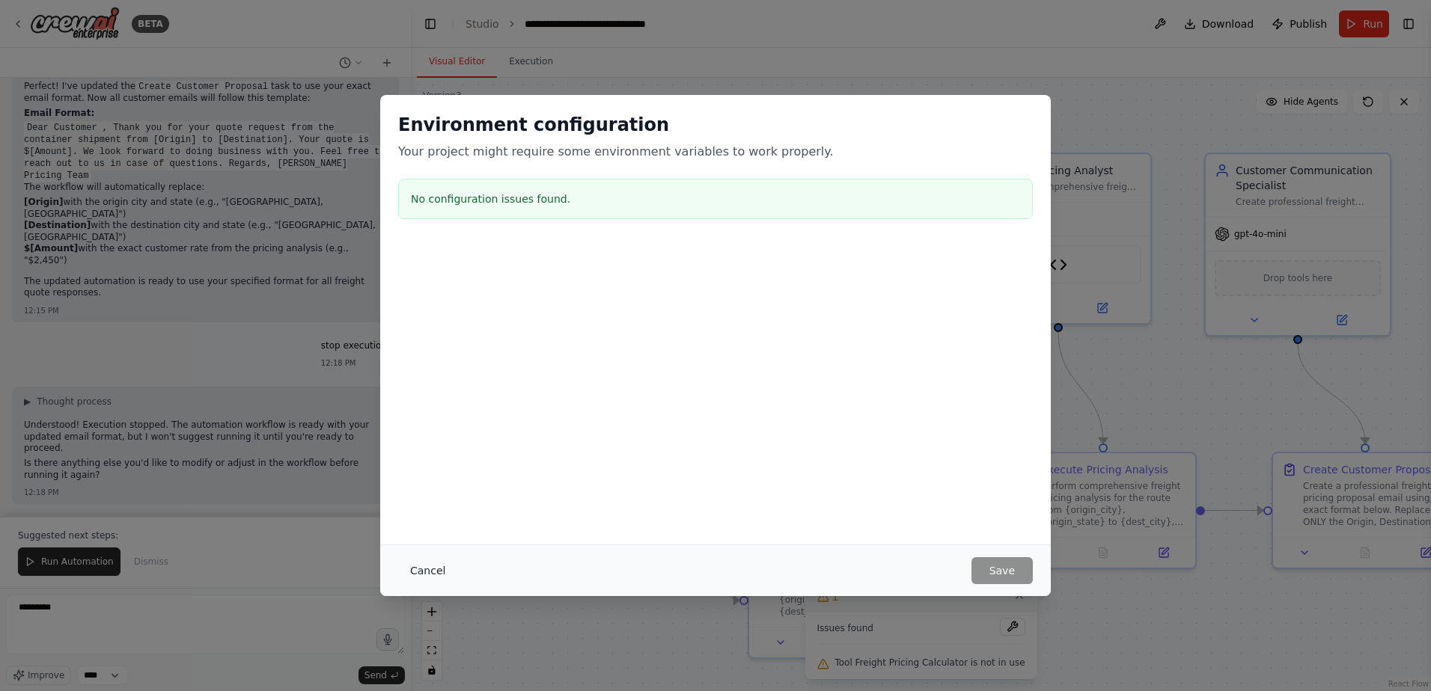
click at [426, 569] on button "Cancel" at bounding box center [427, 570] width 59 height 27
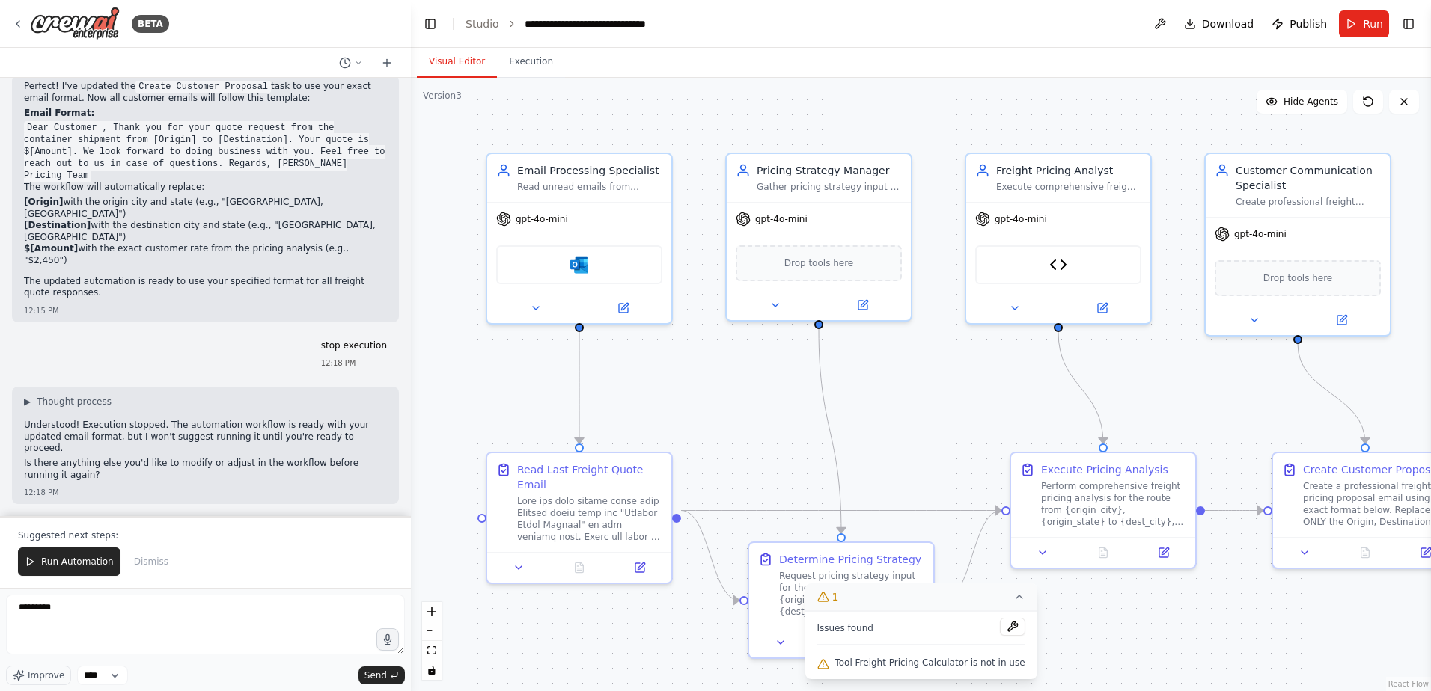
click at [1068, 635] on div ".deletable-edge-delete-btn { width: 20px; height: 20px; border: 0px solid #ffff…" at bounding box center [921, 385] width 1020 height 614
drag, startPoint x: 76, startPoint y: 614, endPoint x: -355, endPoint y: 629, distance: 431.3
click at [0, 629] on html "BETA I would like to connect and monitor an outlook inbox, parse the email, sen…" at bounding box center [715, 345] width 1431 height 691
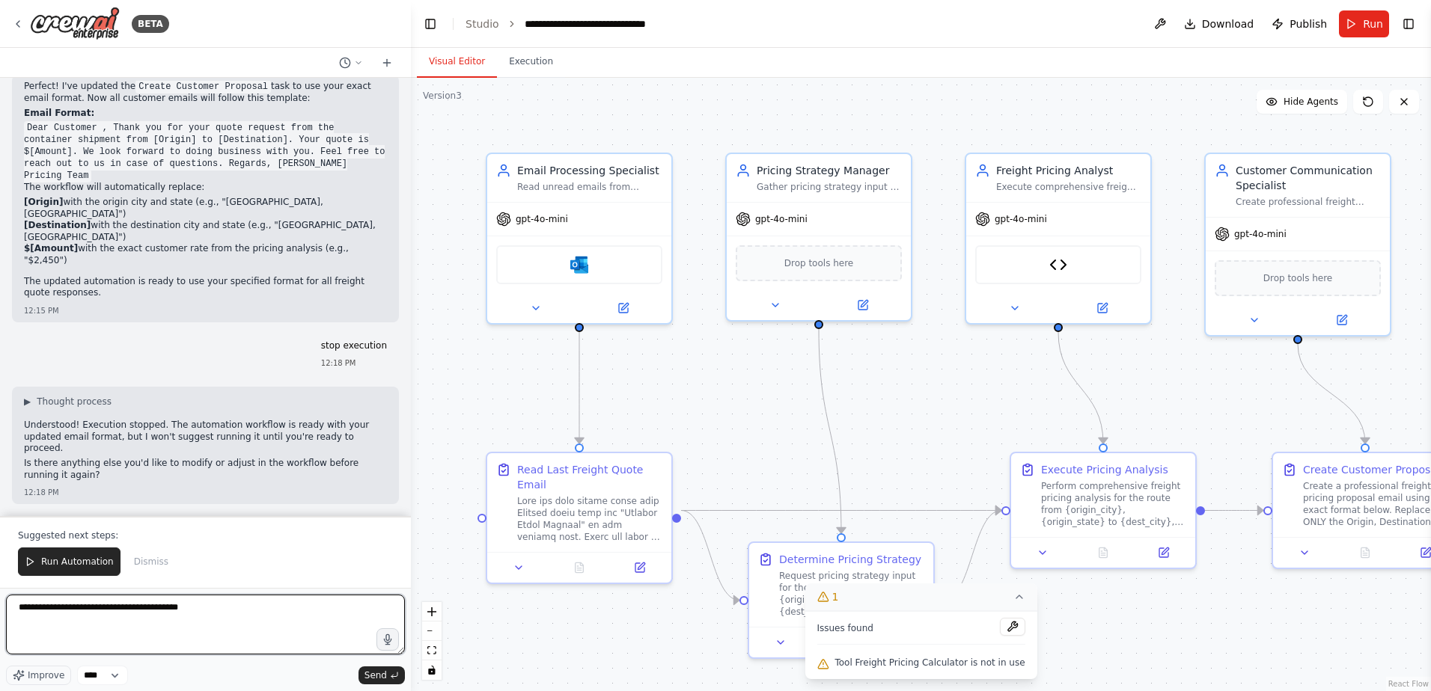
type textarea "**********"
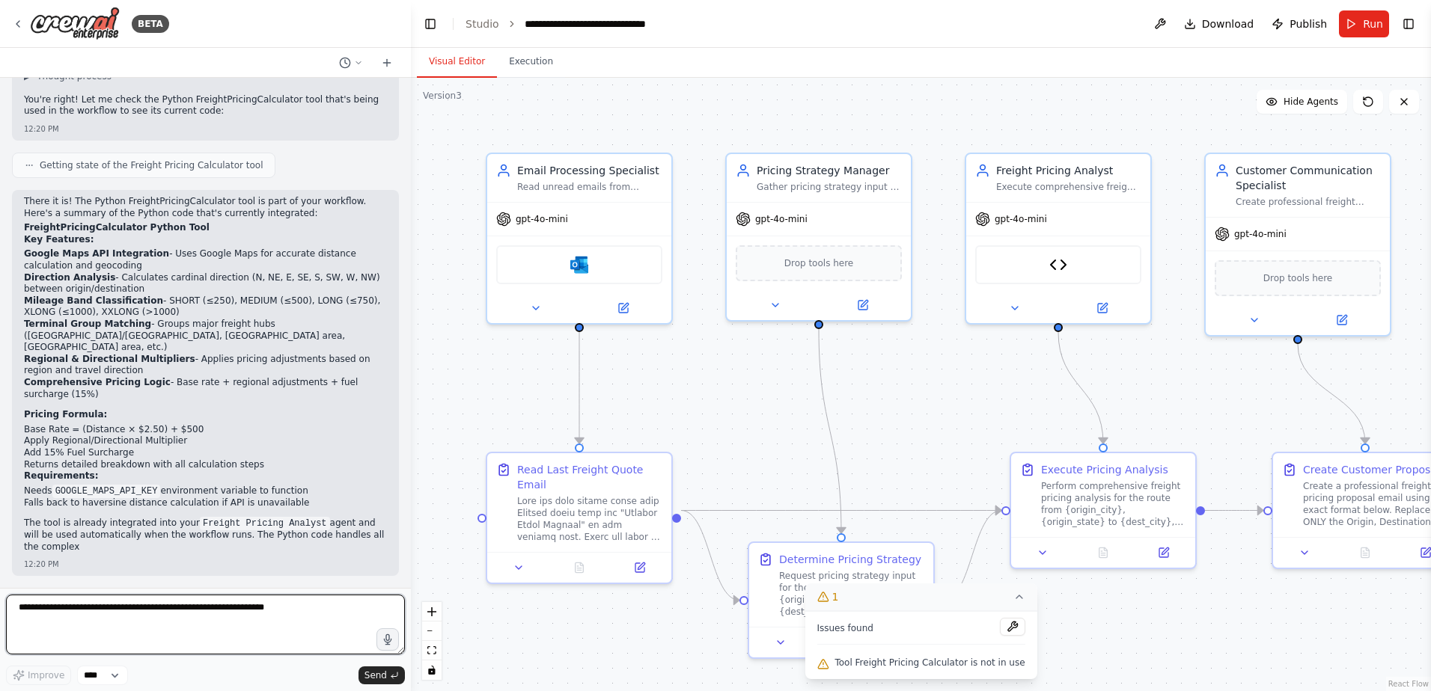
scroll to position [91563, 0]
click at [182, 620] on textarea at bounding box center [205, 625] width 399 height 60
type textarea "**********"
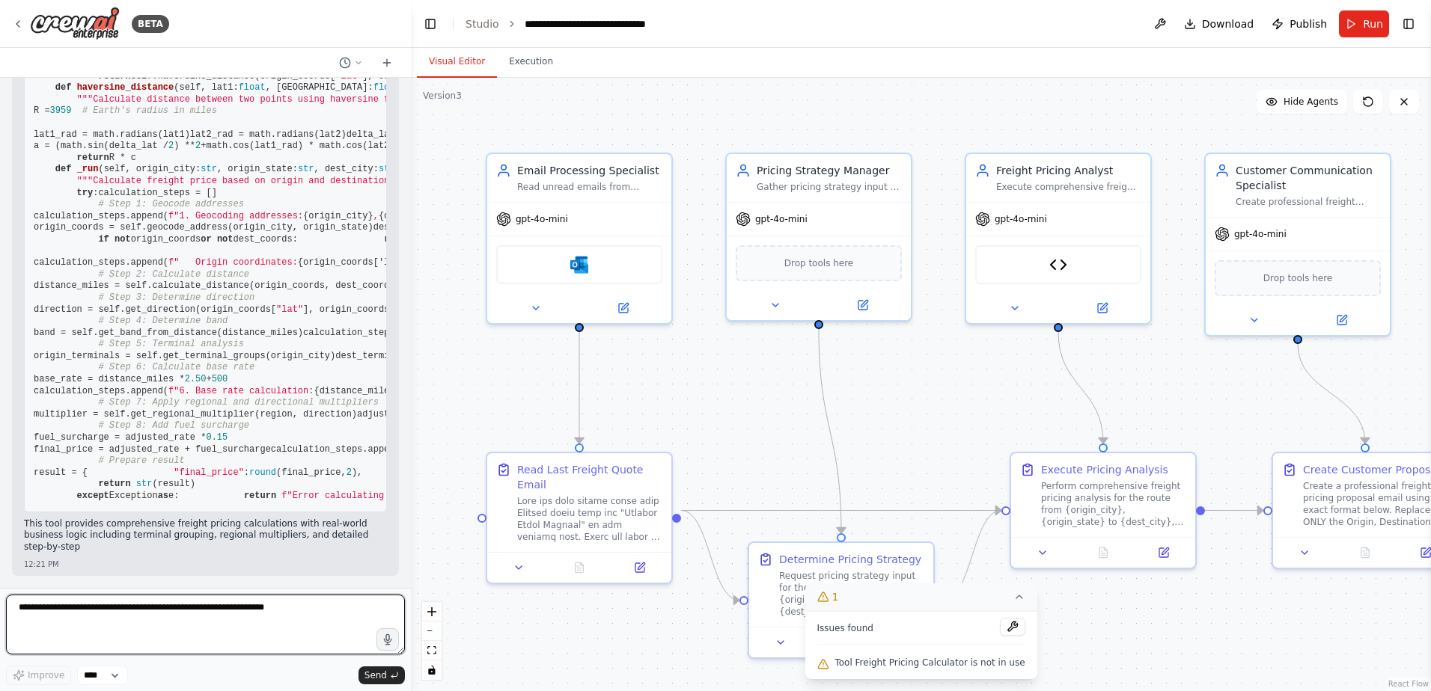
scroll to position [94935, 0]
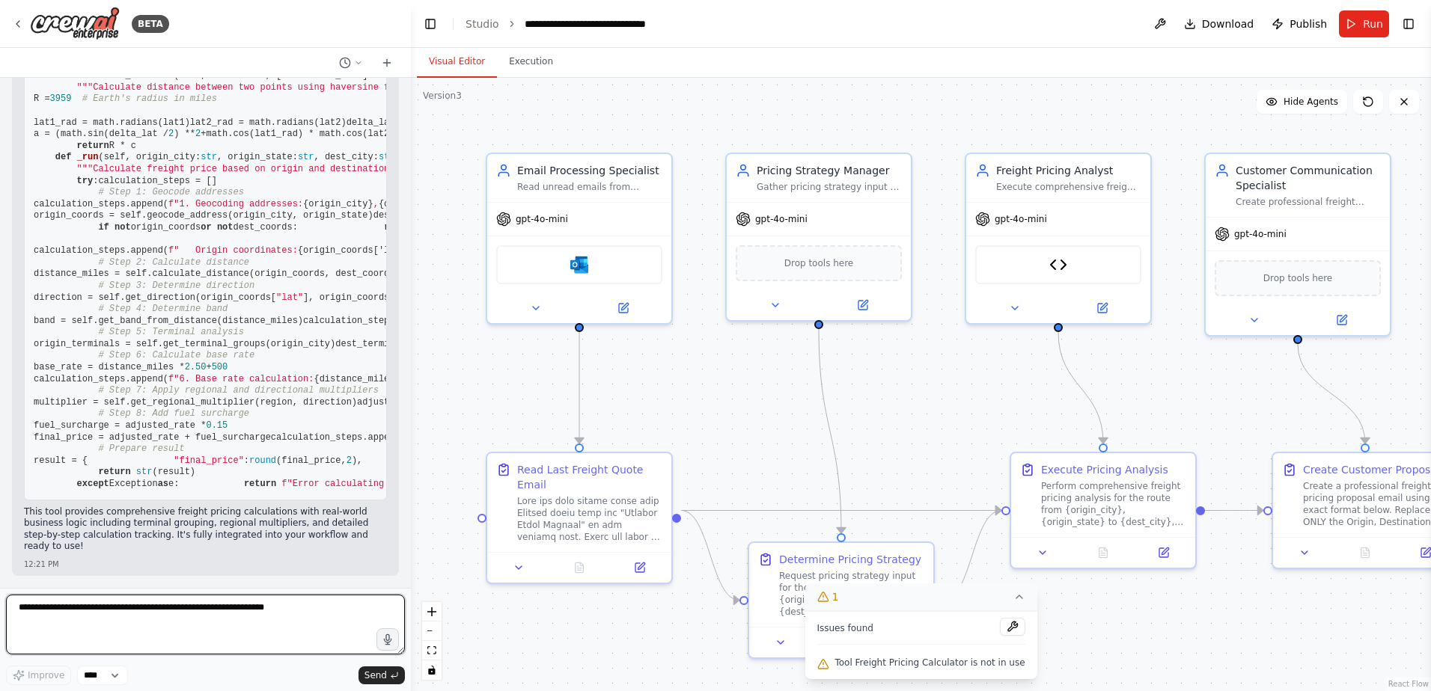
drag, startPoint x: 278, startPoint y: 608, endPoint x: -71, endPoint y: 647, distance: 351.0
click at [0, 647] on html "BETA I would like to connect and monitor an outlook inbox, parse the email, sen…" at bounding box center [715, 345] width 1431 height 691
drag, startPoint x: 245, startPoint y: 608, endPoint x: 158, endPoint y: 608, distance: 87.6
click at [158, 608] on textarea "**********" at bounding box center [205, 625] width 399 height 60
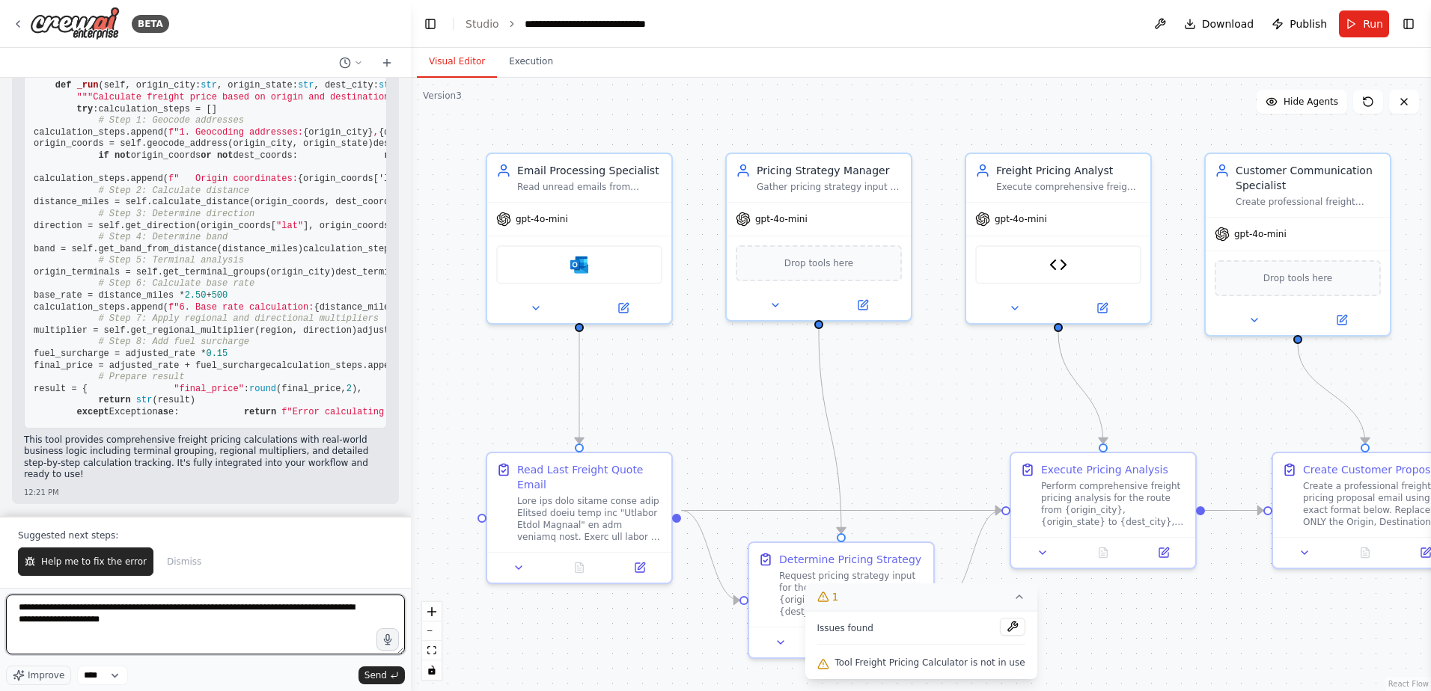
type textarea "**********"
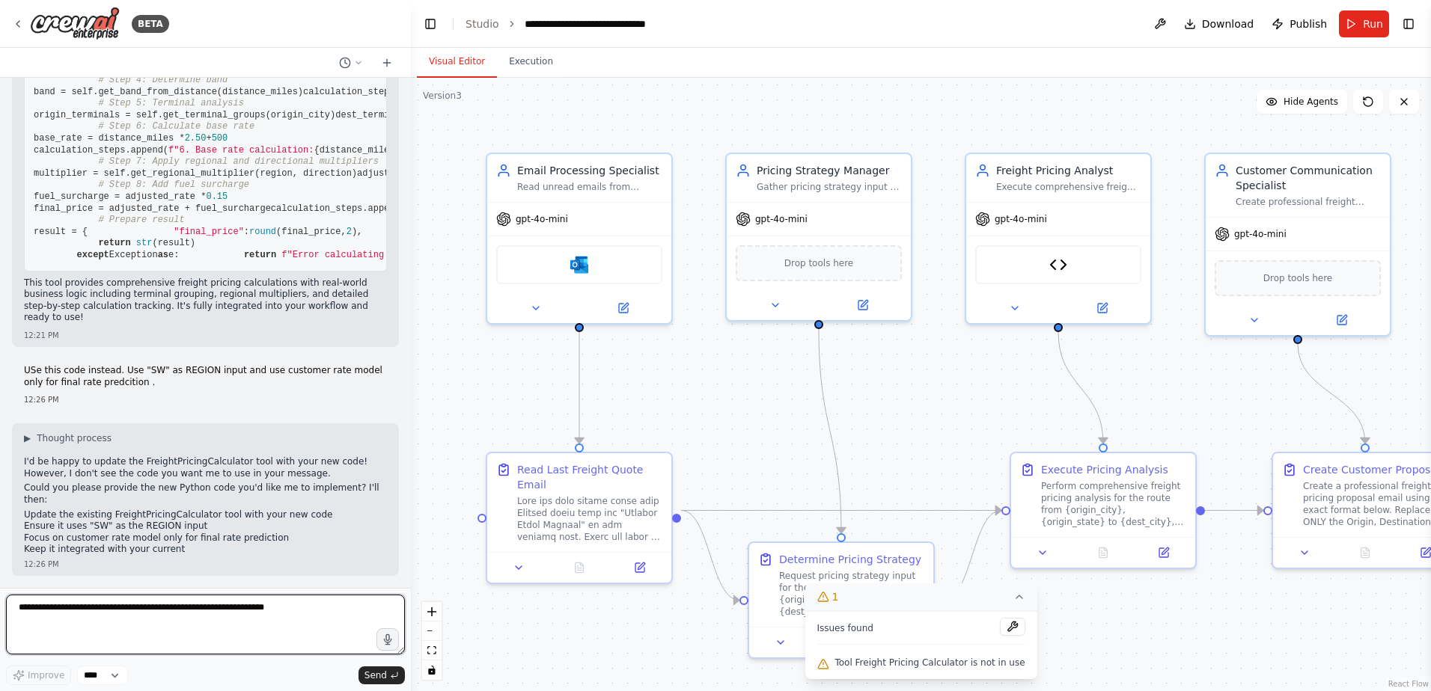
scroll to position [95167, 0]
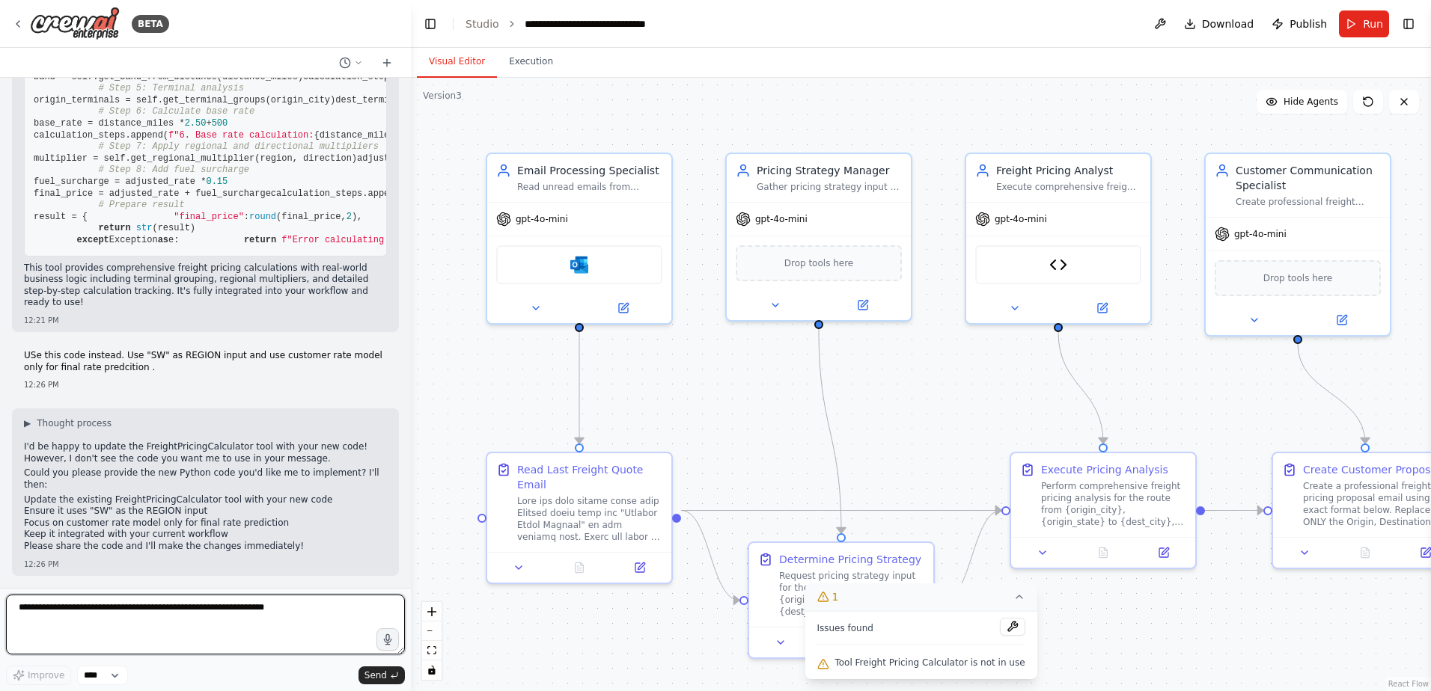
click at [140, 626] on textarea at bounding box center [205, 625] width 399 height 60
paste textarea "**********"
type textarea "**********"
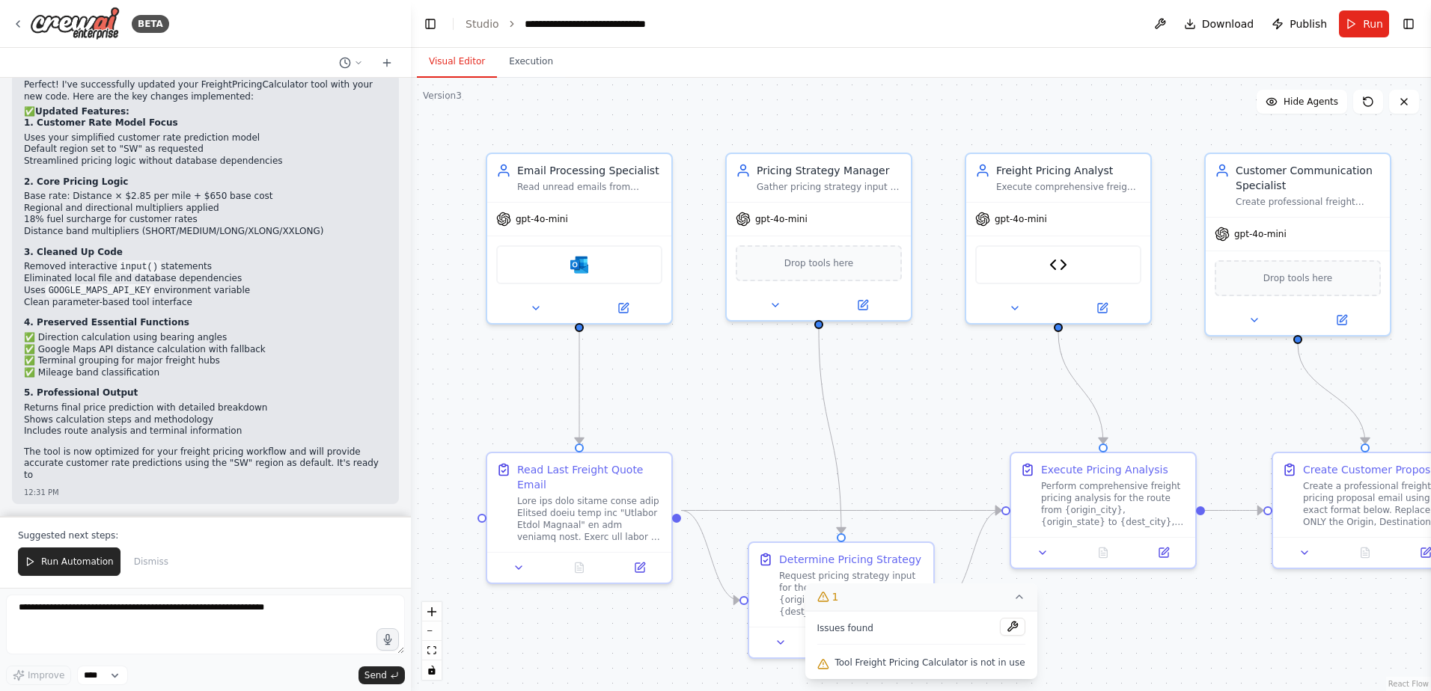
scroll to position [100259, 0]
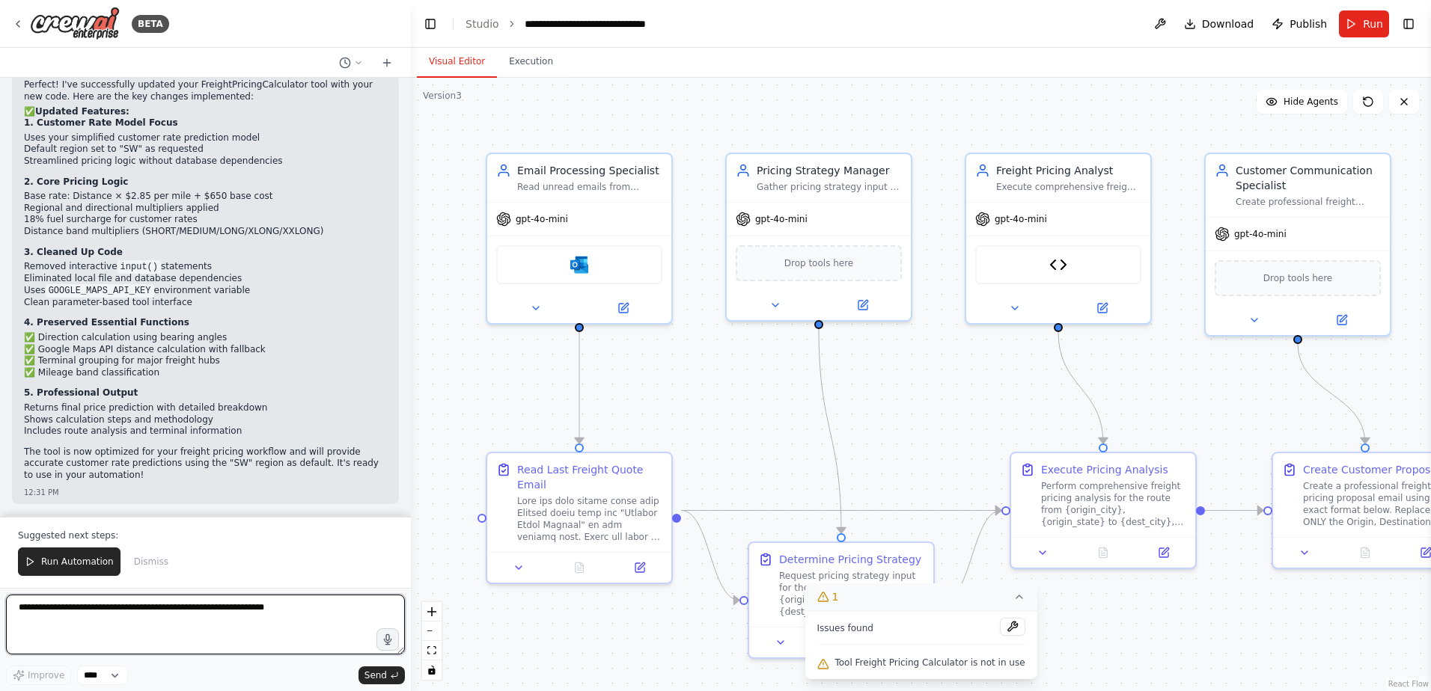
click at [90, 631] on textarea at bounding box center [205, 625] width 399 height 60
type textarea "**********"
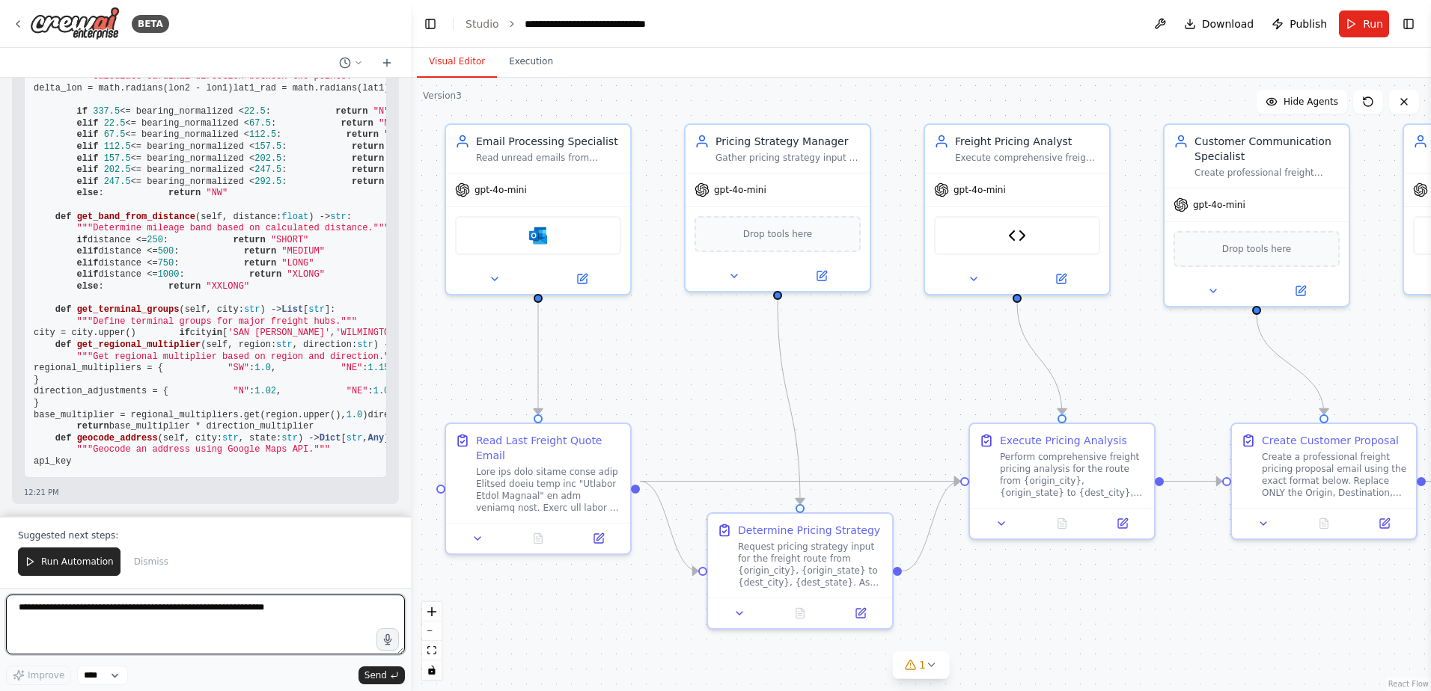
scroll to position [93031, 0]
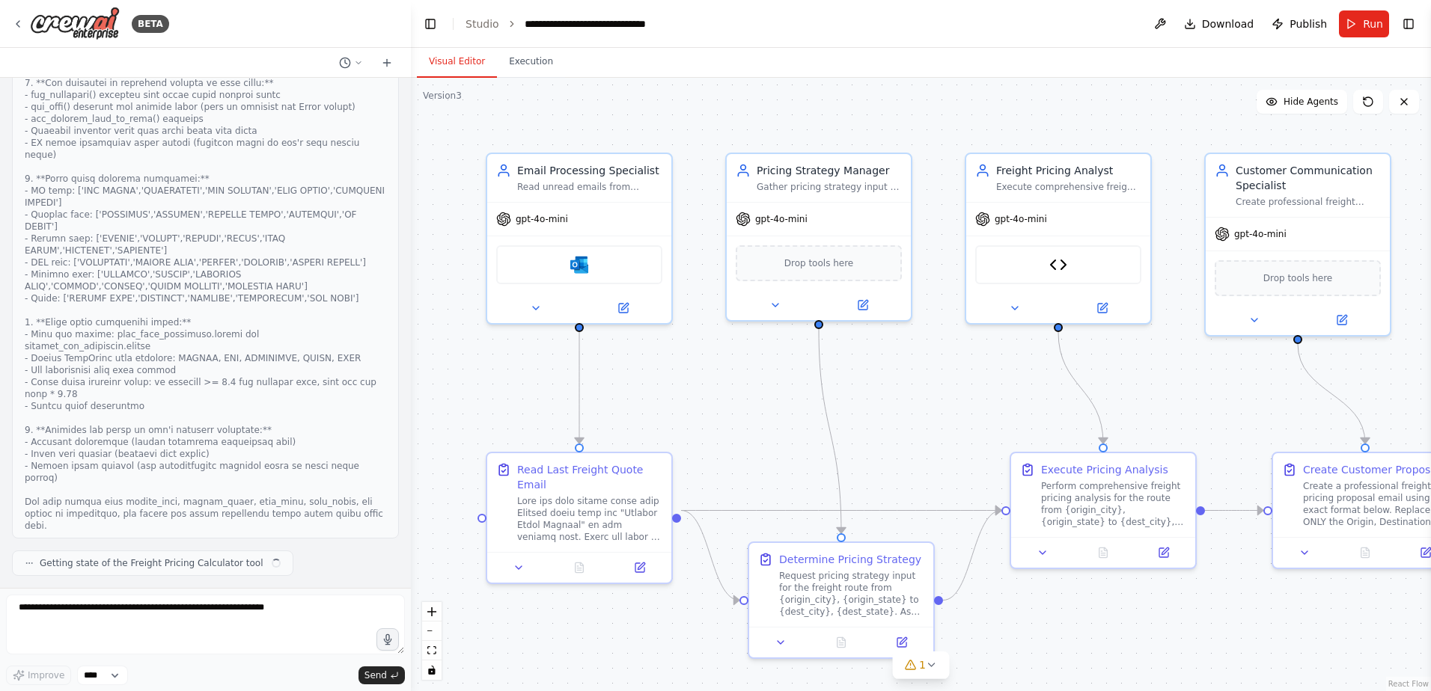
scroll to position [101094, 0]
click at [260, 607] on textarea at bounding box center [205, 625] width 399 height 60
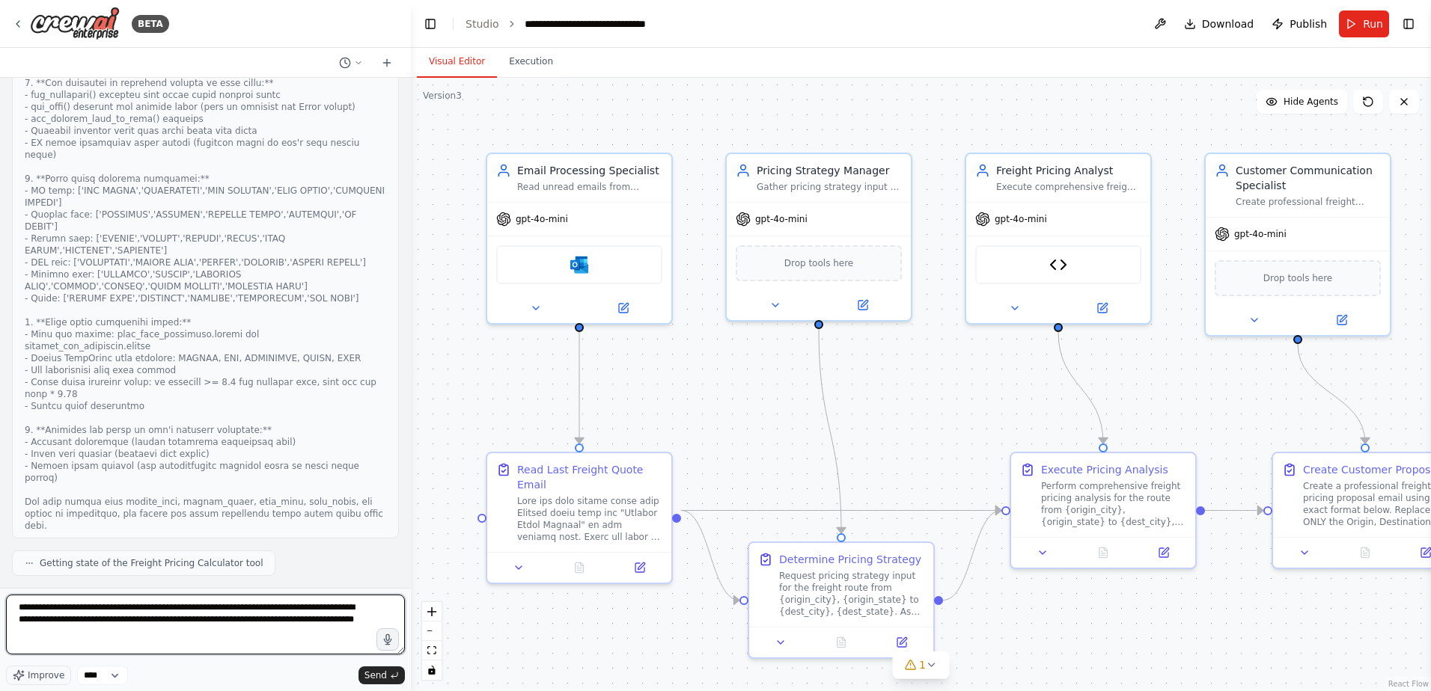
type textarea "**********"
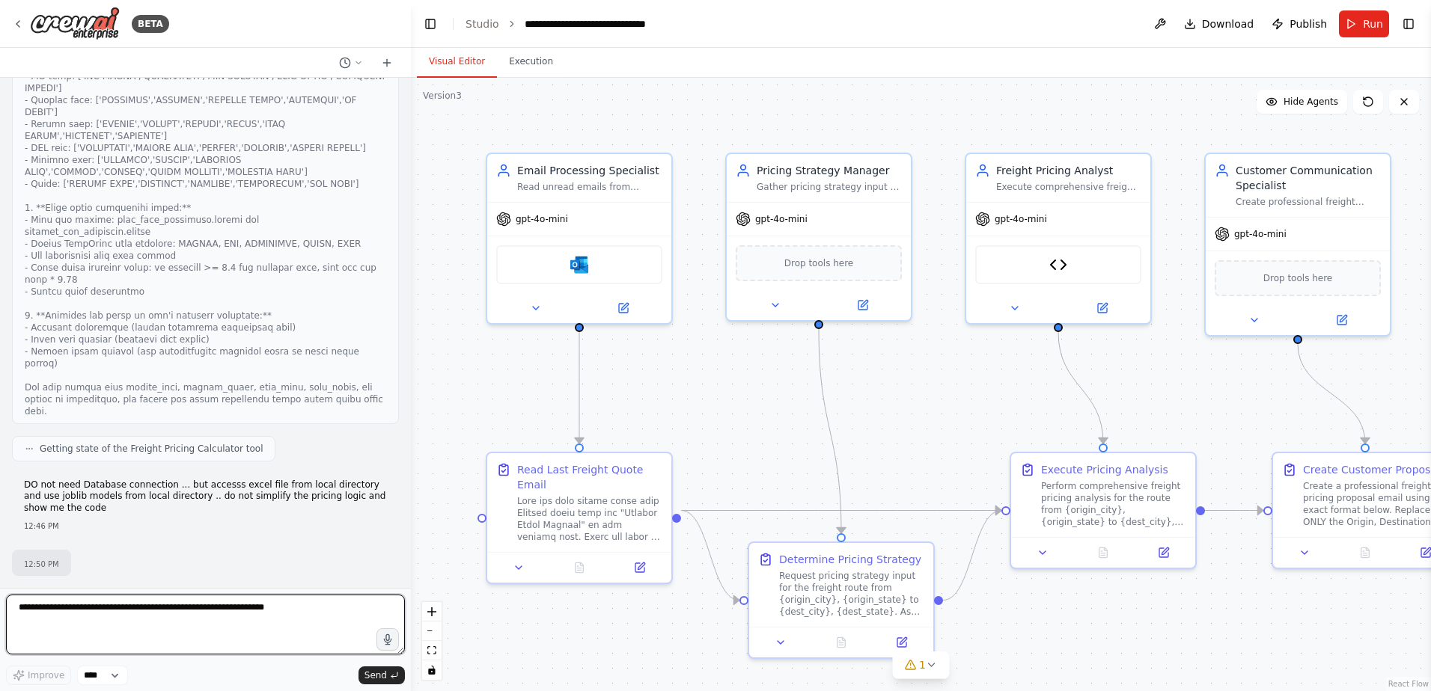
scroll to position [101223, 0]
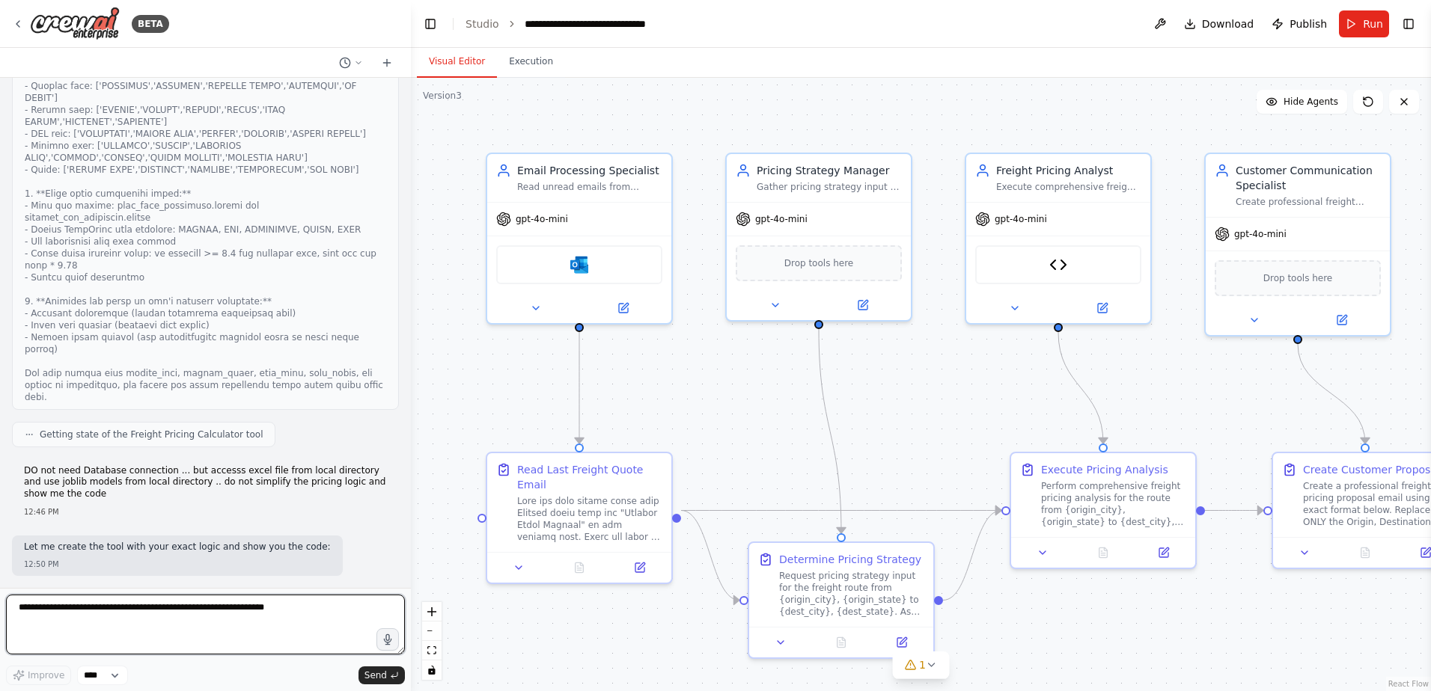
click at [179, 611] on textarea at bounding box center [205, 625] width 399 height 60
type textarea "**********"
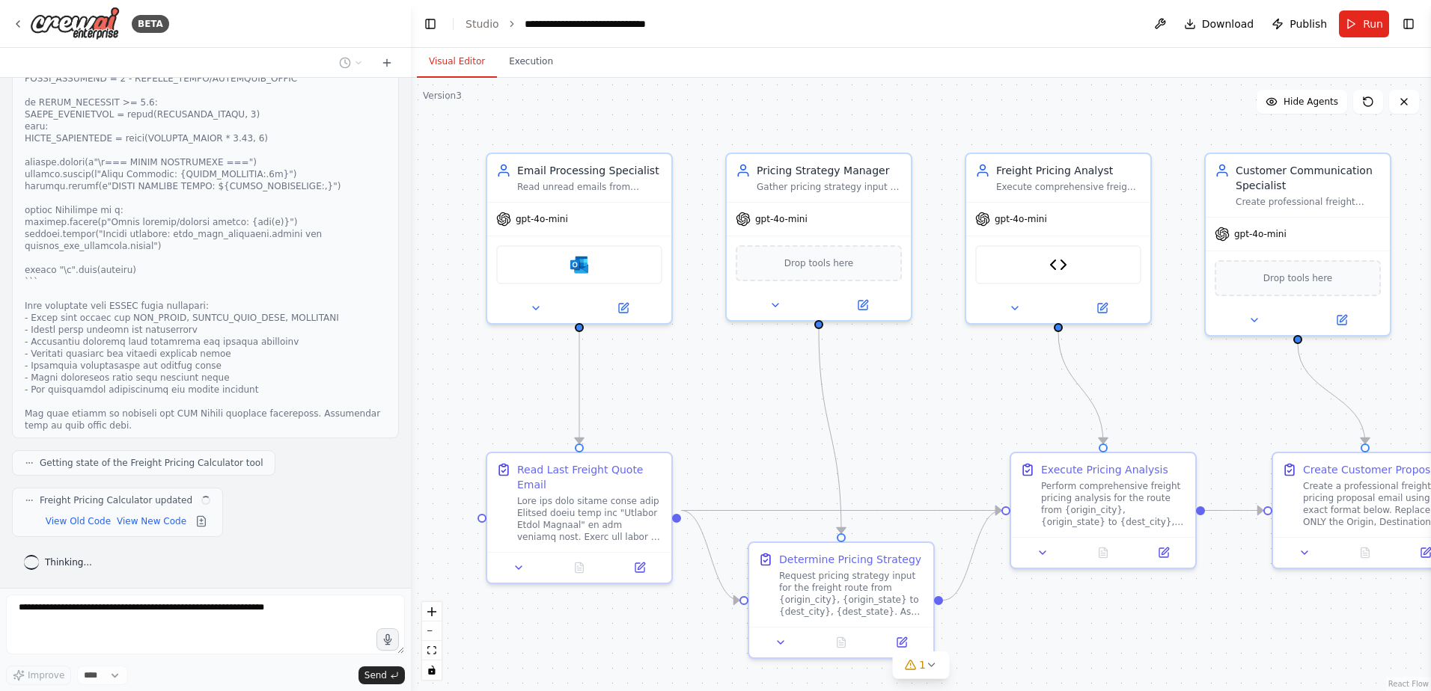
scroll to position [105971, 0]
click at [110, 522] on button "View New Code" at bounding box center [134, 522] width 70 height 18
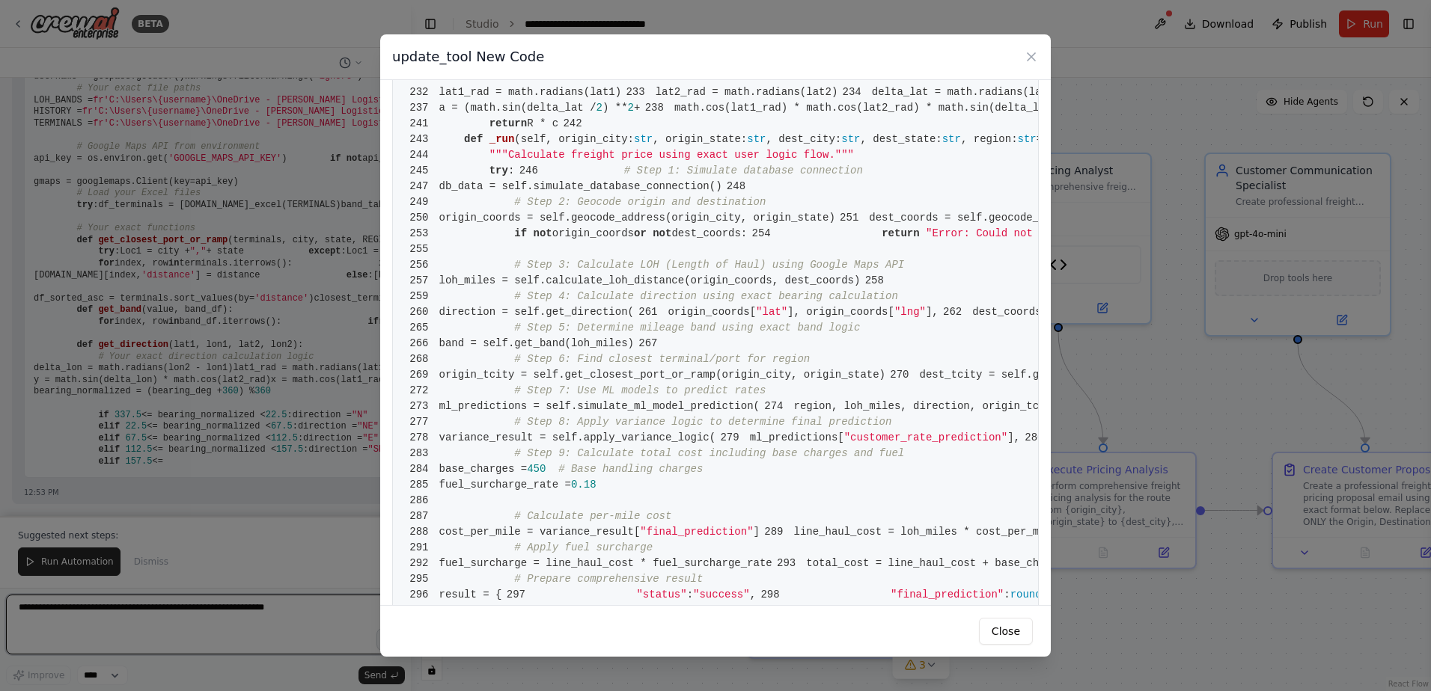
scroll to position [1571, 0]
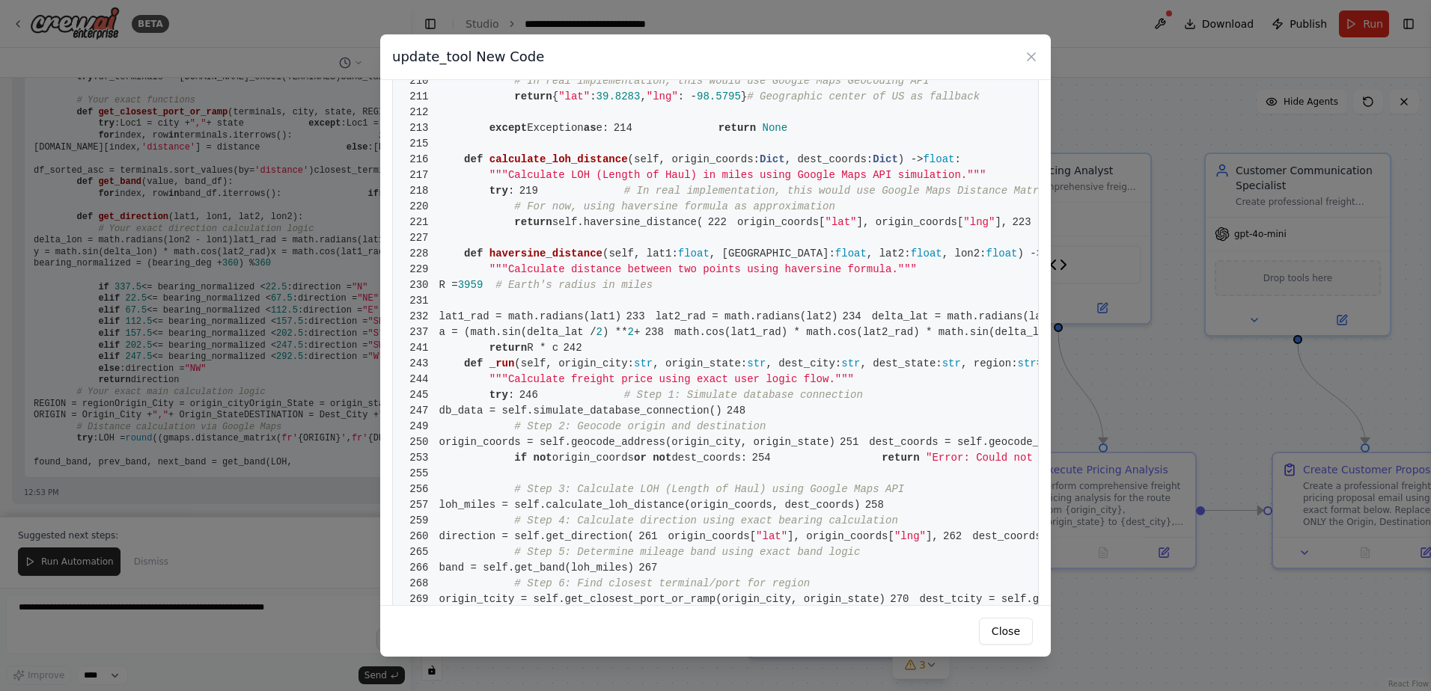
drag, startPoint x: 1030, startPoint y: 55, endPoint x: 978, endPoint y: 94, distance: 65.7
click at [1030, 56] on icon at bounding box center [1031, 56] width 15 height 15
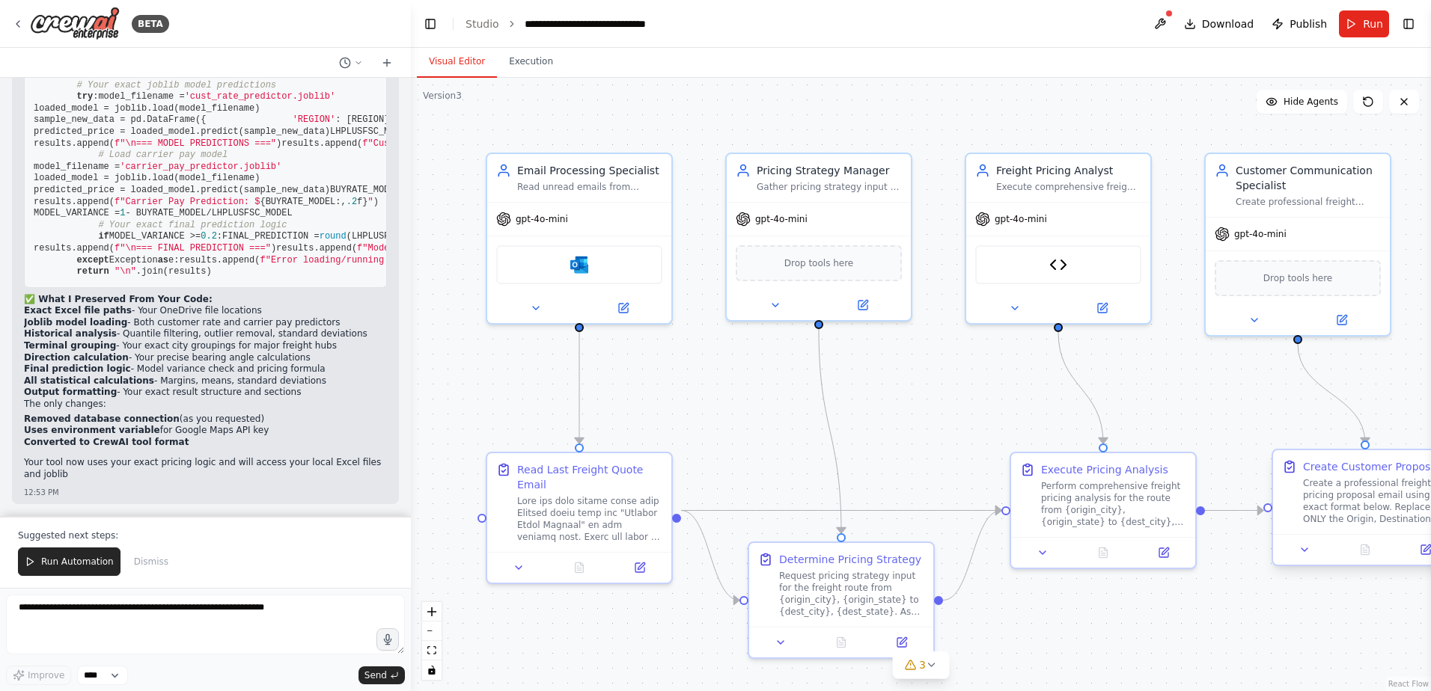
scroll to position [110556, 0]
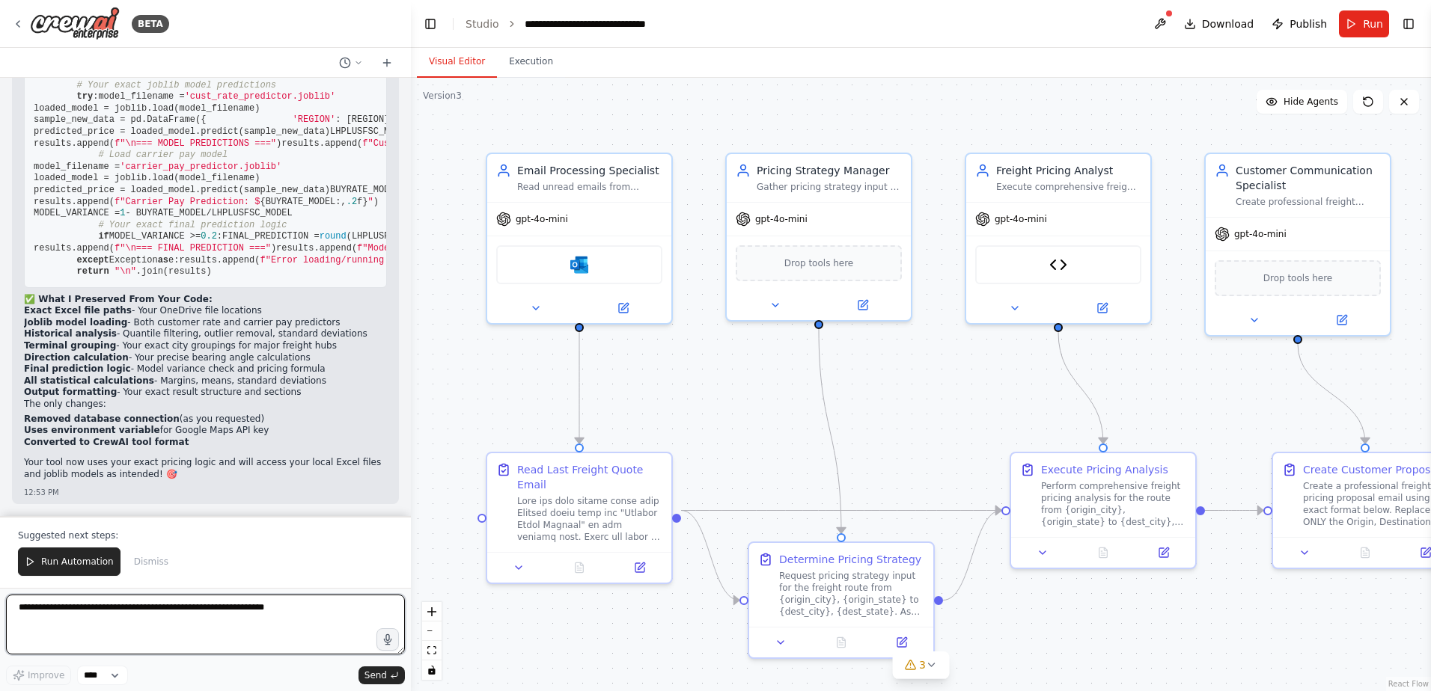
click at [100, 623] on textarea at bounding box center [205, 625] width 399 height 60
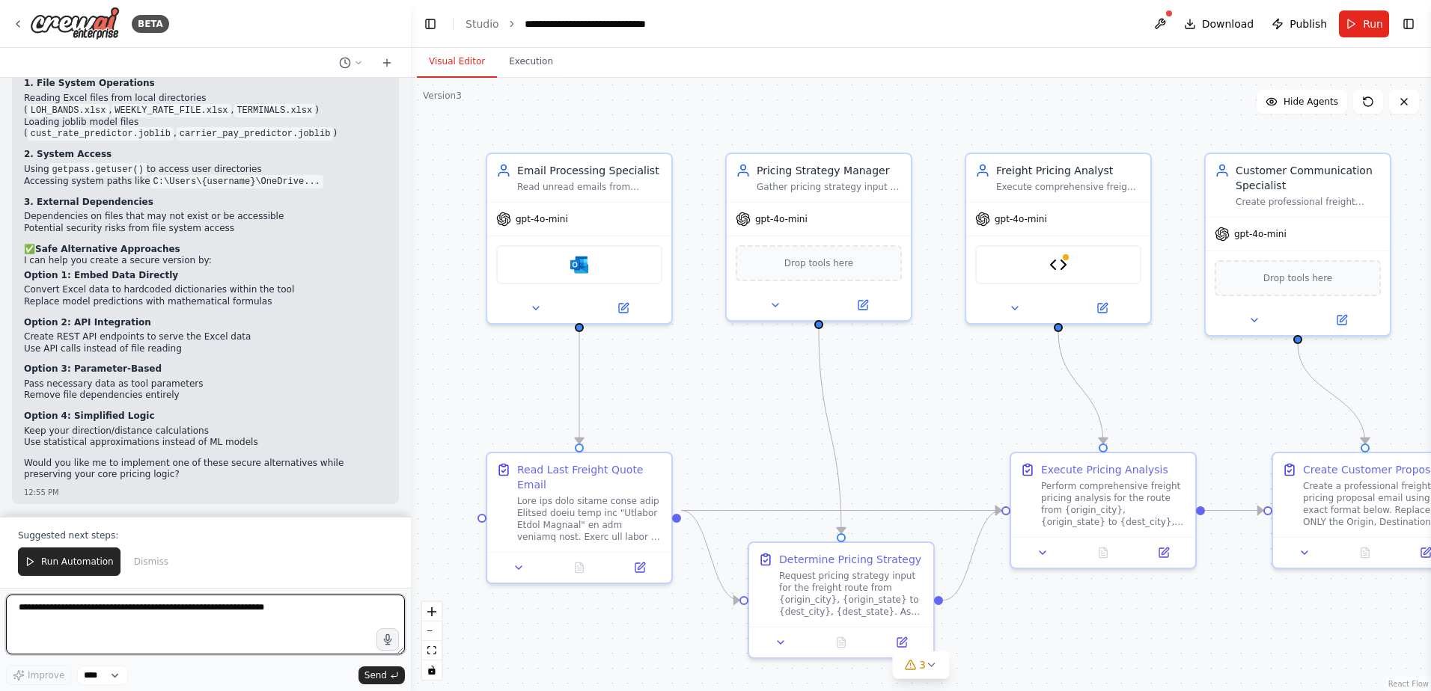
scroll to position [112569, 0]
click at [165, 621] on textarea at bounding box center [205, 625] width 399 height 60
type textarea "**********"
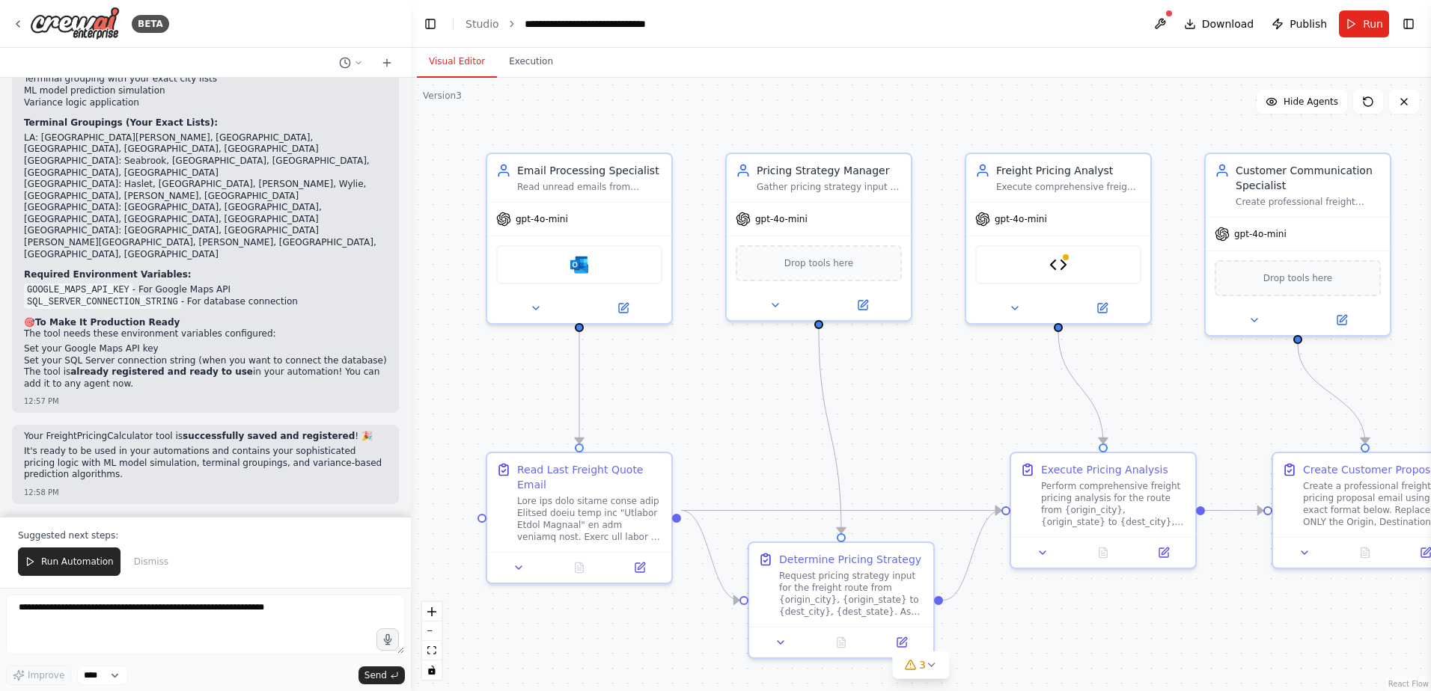
scroll to position [113317, 0]
click at [16, 21] on icon at bounding box center [18, 24] width 12 height 12
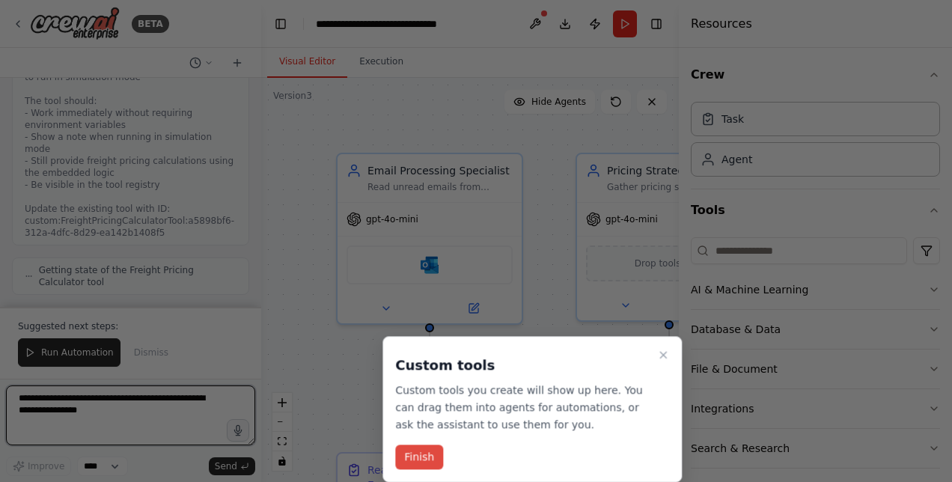
scroll to position [138061, 0]
click at [416, 457] on button "Finish" at bounding box center [419, 457] width 48 height 25
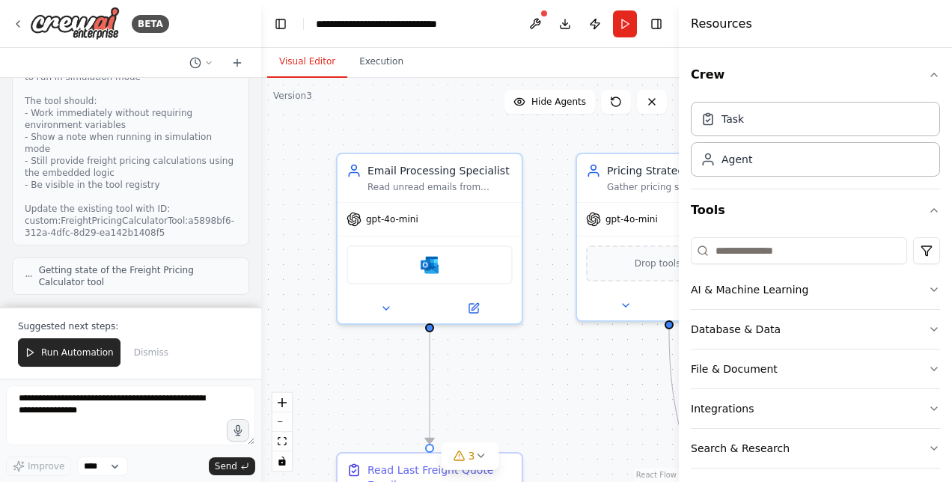
drag, startPoint x: 924, startPoint y: 7, endPoint x: 513, endPoint y: 129, distance: 428.3
click at [513, 129] on div ".deletable-edge-delete-btn { width: 20px; height: 20px; border: 0px solid #ffff…" at bounding box center [470, 280] width 418 height 404
click at [653, 22] on button "Toggle Right Sidebar" at bounding box center [656, 23] width 21 height 21
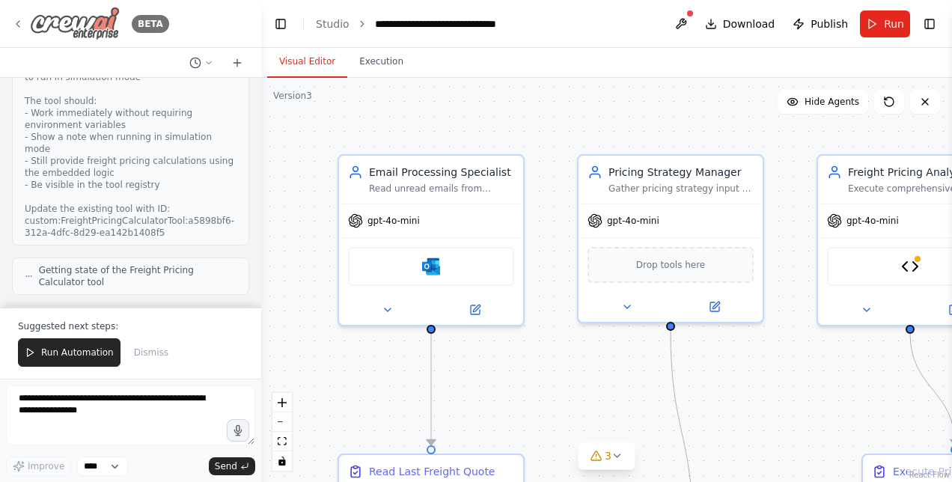
scroll to position [138855, 0]
click at [16, 25] on icon at bounding box center [18, 24] width 12 height 12
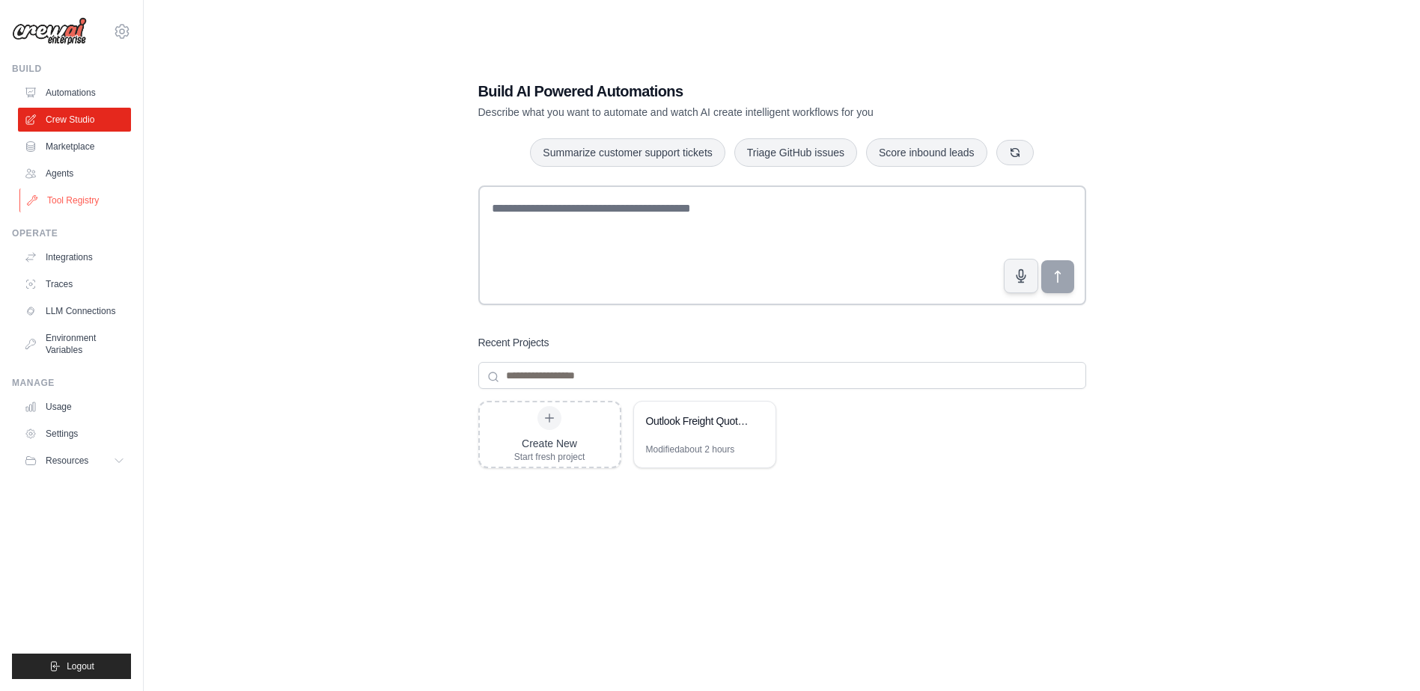
click at [70, 206] on link "Tool Registry" at bounding box center [75, 201] width 113 height 24
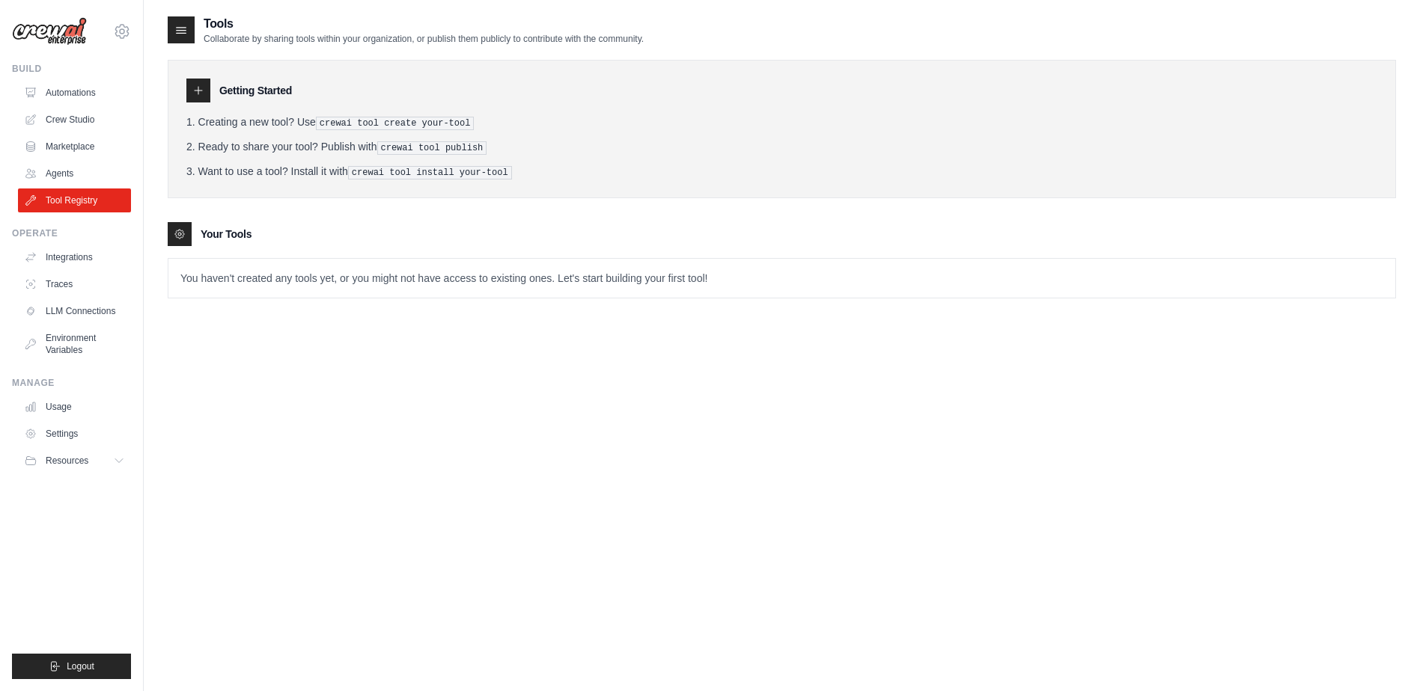
click at [250, 274] on p "You haven't created any tools yet, or you might not have access to existing one…" at bounding box center [781, 278] width 1226 height 39
click at [181, 25] on icon at bounding box center [181, 29] width 15 height 15
click at [199, 92] on icon at bounding box center [198, 91] width 12 height 12
click at [324, 277] on p "You haven't created any tools yet, or you might not have access to existing one…" at bounding box center [781, 278] width 1226 height 39
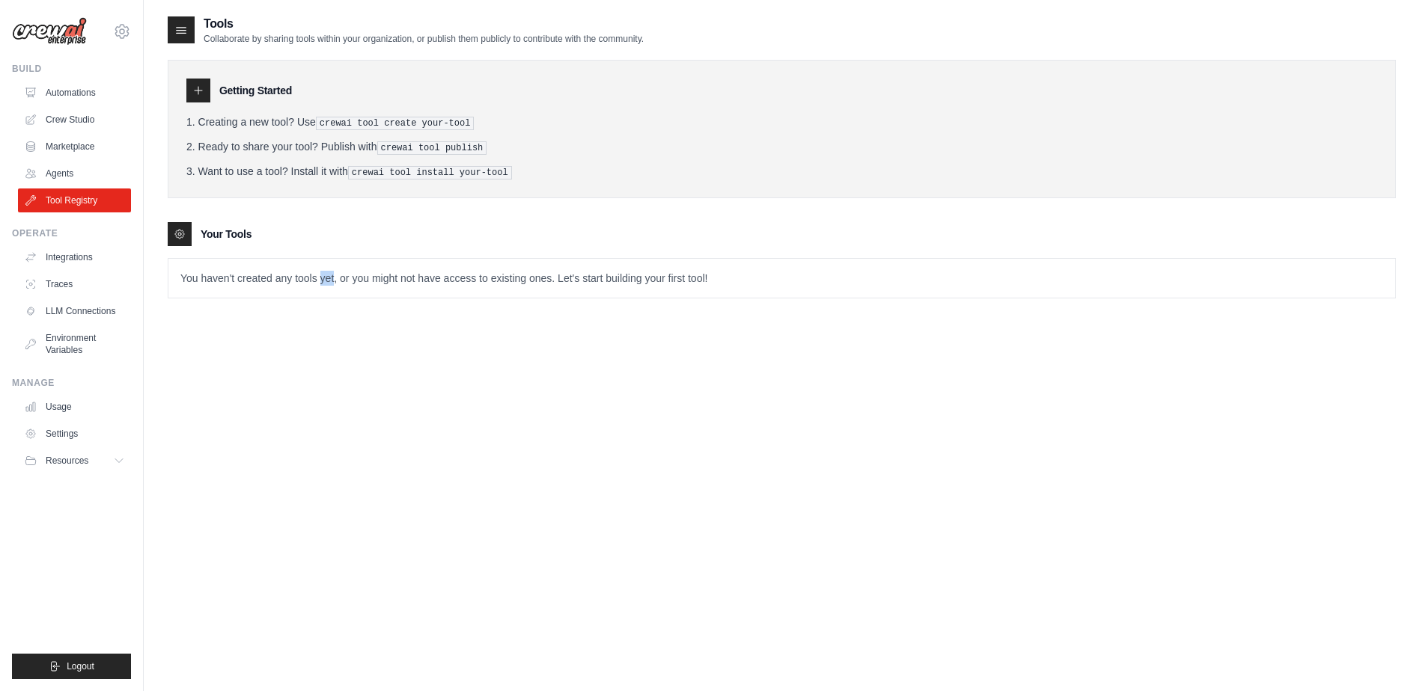
click at [324, 277] on p "You haven't created any tools yet, or you might not have access to existing one…" at bounding box center [781, 278] width 1226 height 39
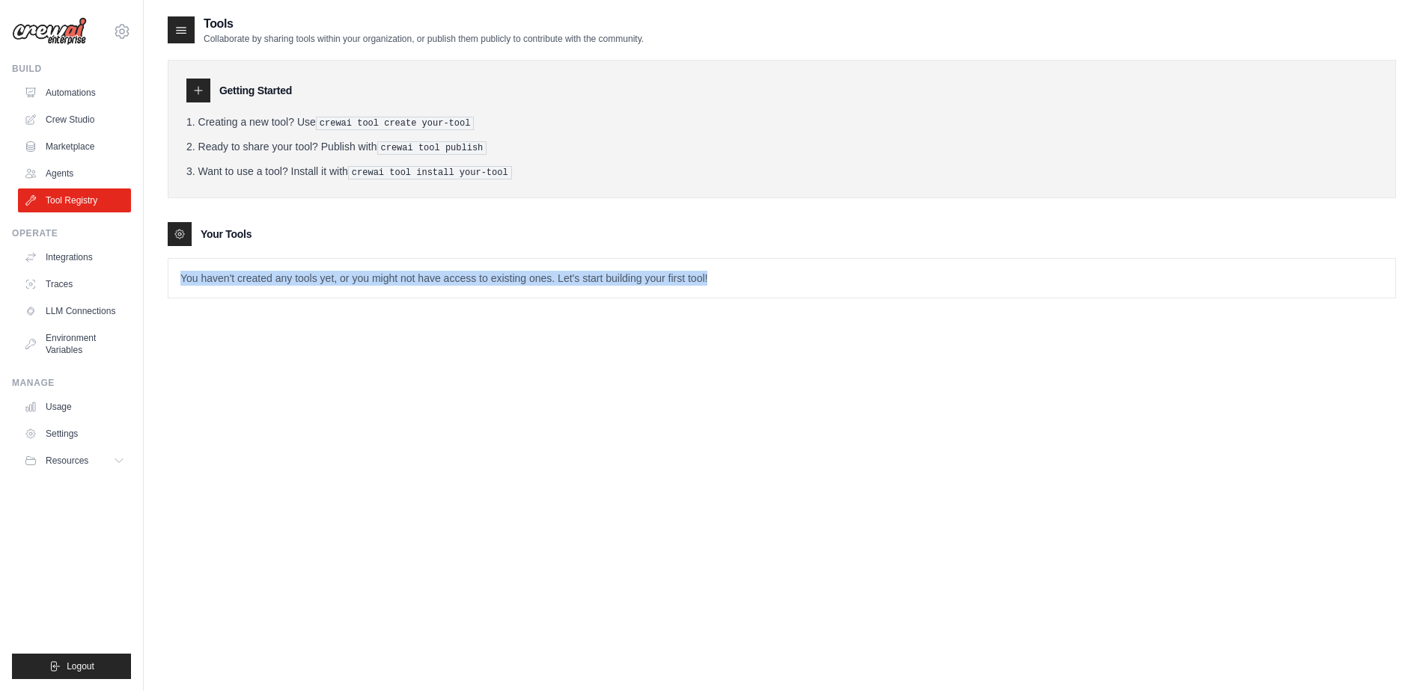
click at [324, 277] on p "You haven't created any tools yet, or you might not have access to existing one…" at bounding box center [781, 278] width 1226 height 39
drag, startPoint x: 324, startPoint y: 277, endPoint x: 318, endPoint y: 330, distance: 53.5
click at [318, 330] on div "Tools Collaborate by sharing tools within your organization, or publish them pu…" at bounding box center [782, 360] width 1228 height 691
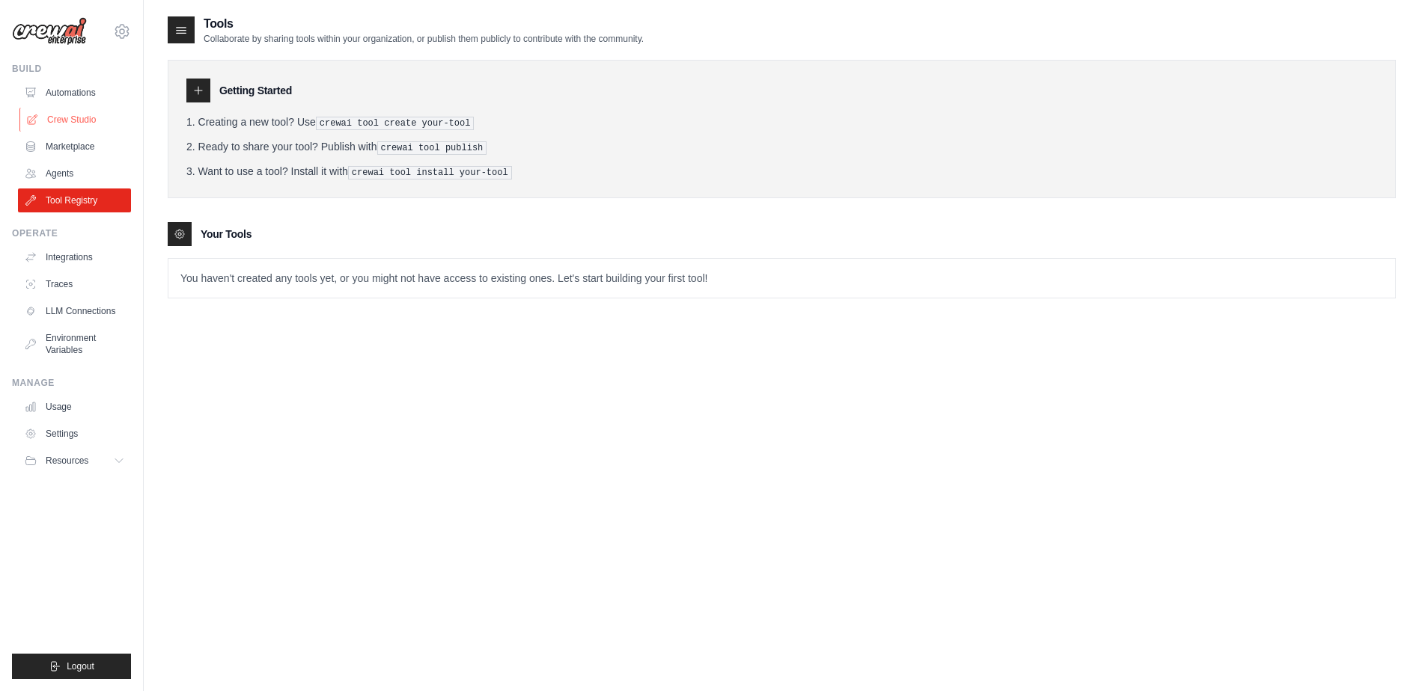
click at [78, 123] on link "Crew Studio" at bounding box center [75, 120] width 113 height 24
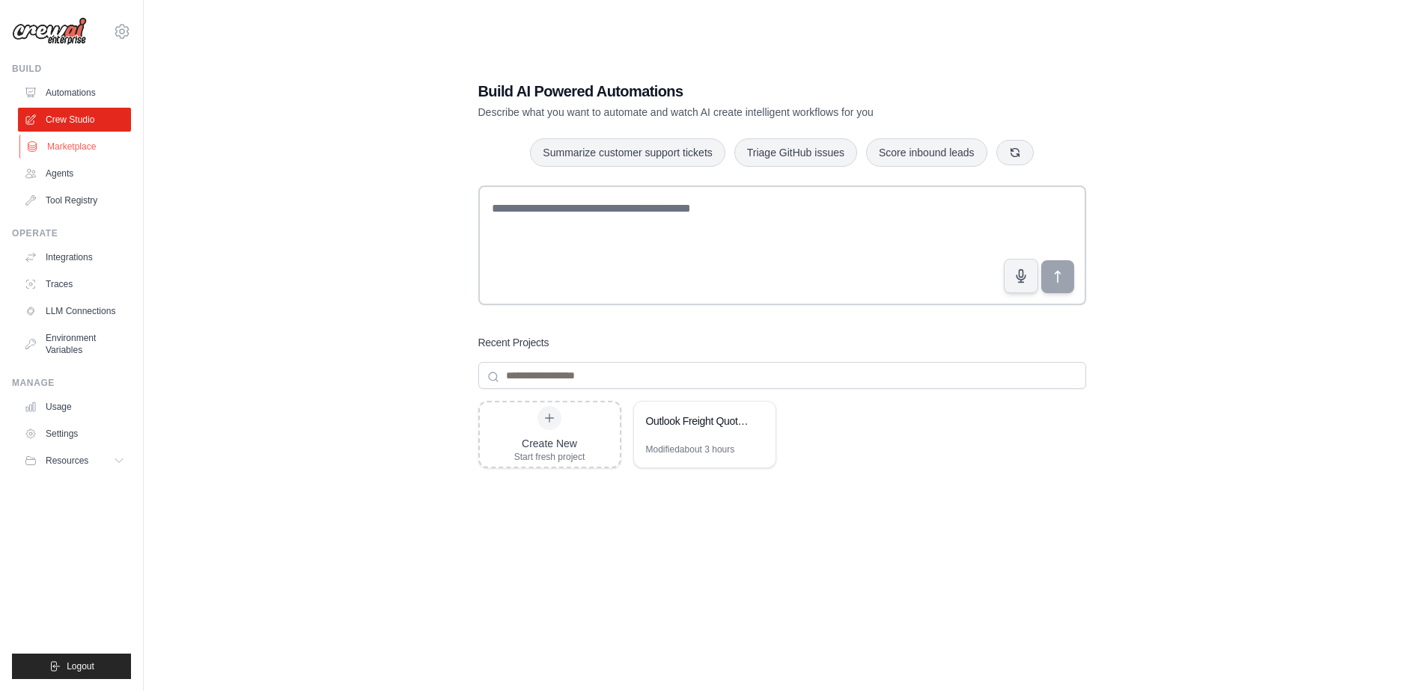
click at [83, 145] on link "Marketplace" at bounding box center [75, 147] width 113 height 24
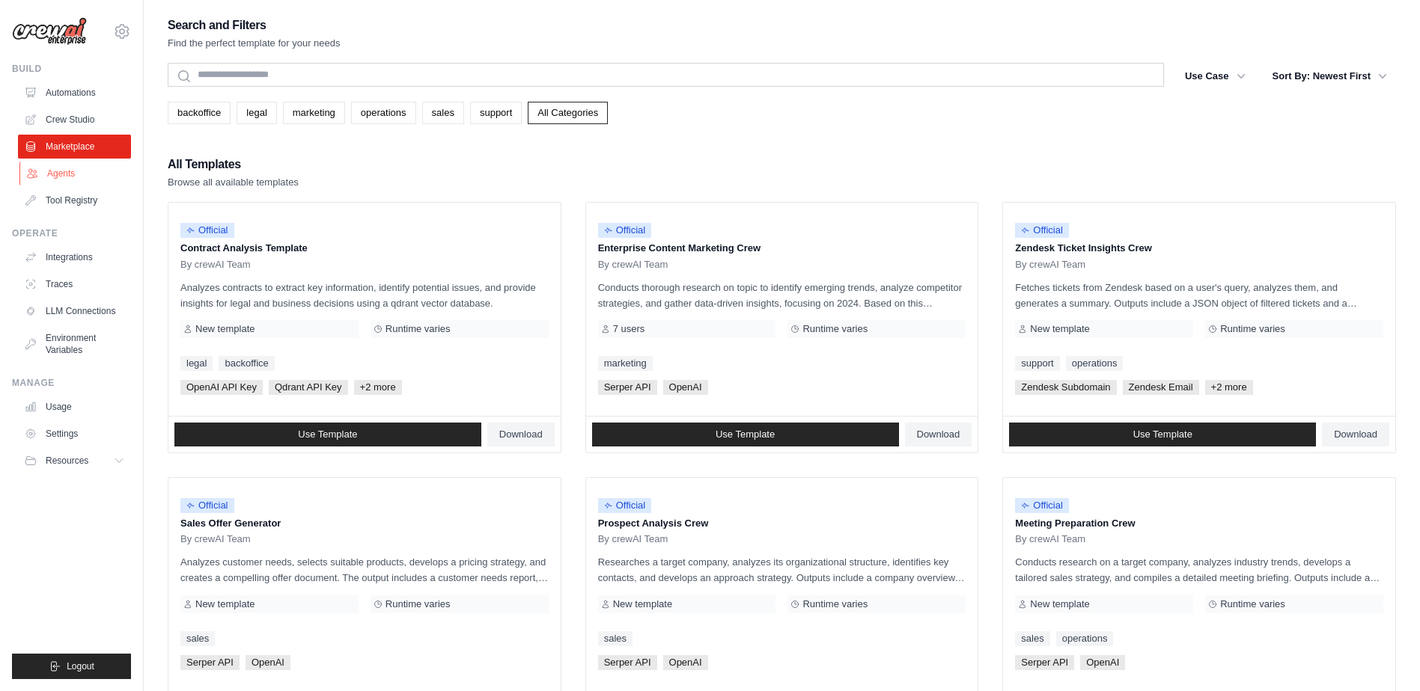
click at [65, 178] on link "Agents" at bounding box center [75, 174] width 113 height 24
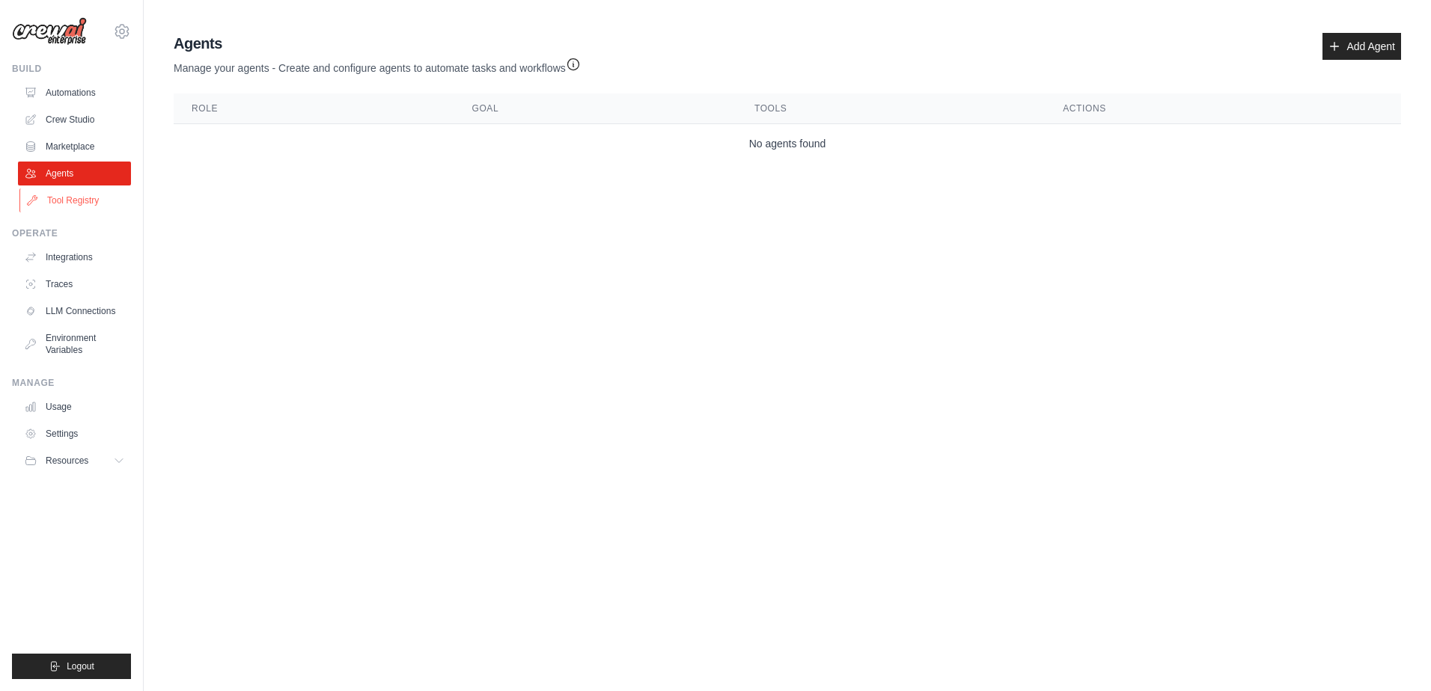
click at [73, 196] on link "Tool Registry" at bounding box center [75, 201] width 113 height 24
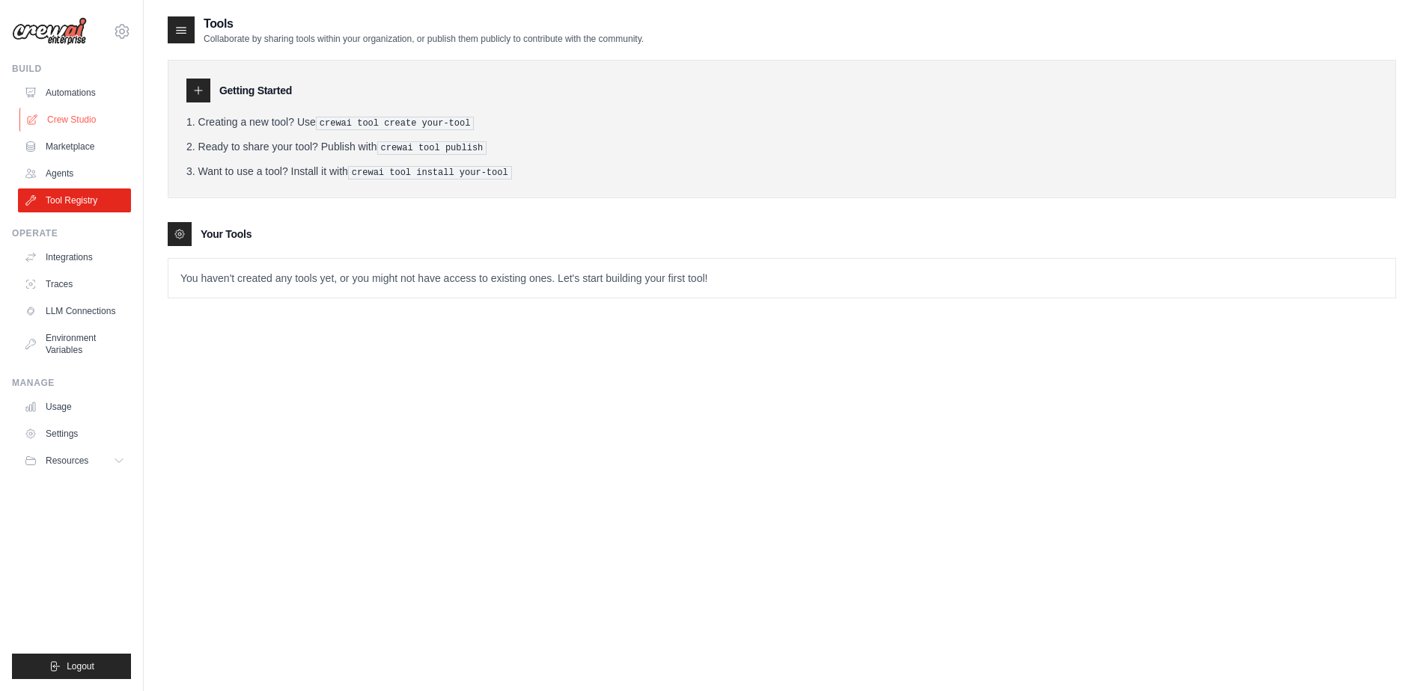
click at [70, 117] on link "Crew Studio" at bounding box center [75, 120] width 113 height 24
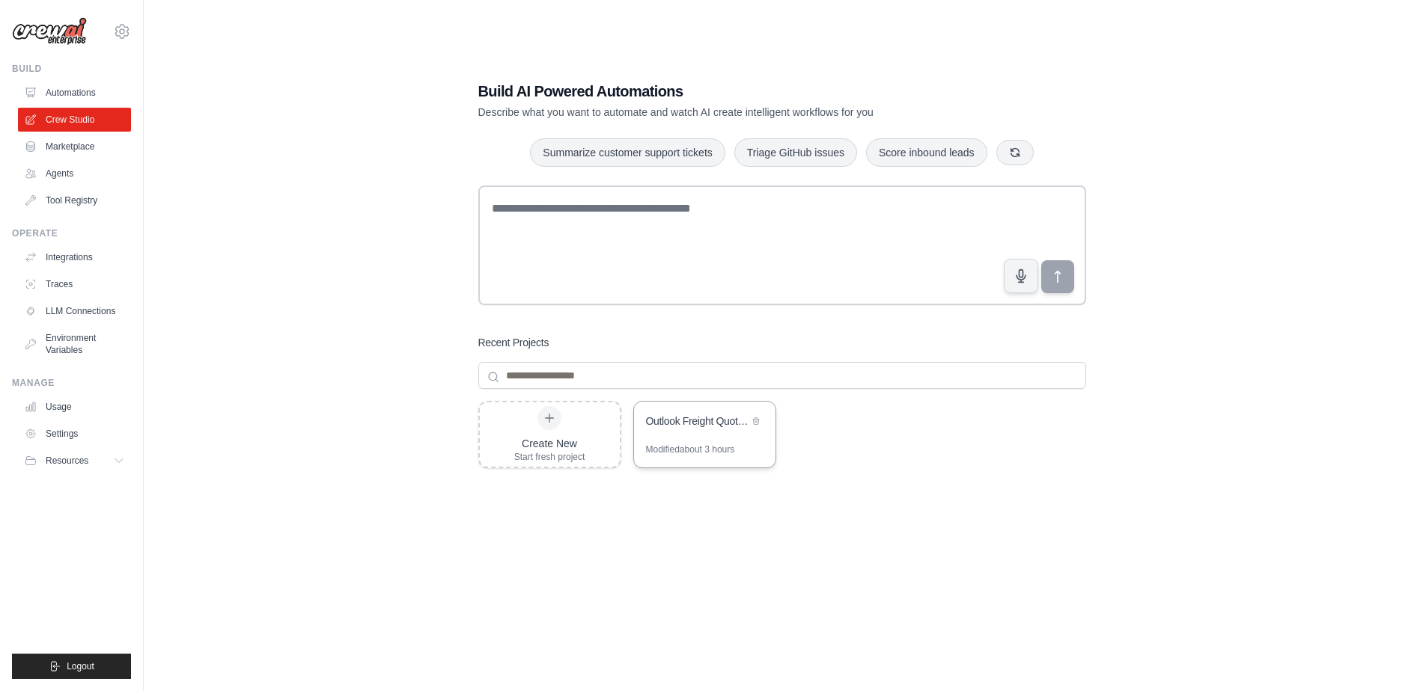
click at [717, 448] on div "Modified about 3 hours" at bounding box center [690, 450] width 89 height 12
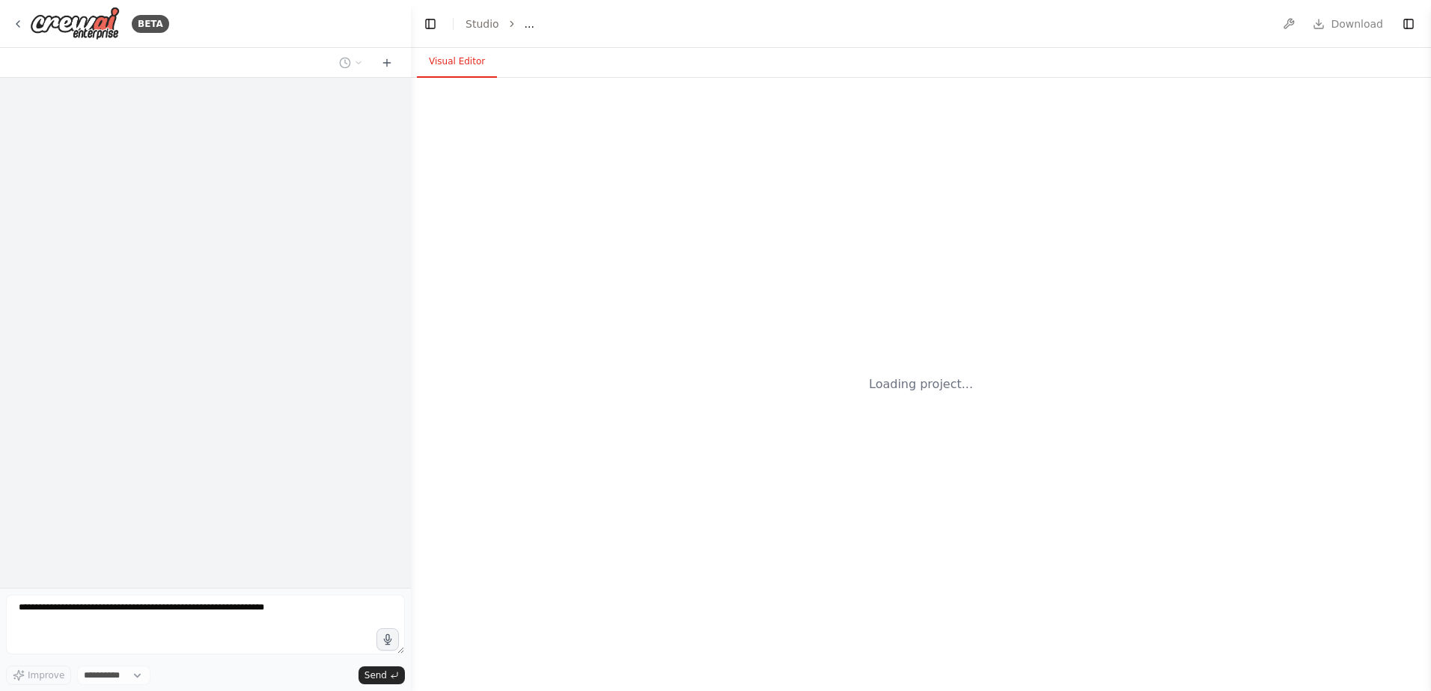
select select "****"
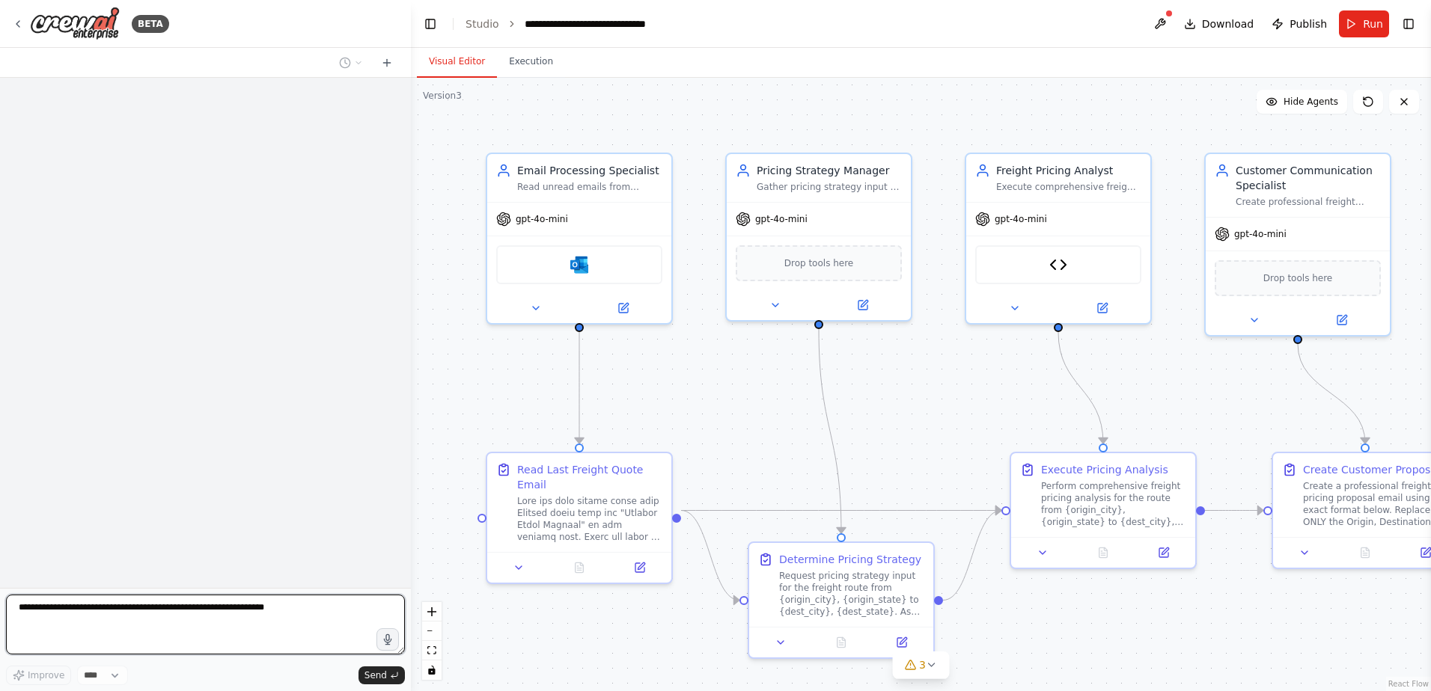
click at [177, 614] on textarea at bounding box center [205, 625] width 399 height 60
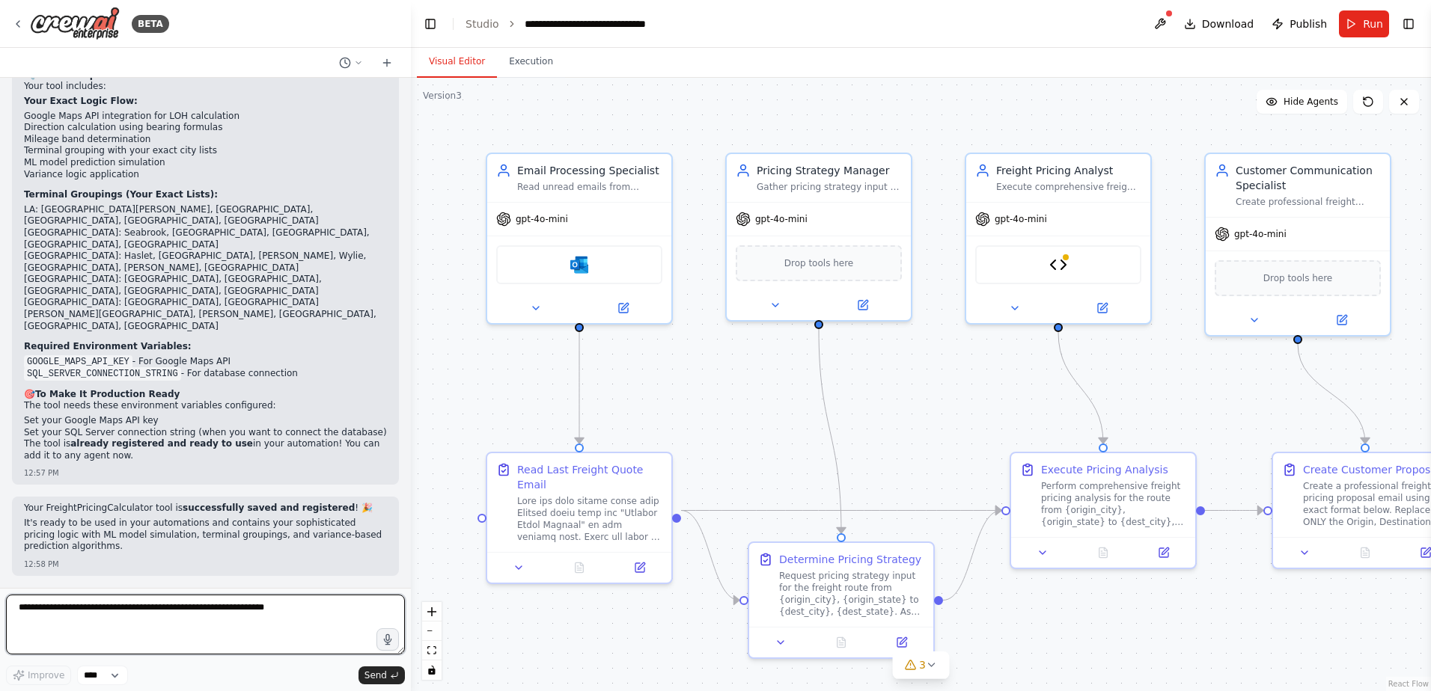
scroll to position [113245, 0]
type textarea "**********"
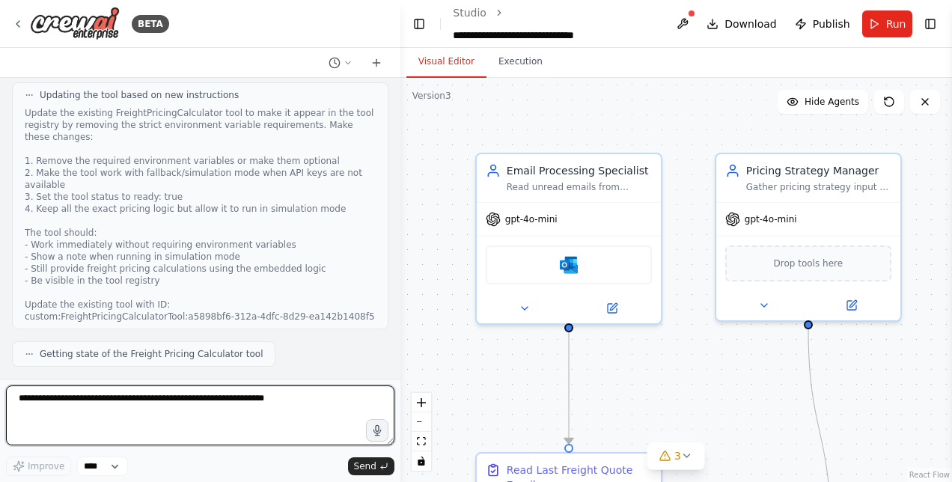
scroll to position [114937, 0]
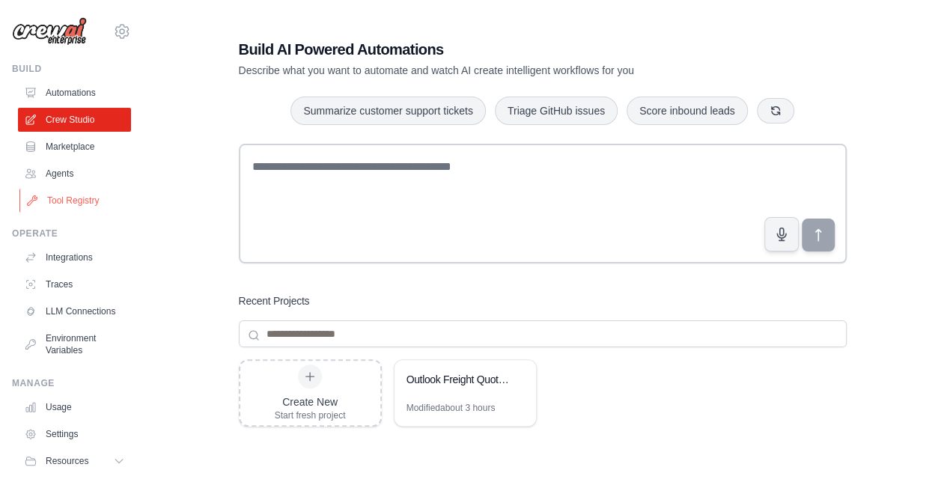
click at [67, 198] on link "Tool Registry" at bounding box center [75, 201] width 113 height 24
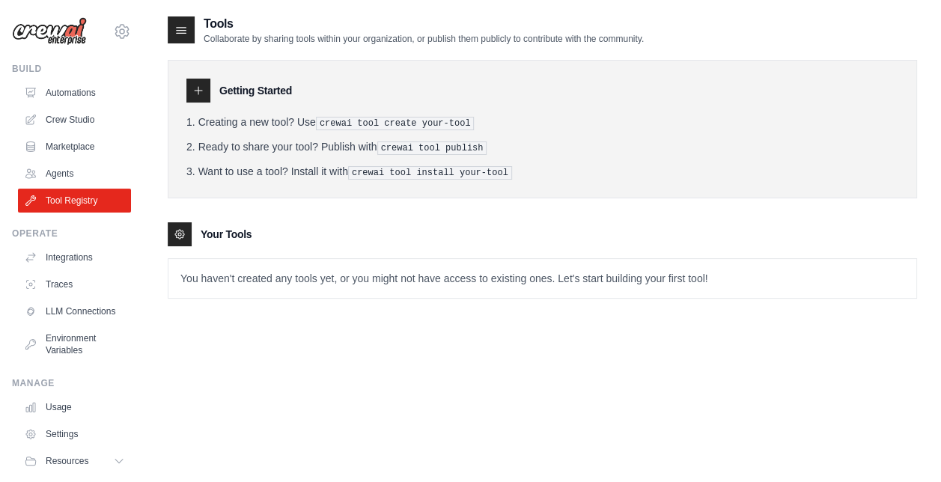
click at [179, 28] on icon at bounding box center [182, 31] width 10 height 6
click at [198, 94] on icon at bounding box center [198, 91] width 12 height 12
click at [70, 178] on link "Agents" at bounding box center [75, 174] width 113 height 24
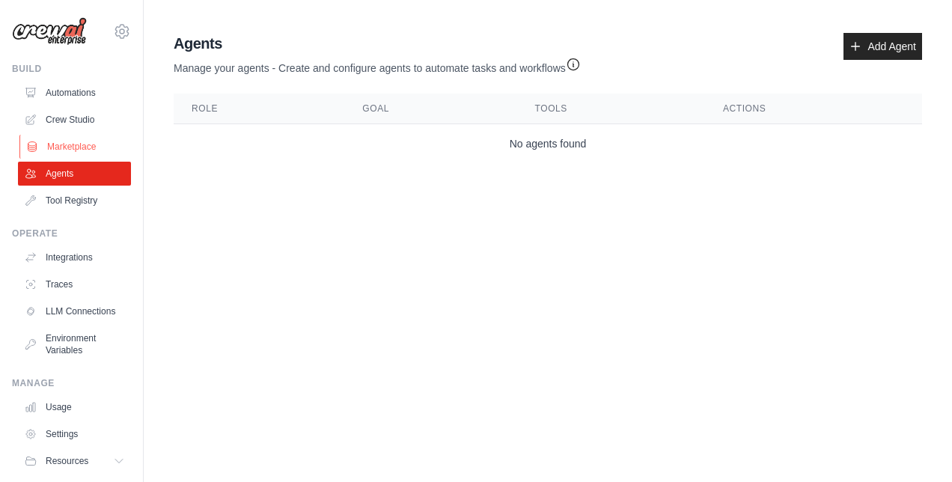
click at [81, 147] on link "Marketplace" at bounding box center [75, 147] width 113 height 24
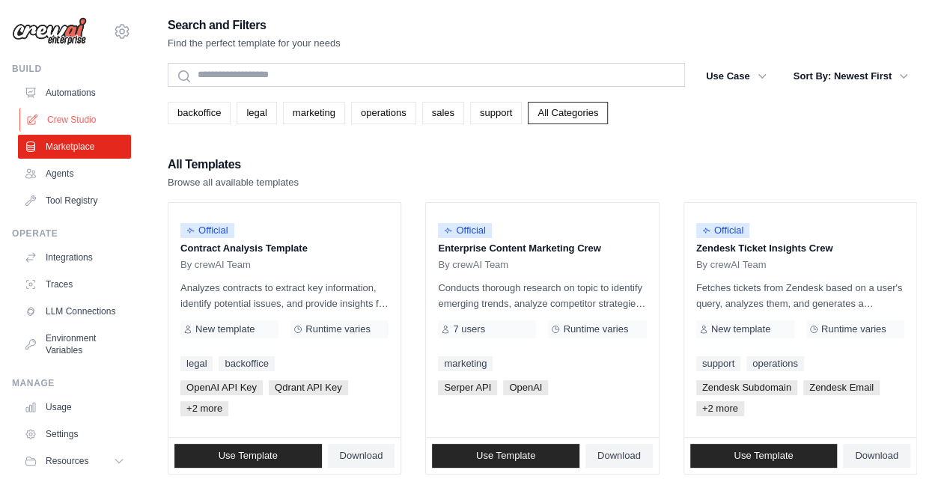
click at [82, 114] on link "Crew Studio" at bounding box center [75, 120] width 113 height 24
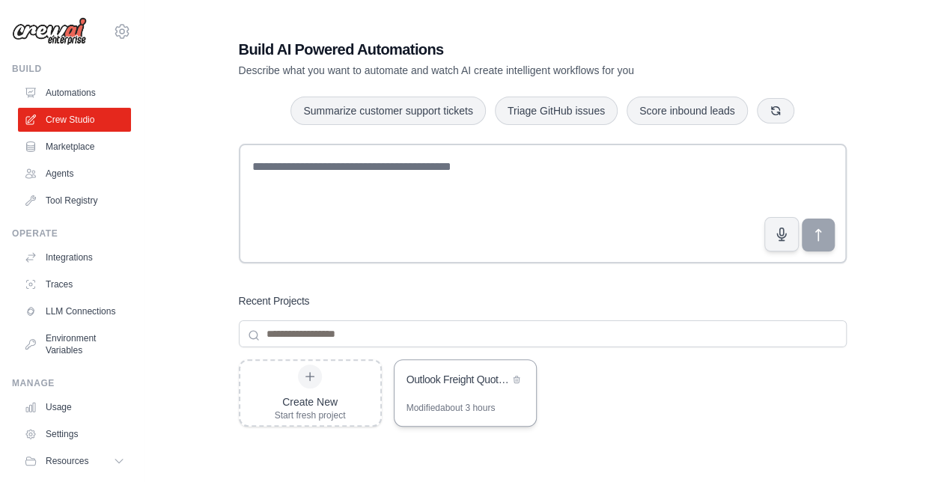
click at [445, 393] on div "Outlook Freight Quote Automation" at bounding box center [464, 381] width 141 height 42
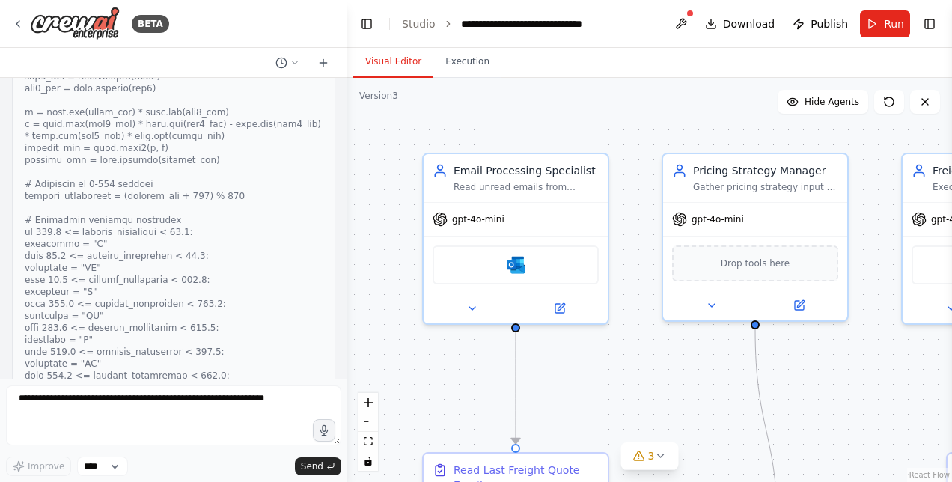
scroll to position [121958, 0]
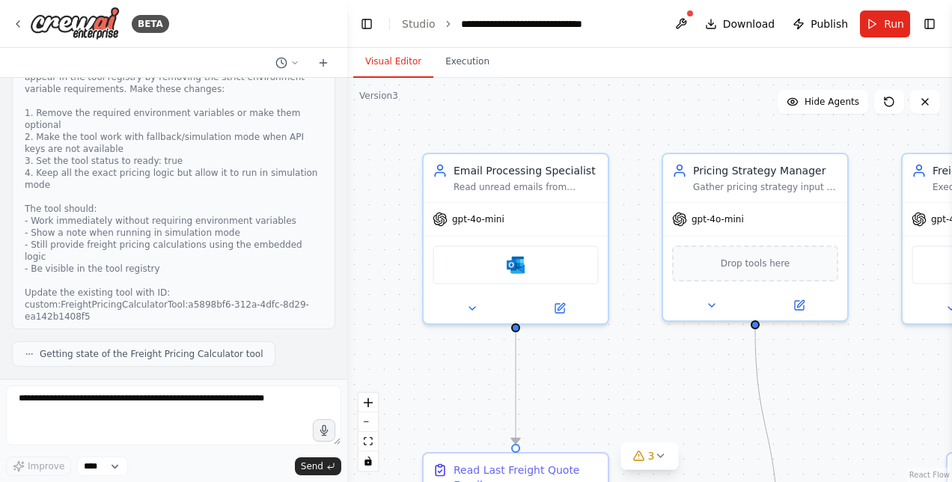
drag, startPoint x: 399, startPoint y: 242, endPoint x: 347, endPoint y: 245, distance: 51.7
click at [347, 245] on div "BETA I would like to connect and monitor an outlook inbox, parse the email, sen…" at bounding box center [476, 241] width 952 height 482
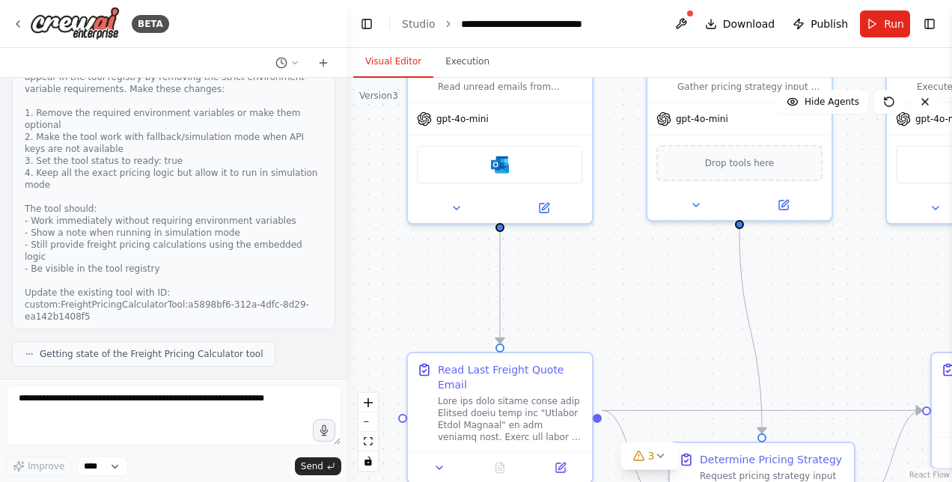
drag, startPoint x: 646, startPoint y: 370, endPoint x: 630, endPoint y: 269, distance: 101.5
click at [630, 269] on div ".deletable-edge-delete-btn { width: 20px; height: 20px; border: 0px solid #ffff…" at bounding box center [649, 280] width 605 height 404
click at [687, 14] on button at bounding box center [681, 23] width 24 height 27
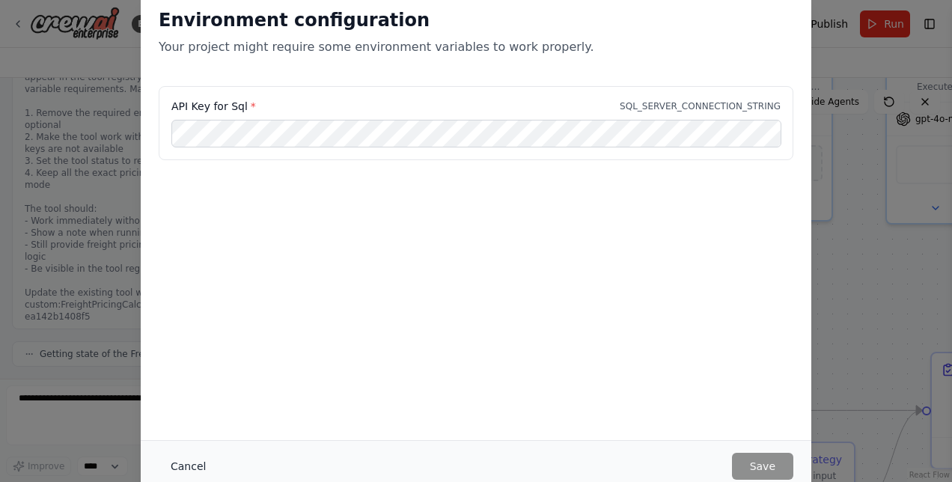
click at [183, 467] on button "Cancel" at bounding box center [188, 466] width 59 height 27
